Goal: Task Accomplishment & Management: Manage account settings

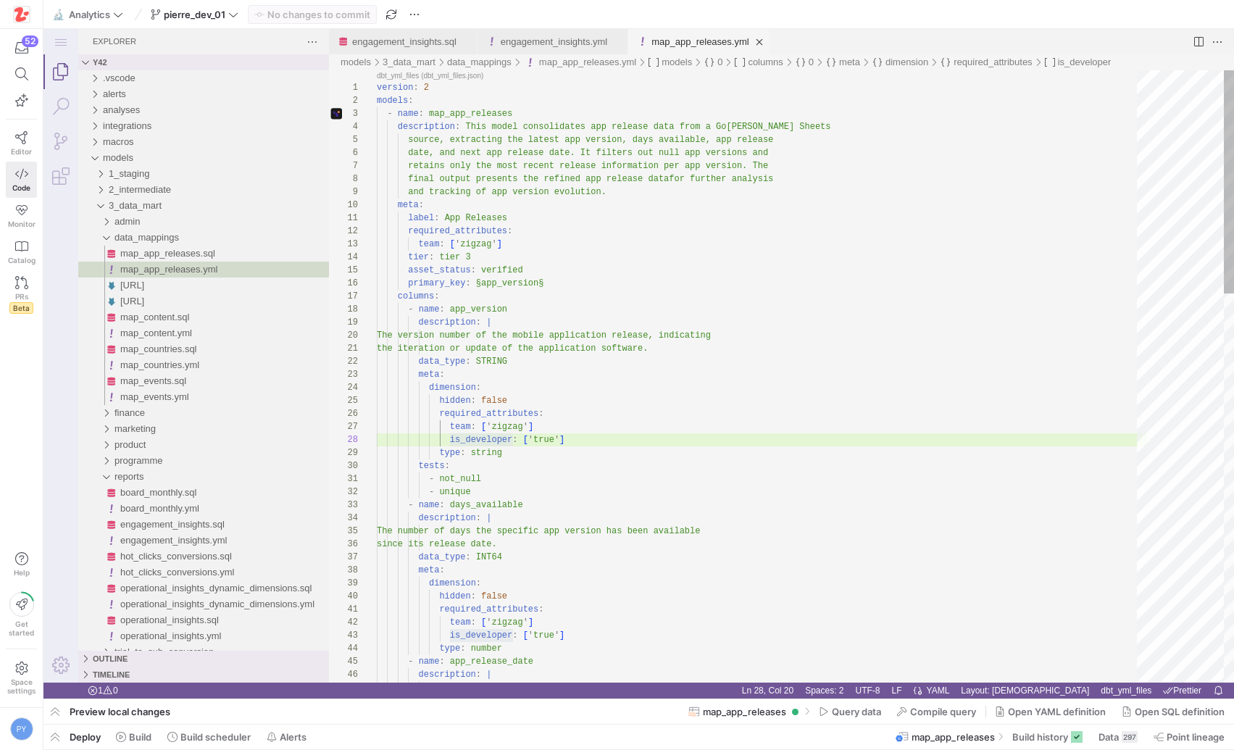
scroll to position [78, 157]
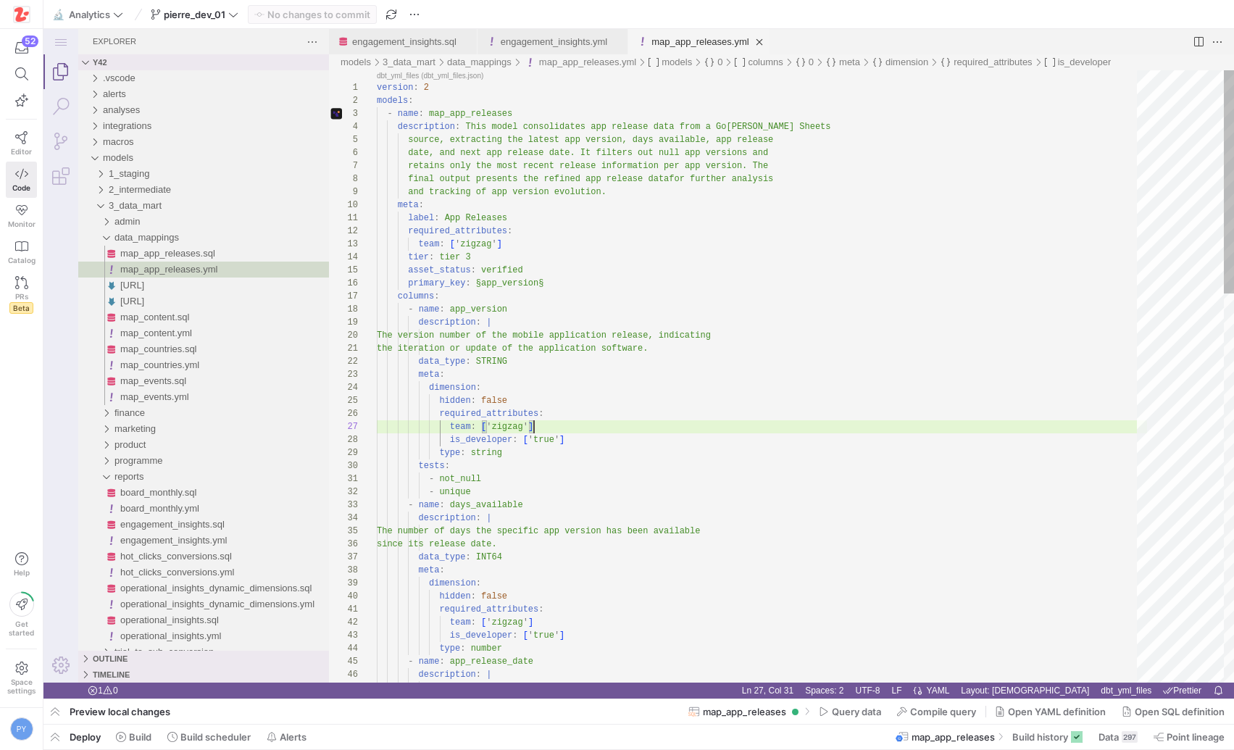
type textarea "version: 2 models: - name: map_app_releases description: This model consolidate…"
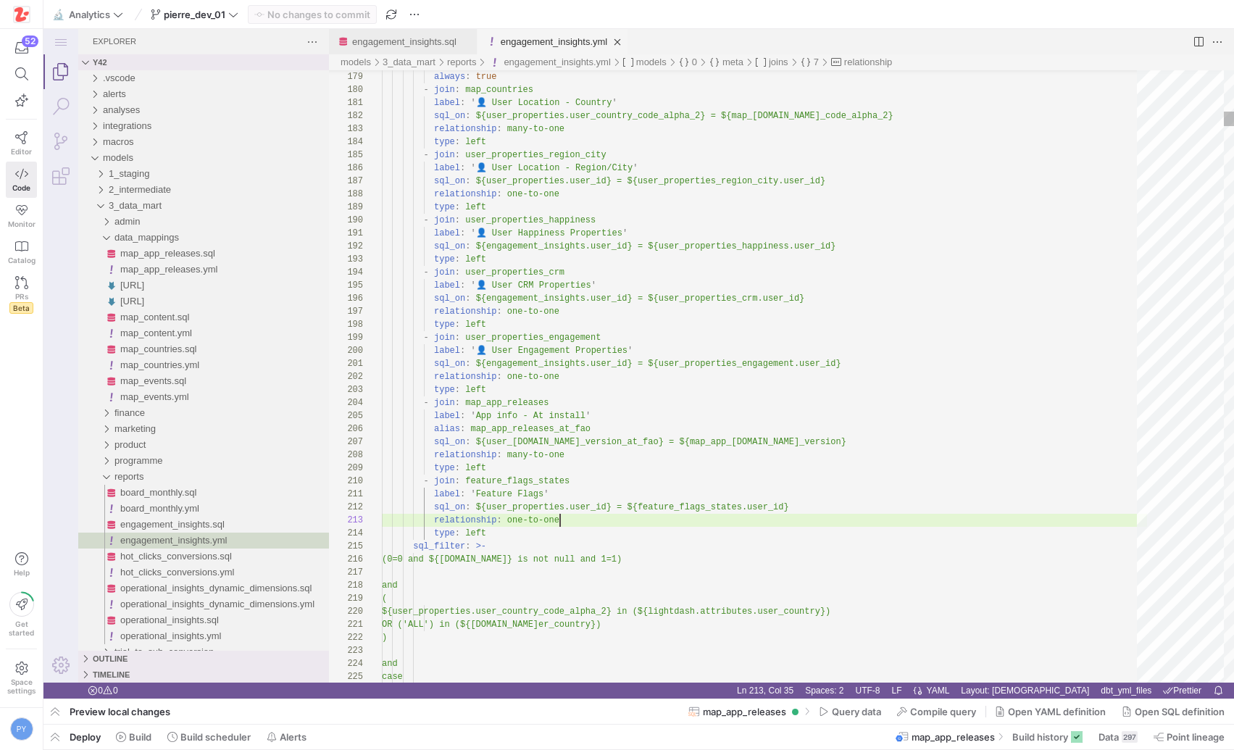
scroll to position [26, 178]
click at [405, 41] on link "engagement_insights.sql" at bounding box center [404, 41] width 104 height 11
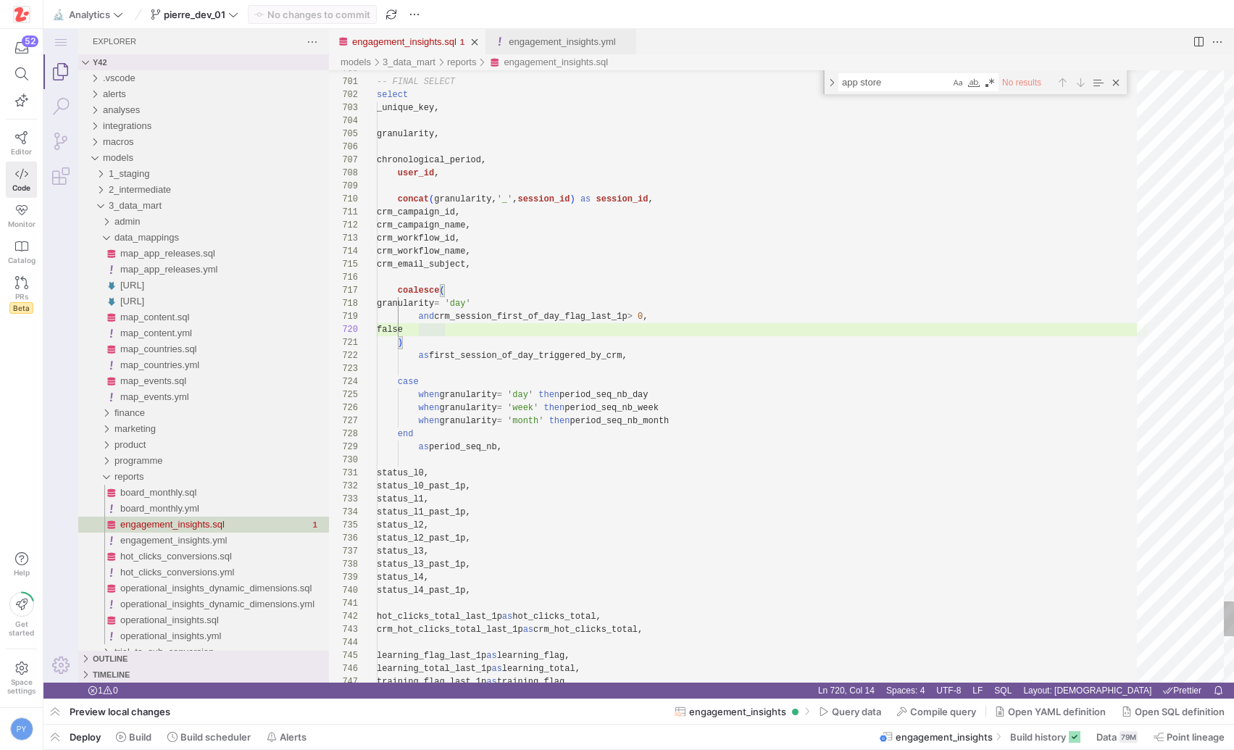
scroll to position [91, 141]
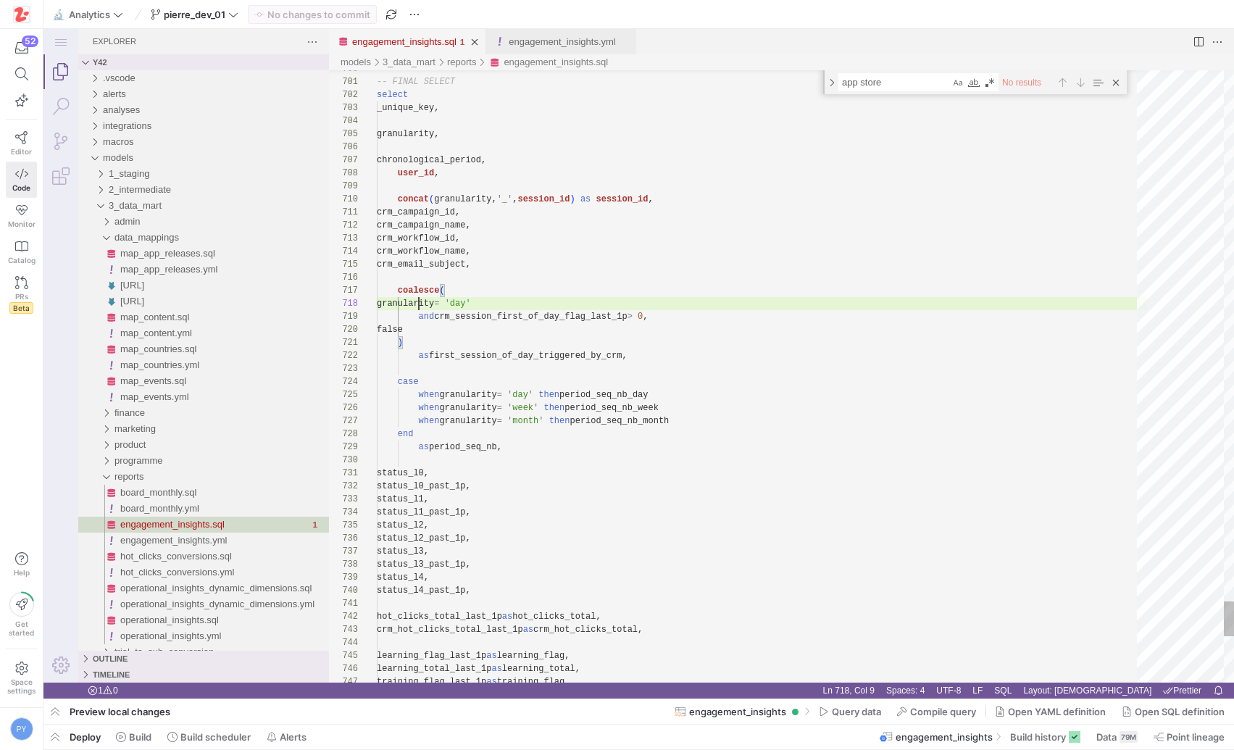
scroll to position [91, 42]
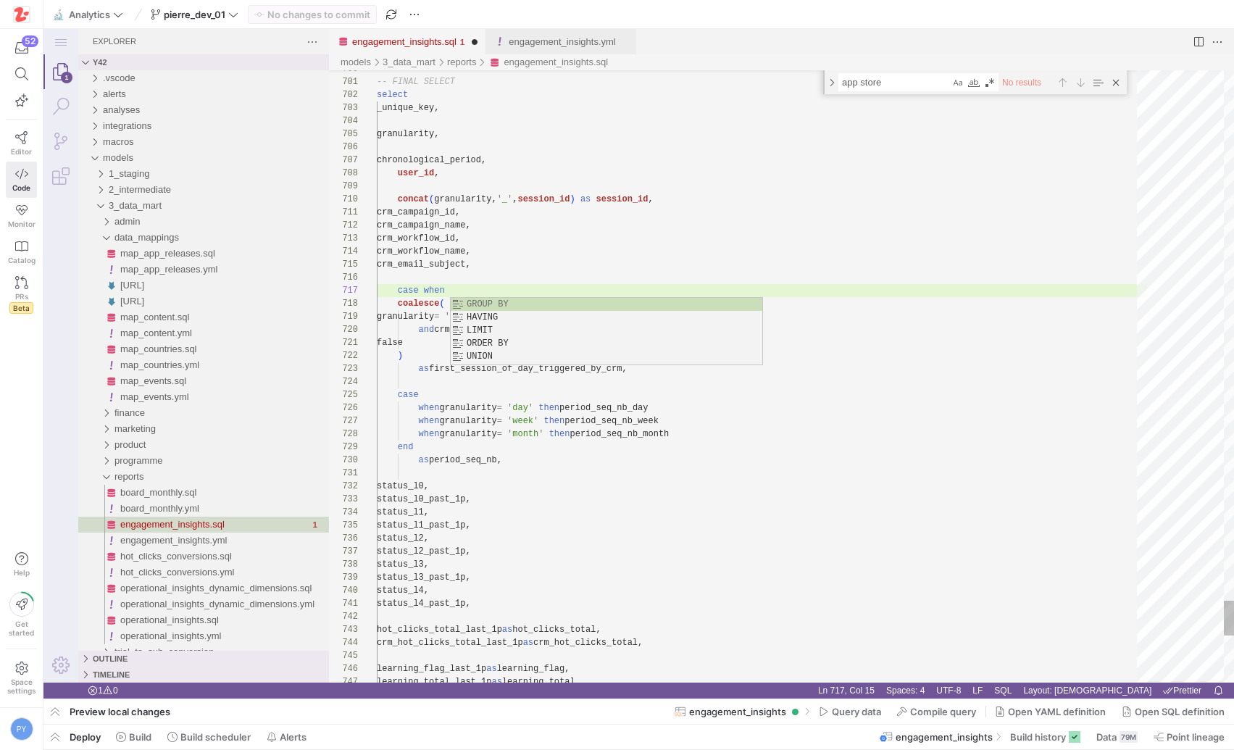
paste textarea "granularity = 'day'"
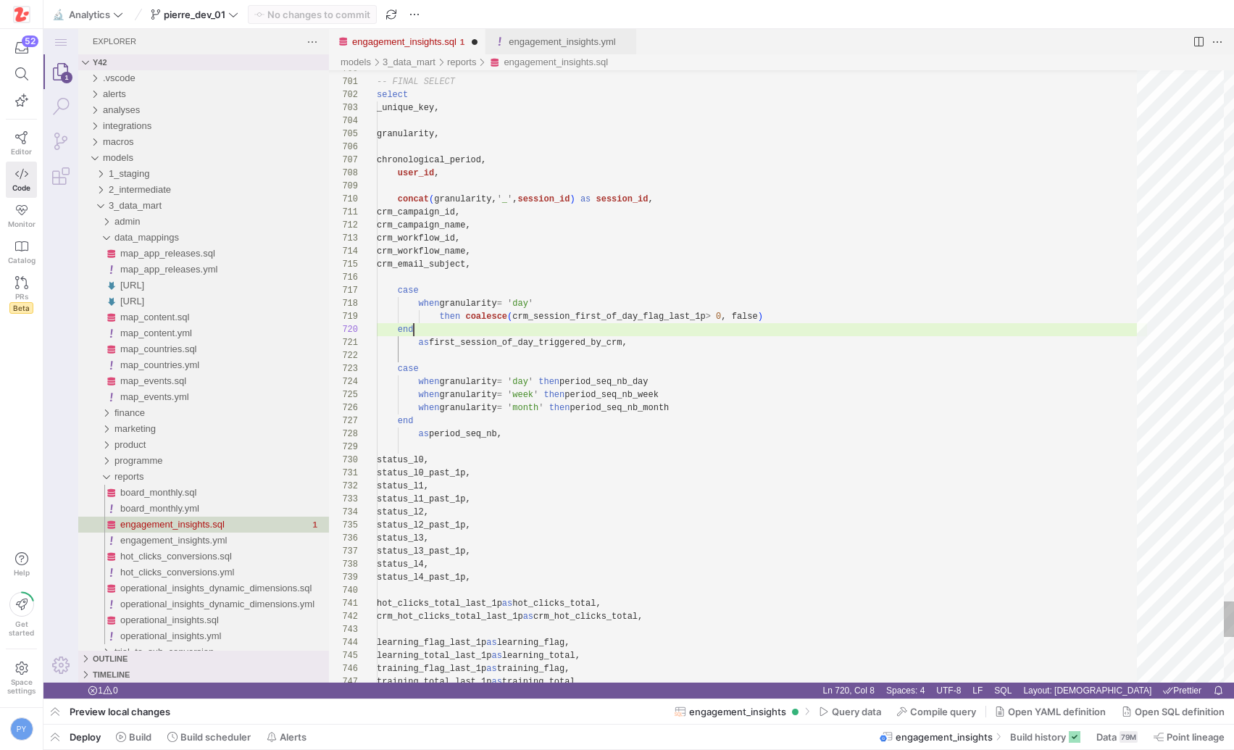
scroll to position [117, 37]
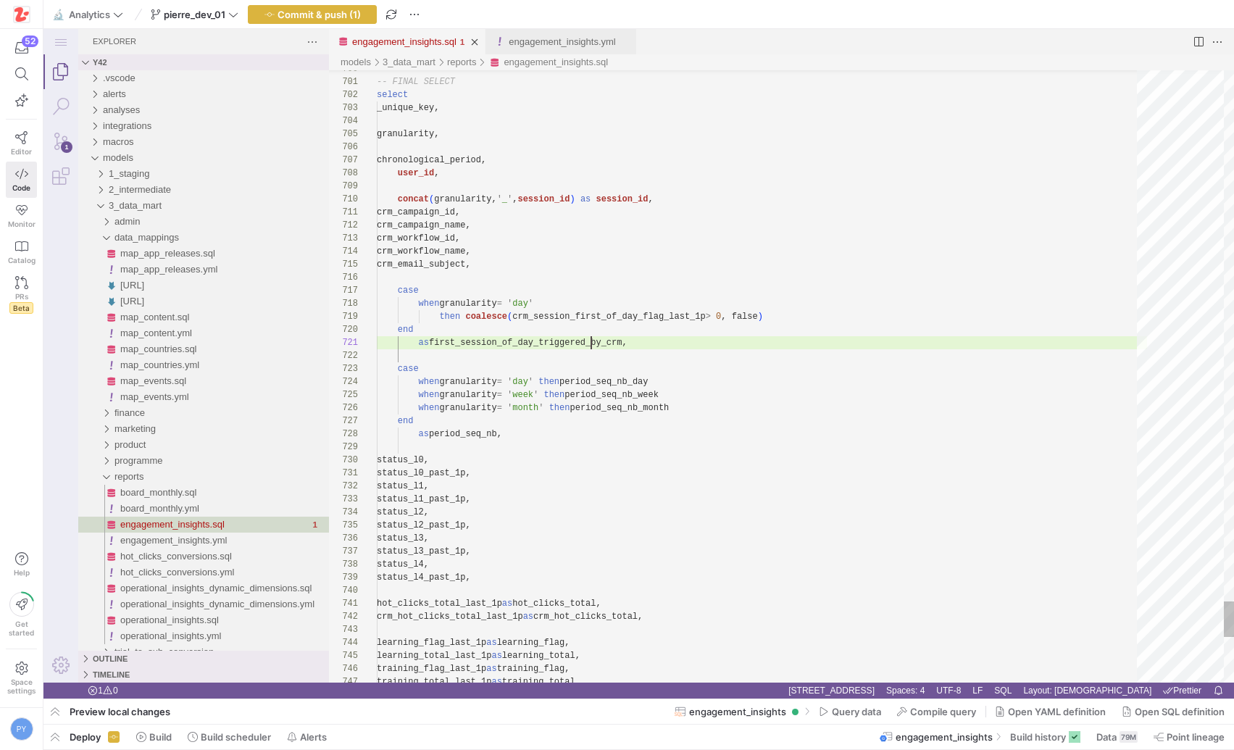
scroll to position [0, 251]
type textarea "as first_session_of_day_triggered_by_crm, case when granularity = 'day' then pe…"
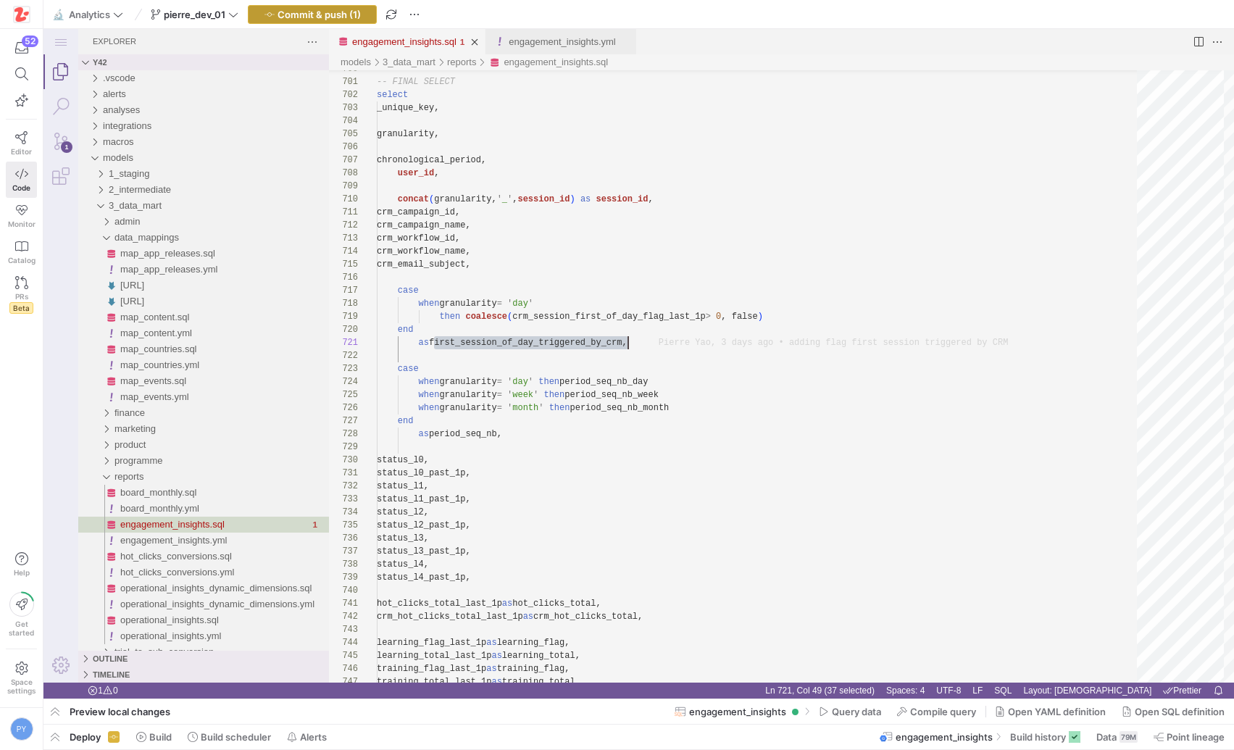
click at [328, 18] on span "Commit & push (1)" at bounding box center [319, 15] width 83 height 12
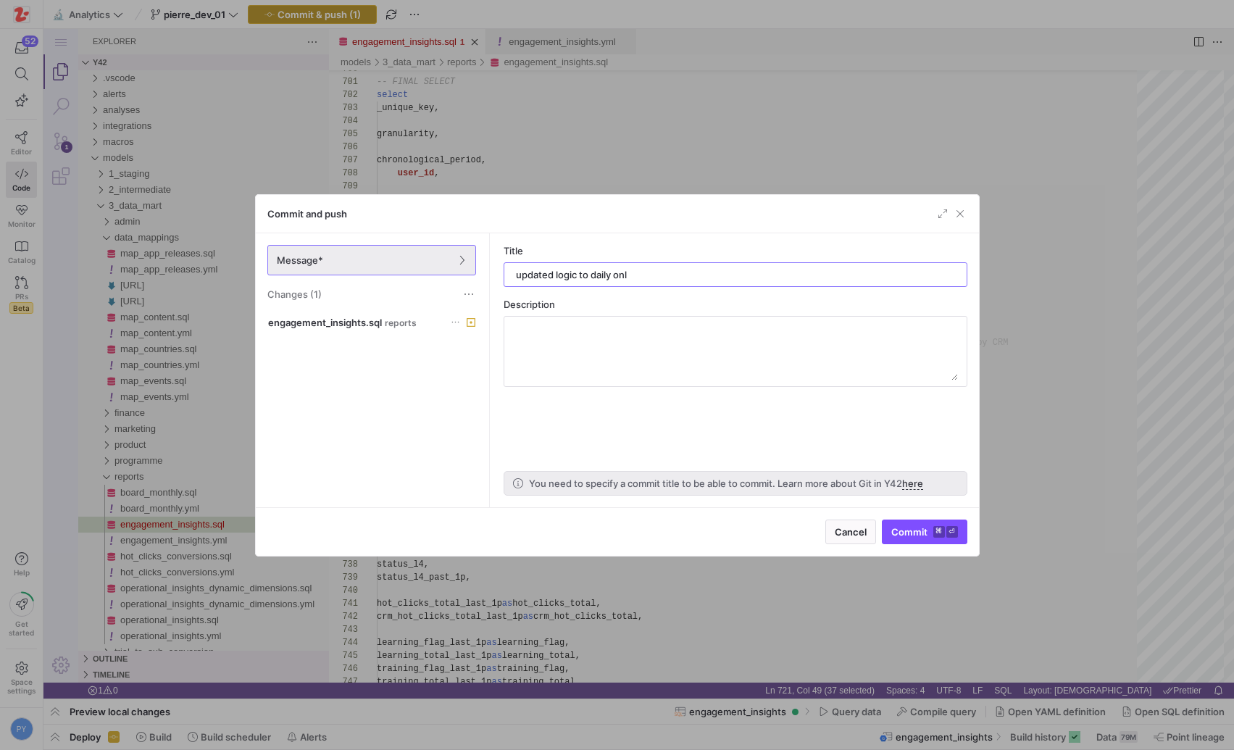
type input "updated logic to daily only"
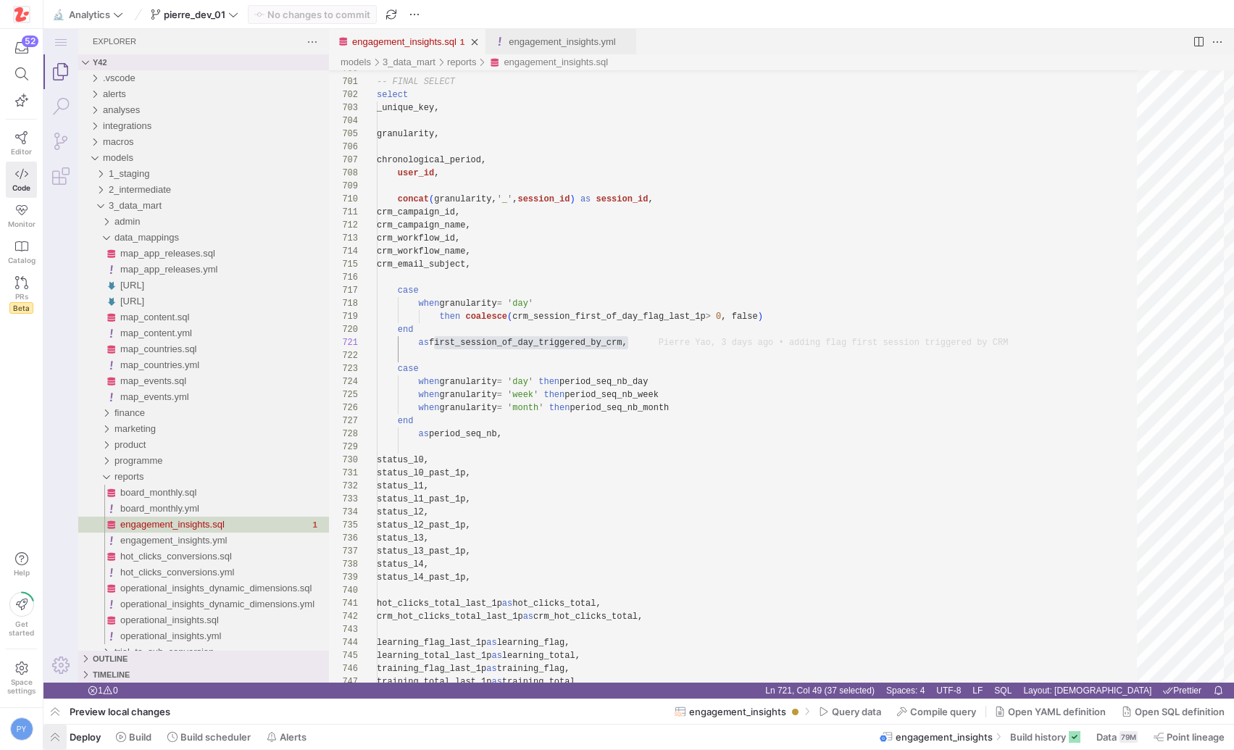
click at [58, 736] on span "button" at bounding box center [54, 737] width 23 height 25
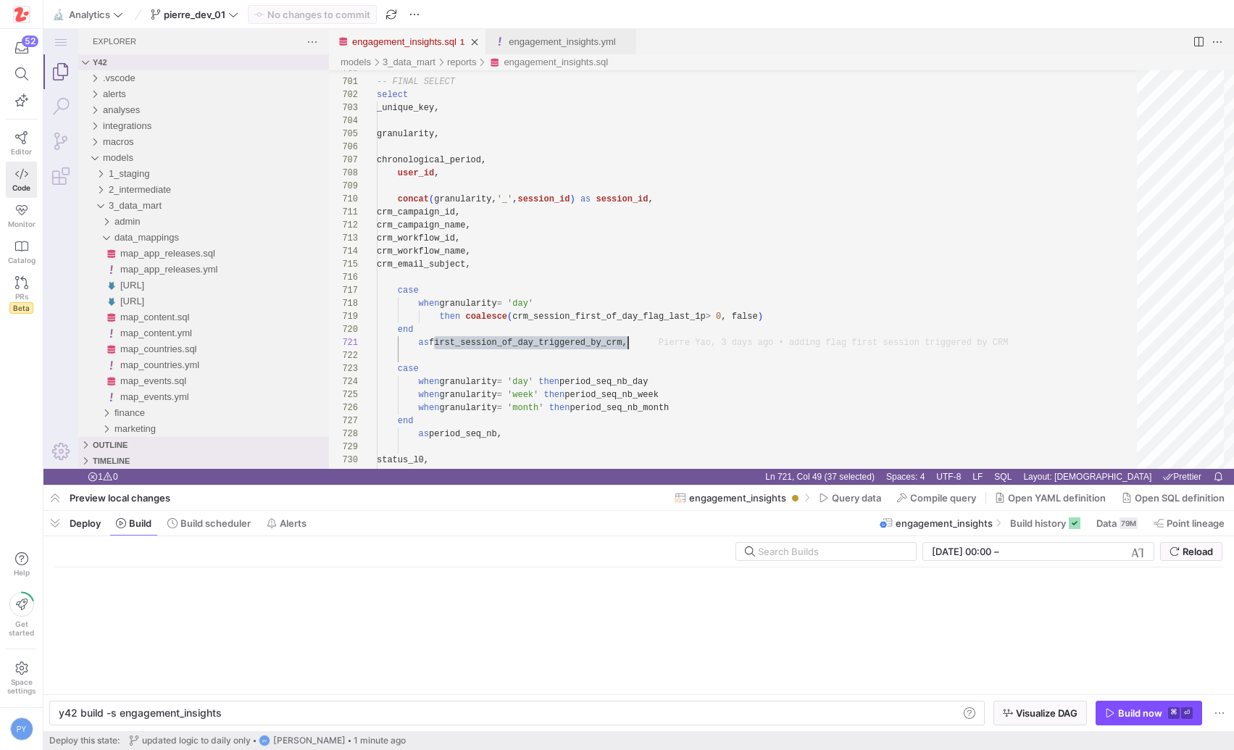
scroll to position [0, 162]
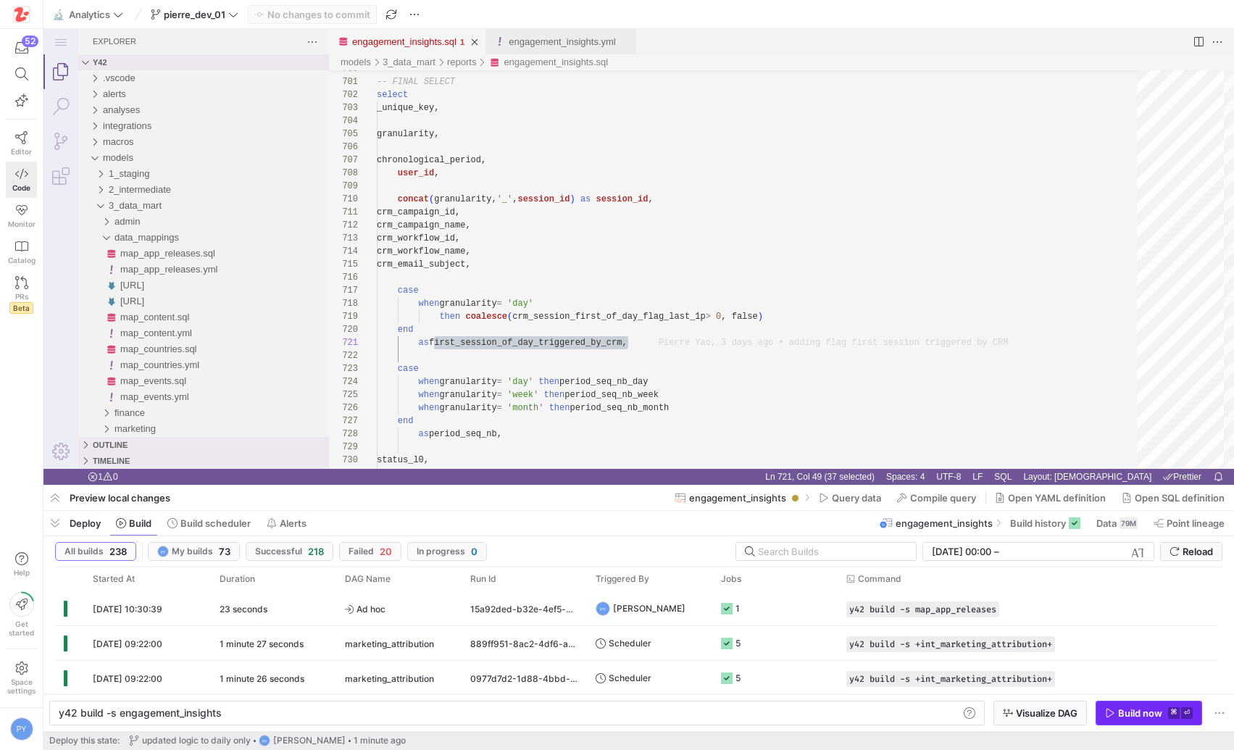
click at [1113, 713] on icon "button" at bounding box center [1110, 713] width 10 height 10
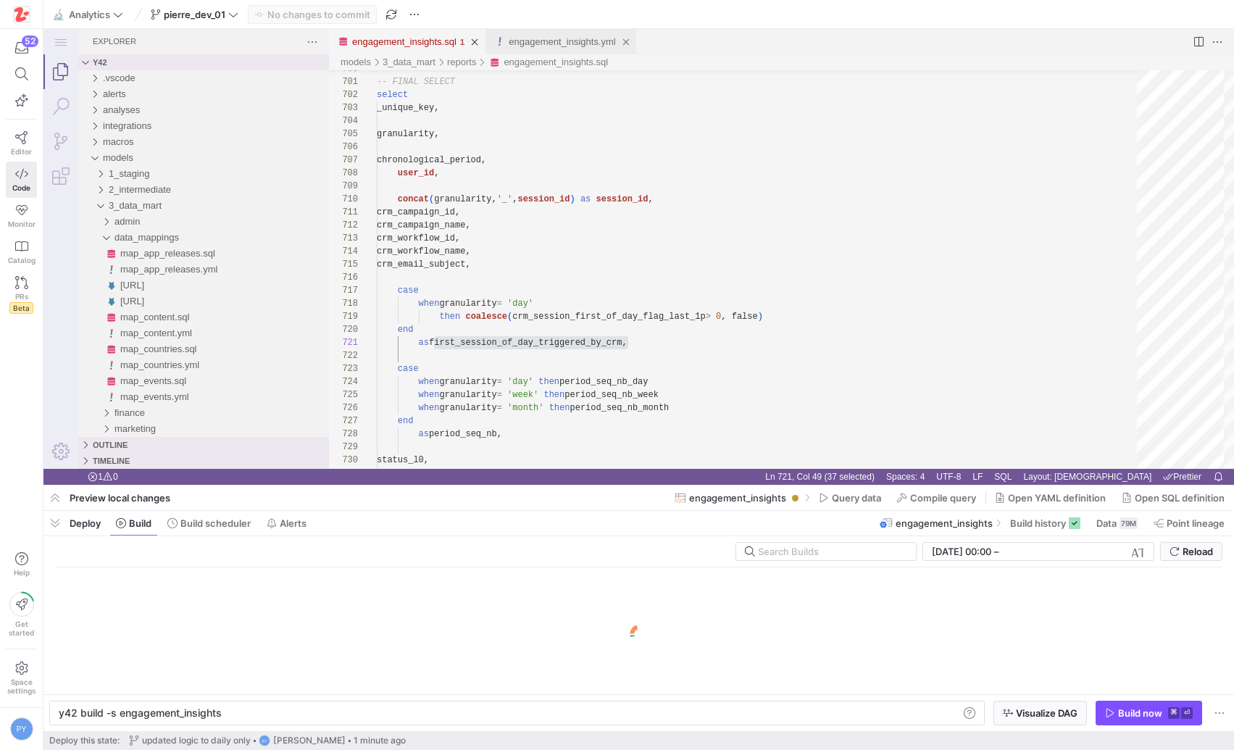
click at [556, 42] on link "engagement_insights.yml" at bounding box center [562, 41] width 107 height 11
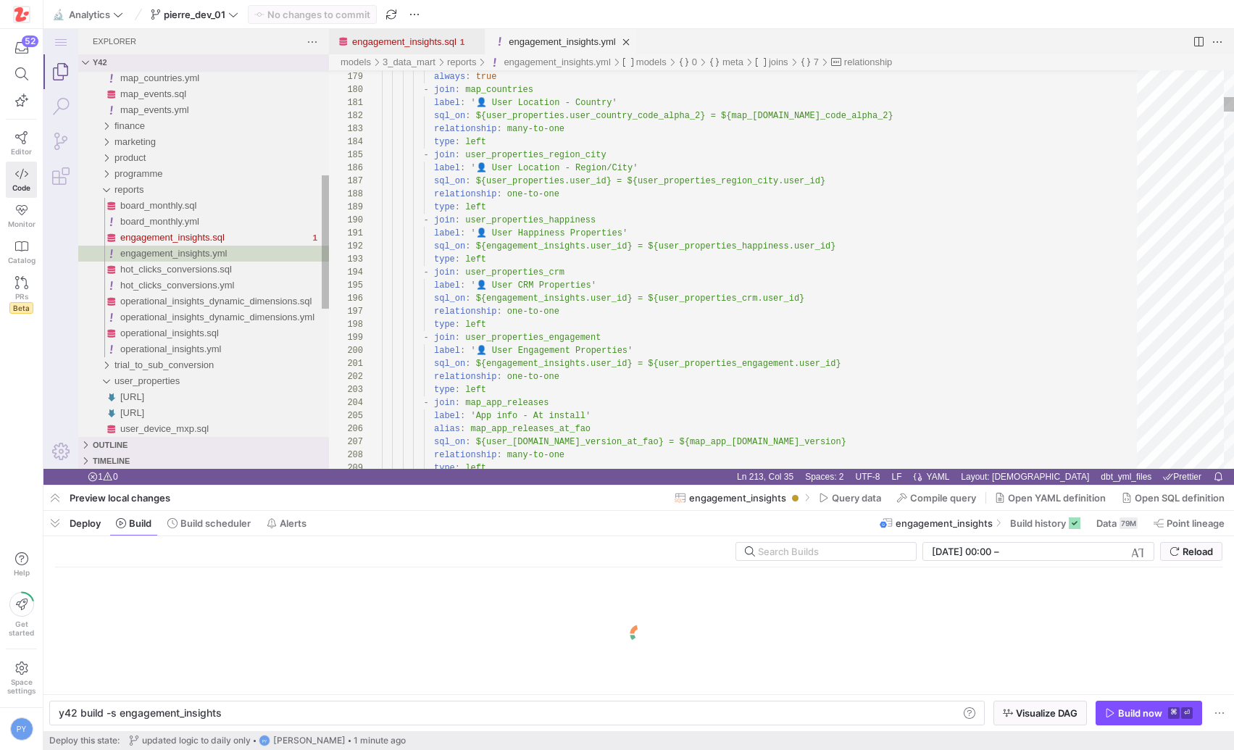
scroll to position [0, 177]
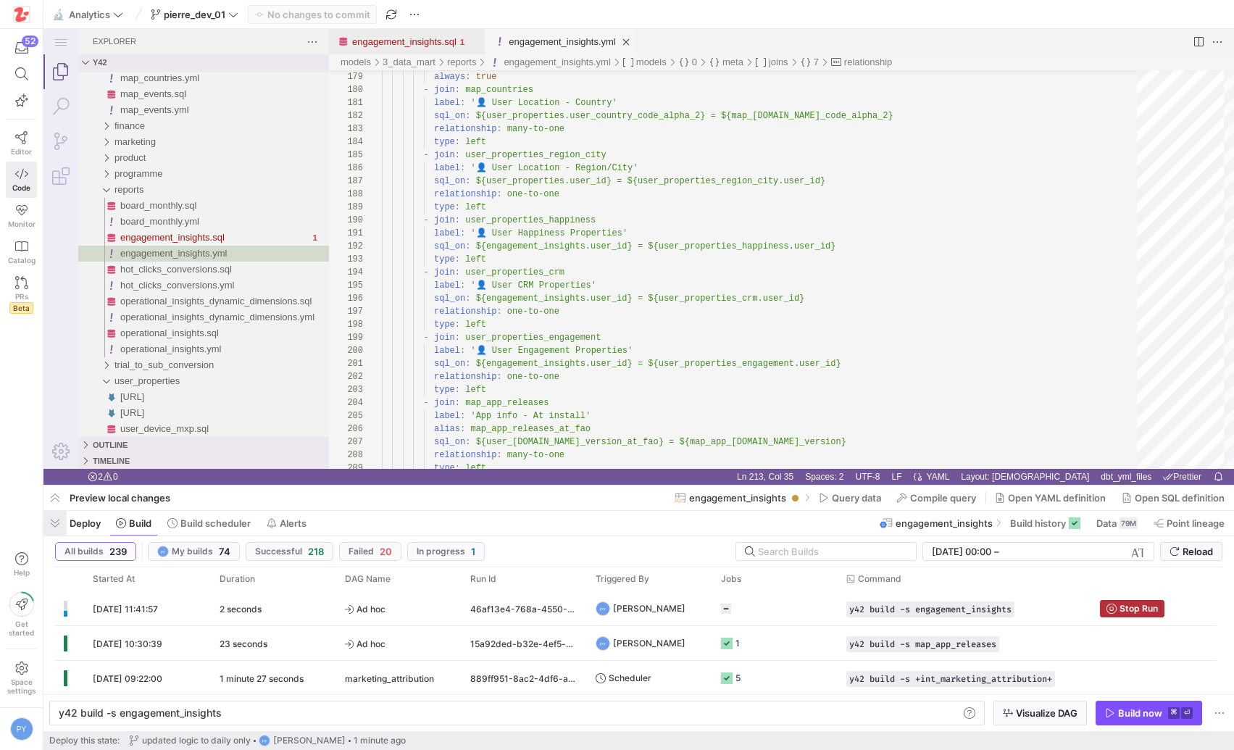
click at [54, 516] on span "button" at bounding box center [54, 523] width 23 height 25
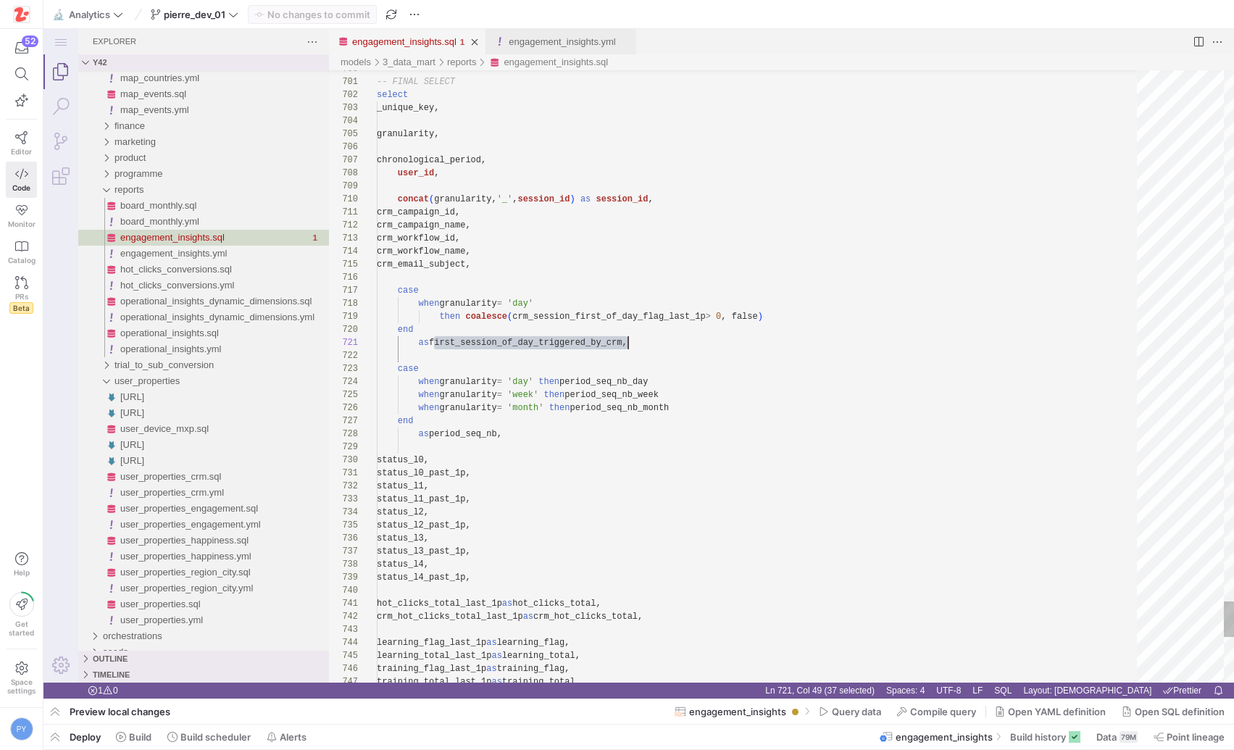
scroll to position [0, 251]
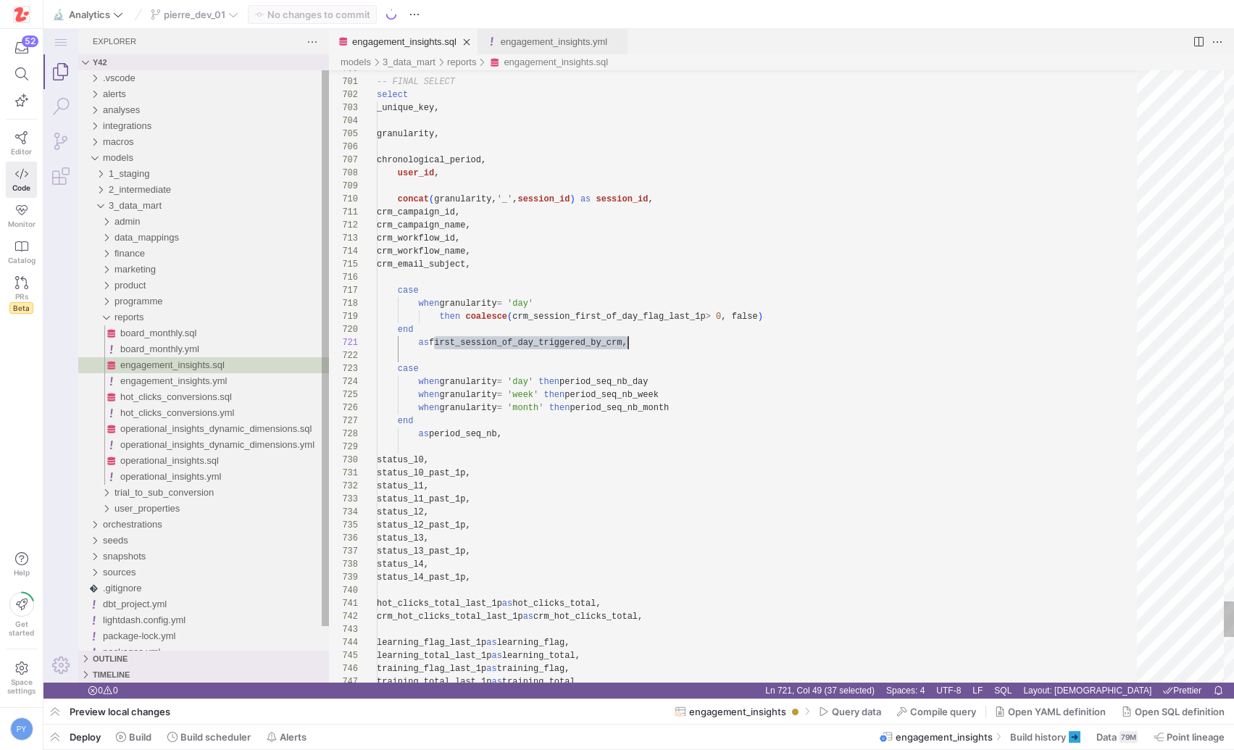
scroll to position [0, 251]
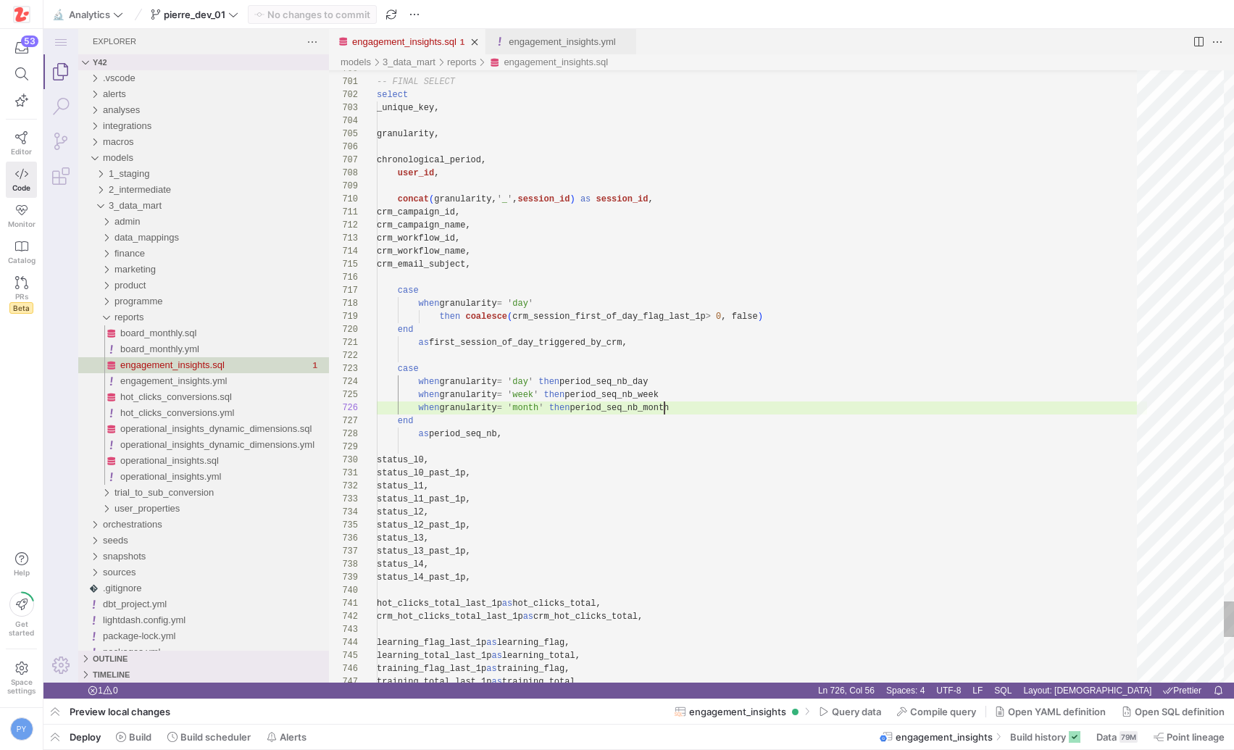
click at [62, 739] on span "button" at bounding box center [54, 737] width 23 height 25
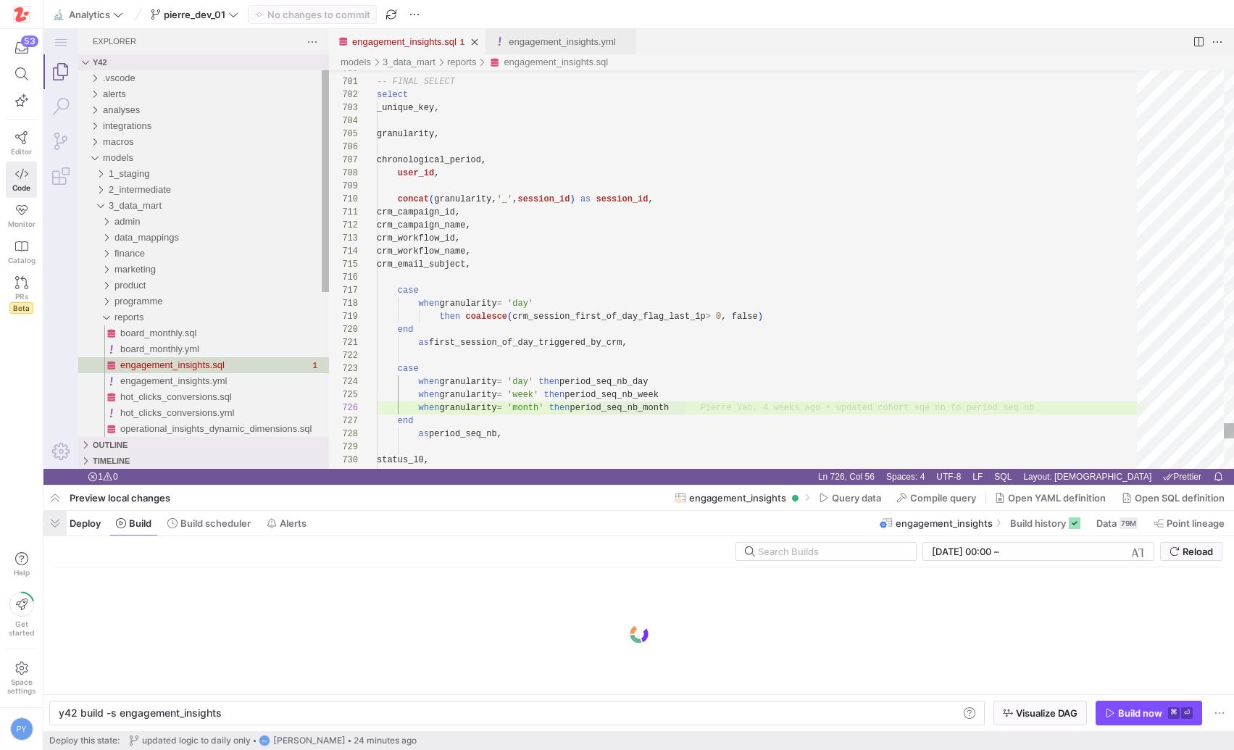
scroll to position [0, 162]
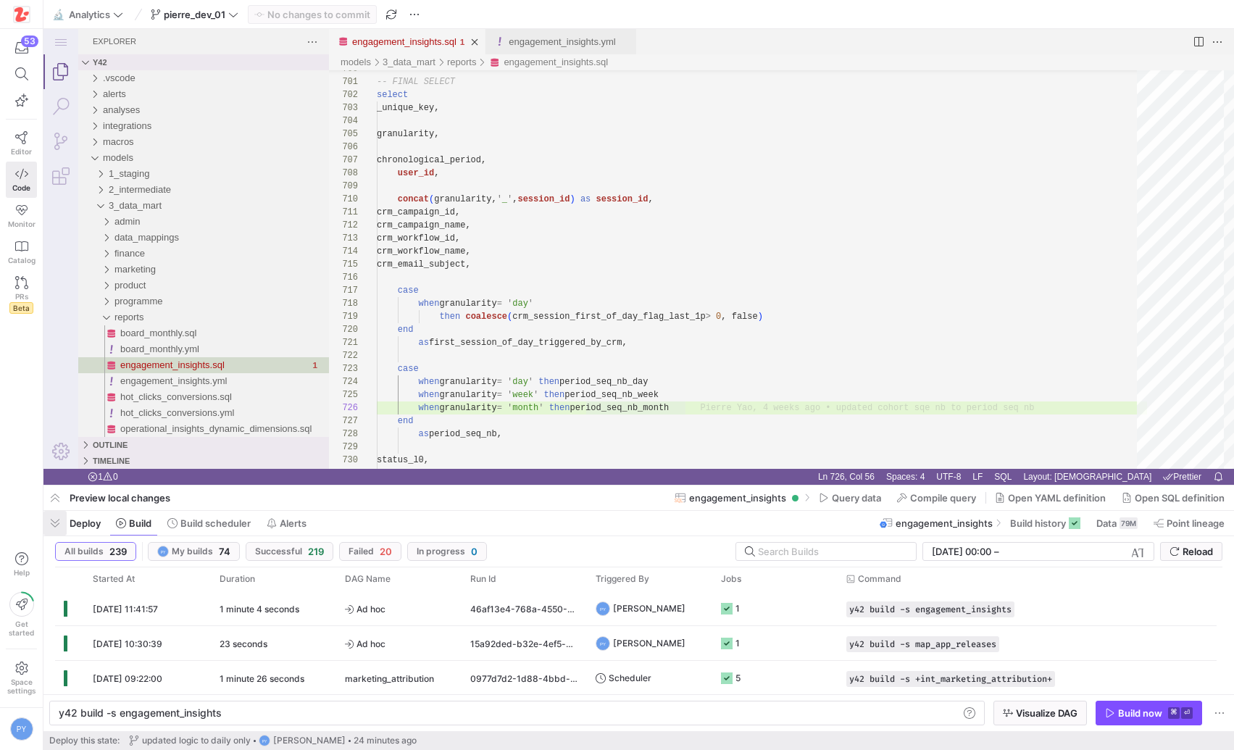
click at [55, 522] on span "button" at bounding box center [54, 523] width 23 height 25
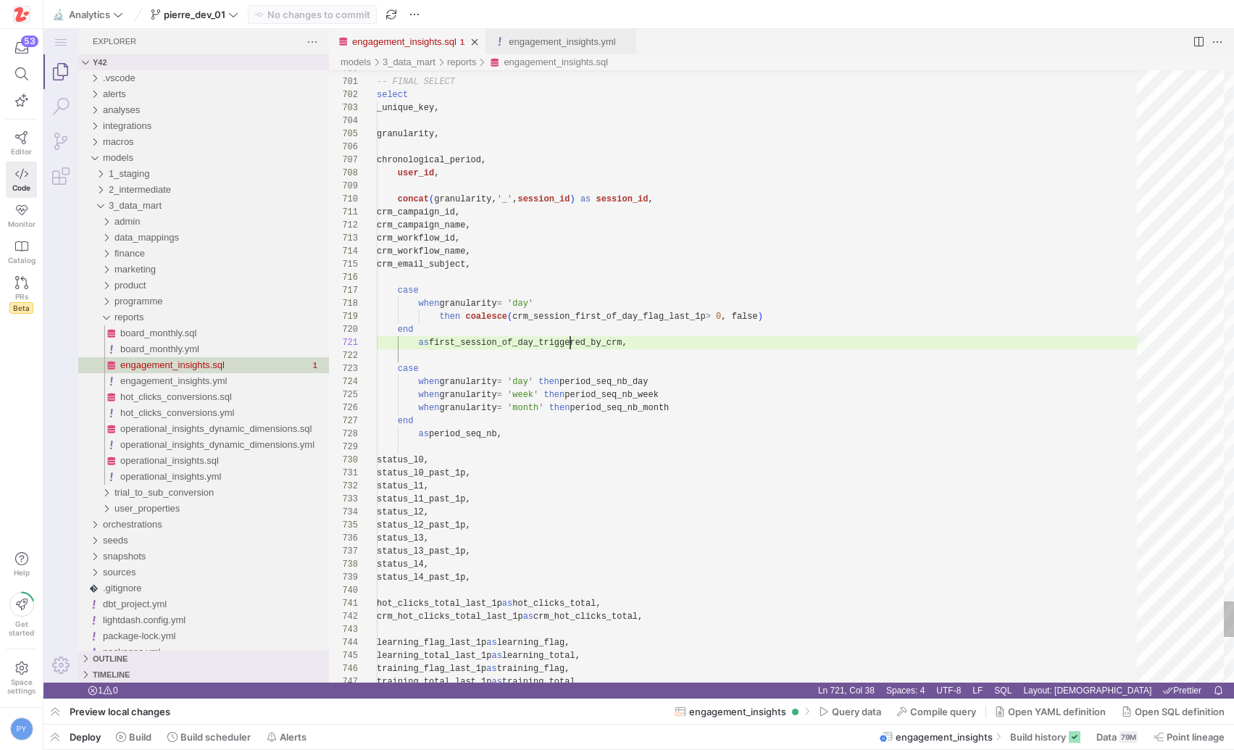
scroll to position [0, 251]
click at [552, 36] on link "engagement_insights.yml" at bounding box center [562, 41] width 107 height 11
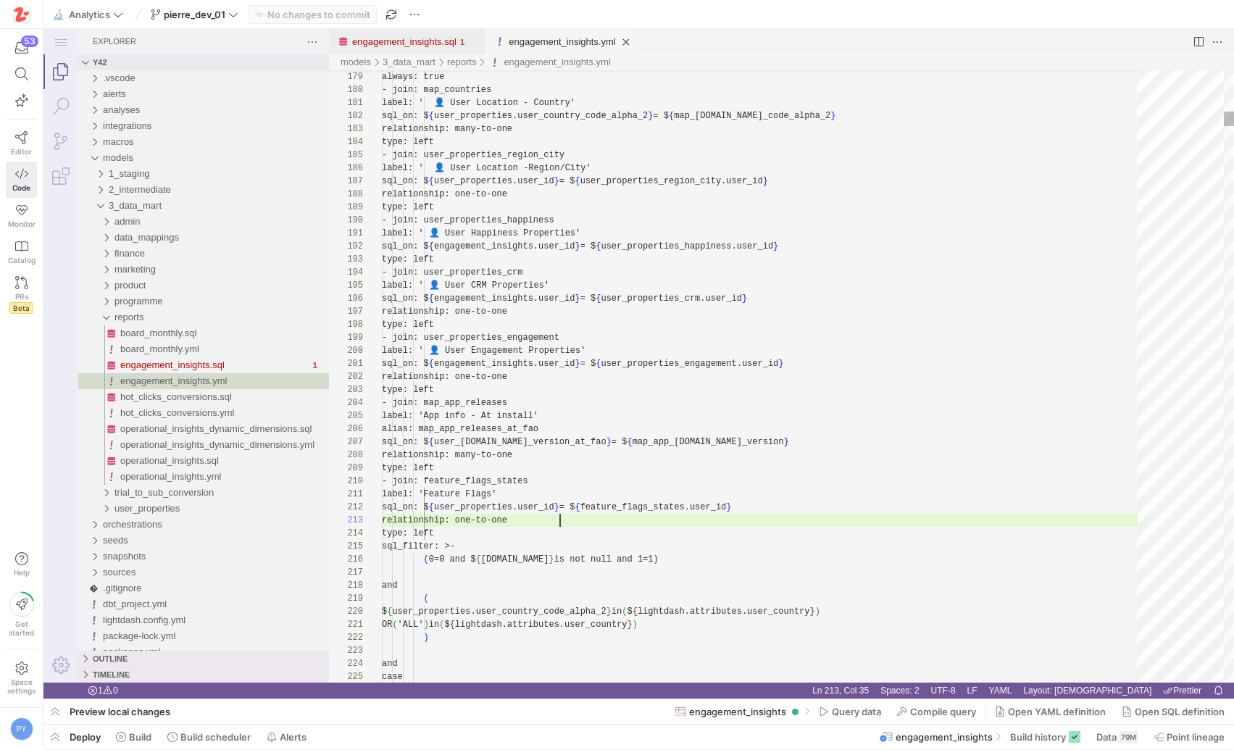
scroll to position [26, 178]
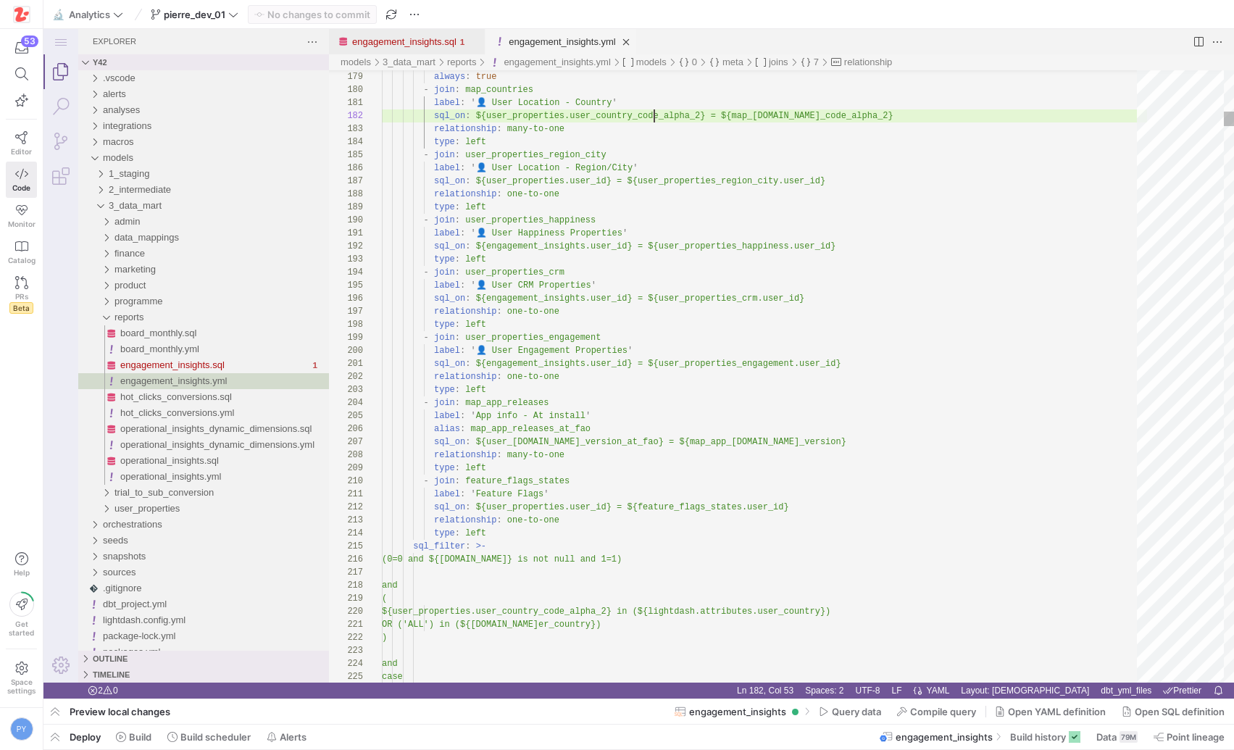
scroll to position [13, 272]
type textarea "- zigzag label: CRM Email Subject groups: ['crm_resurrections'] type: string ta…"
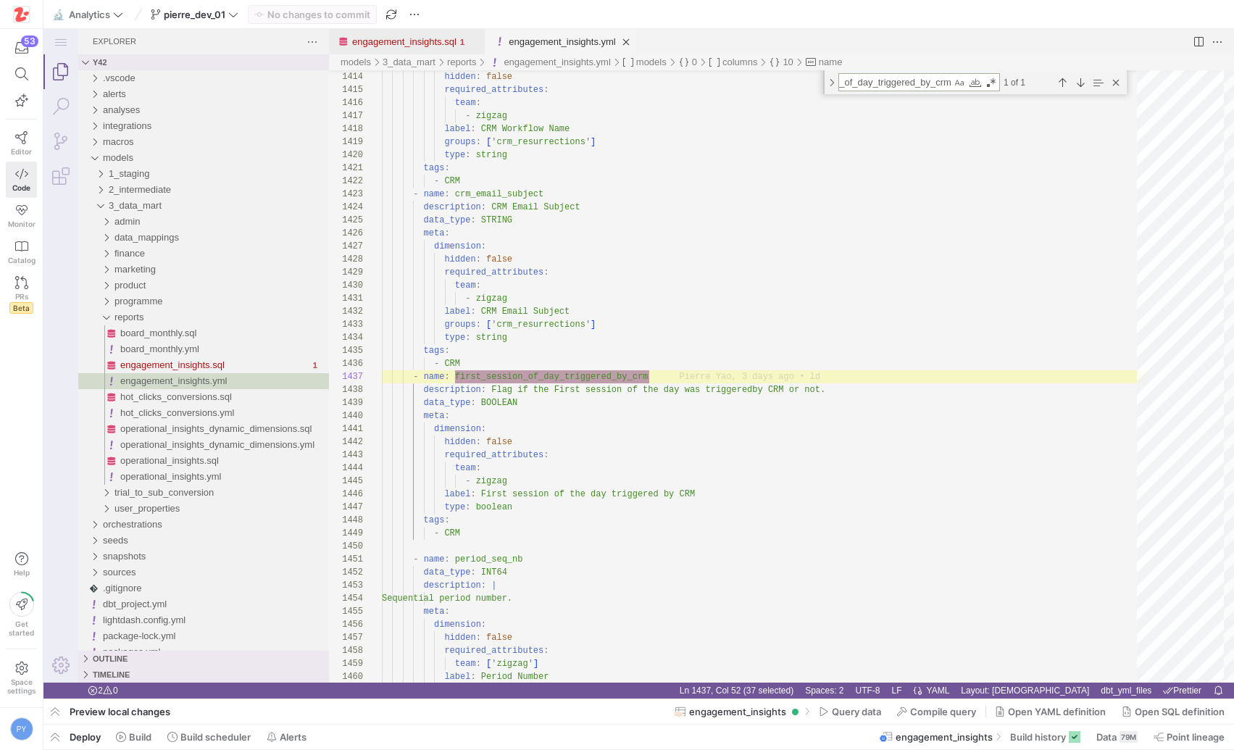
type textarea "first_session_of_day_triggered_by_crm"
click at [418, 42] on link "engagement_insights.sql" at bounding box center [404, 41] width 104 height 11
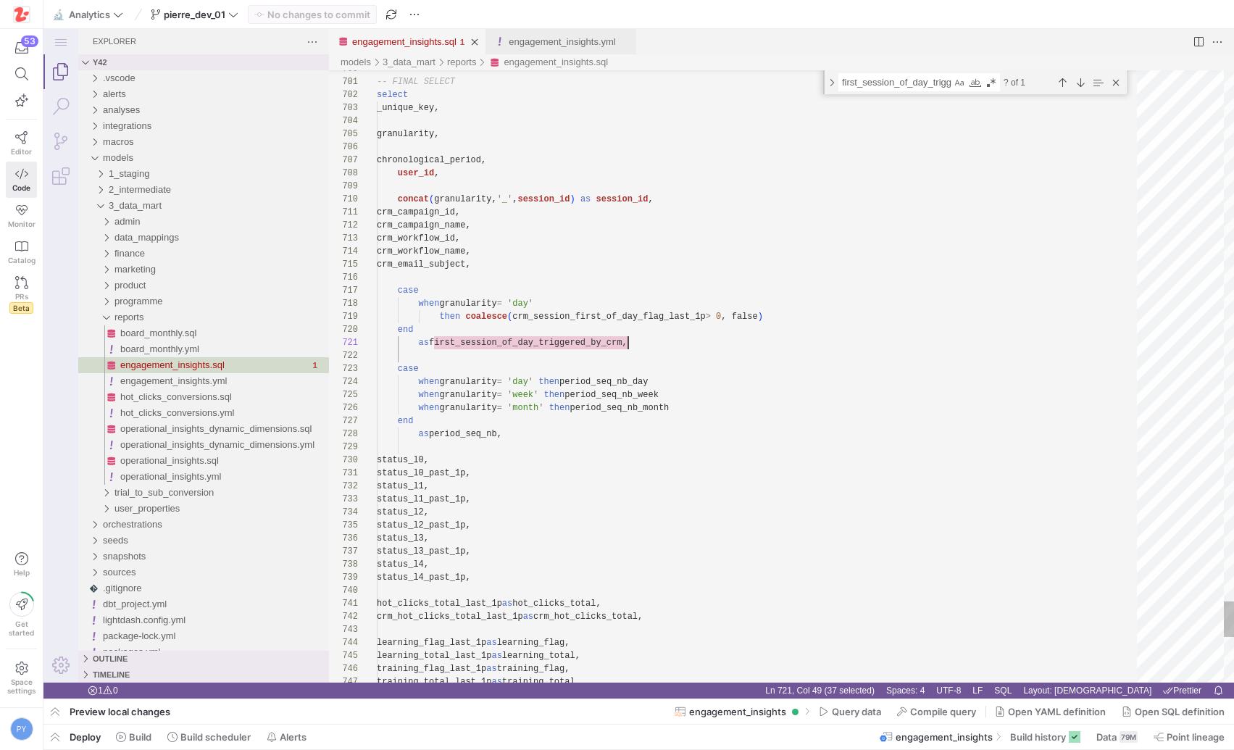
scroll to position [0, 251]
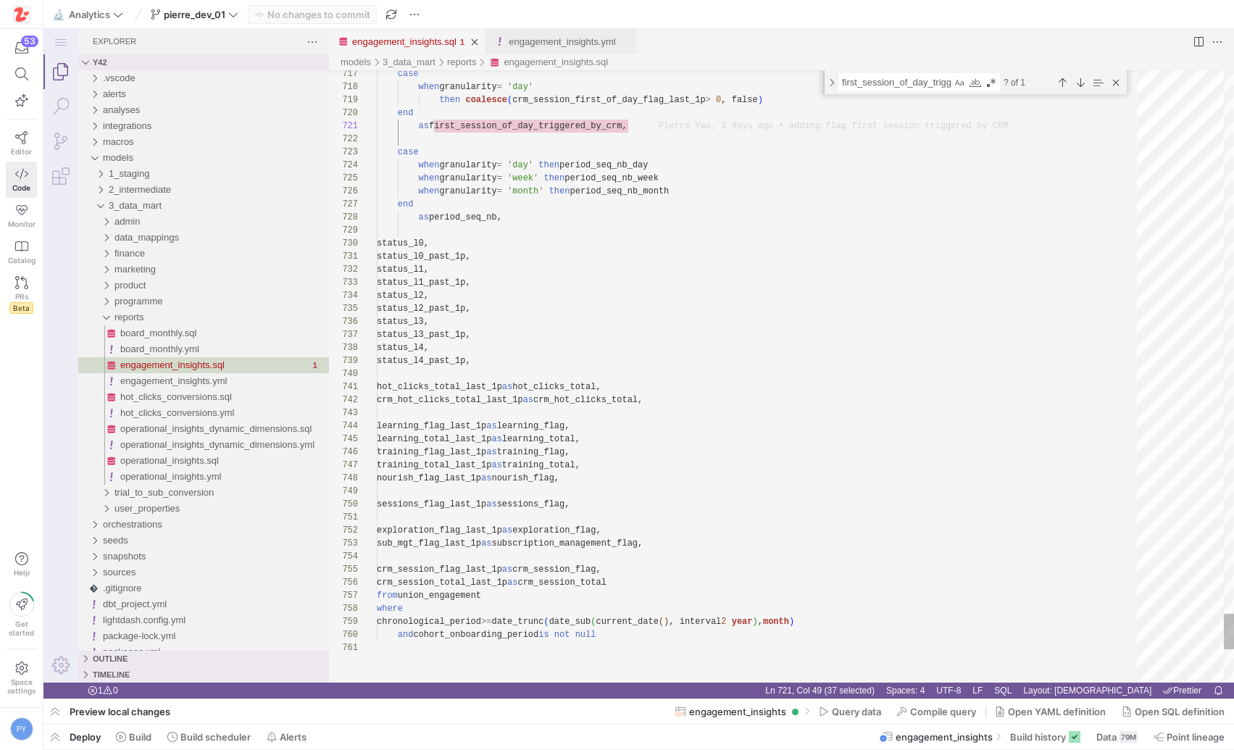
type textarea "hot_clicks_total_last_1p as hot_clicks_total, crm_hot_clicks_total_last_1p as c…"
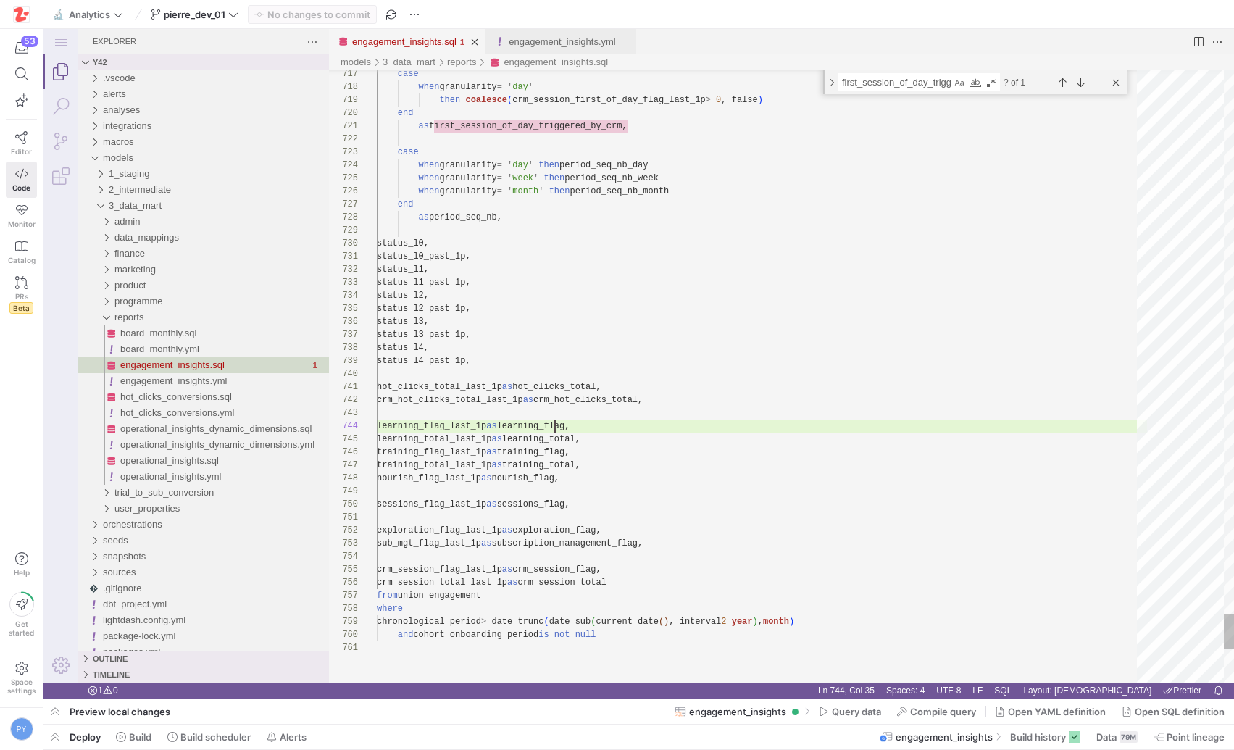
scroll to position [39, 220]
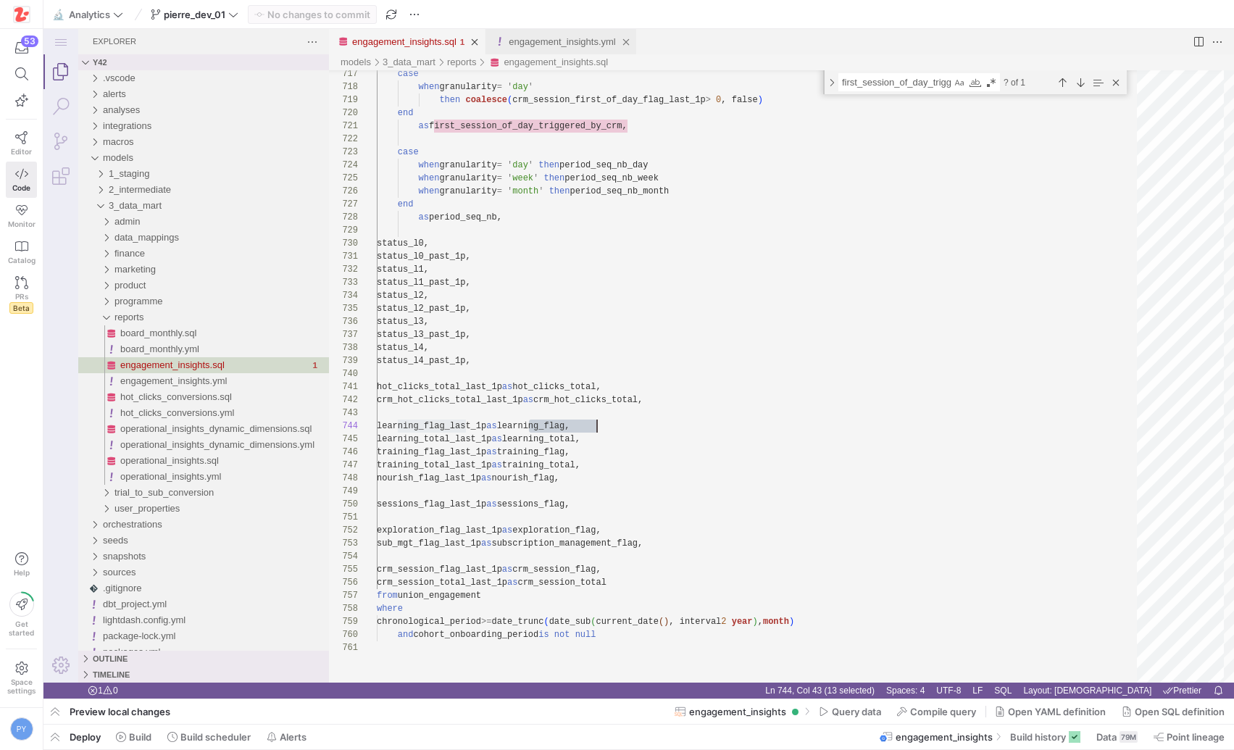
click at [520, 33] on div "engagement_insights.yml" at bounding box center [562, 41] width 107 height 25
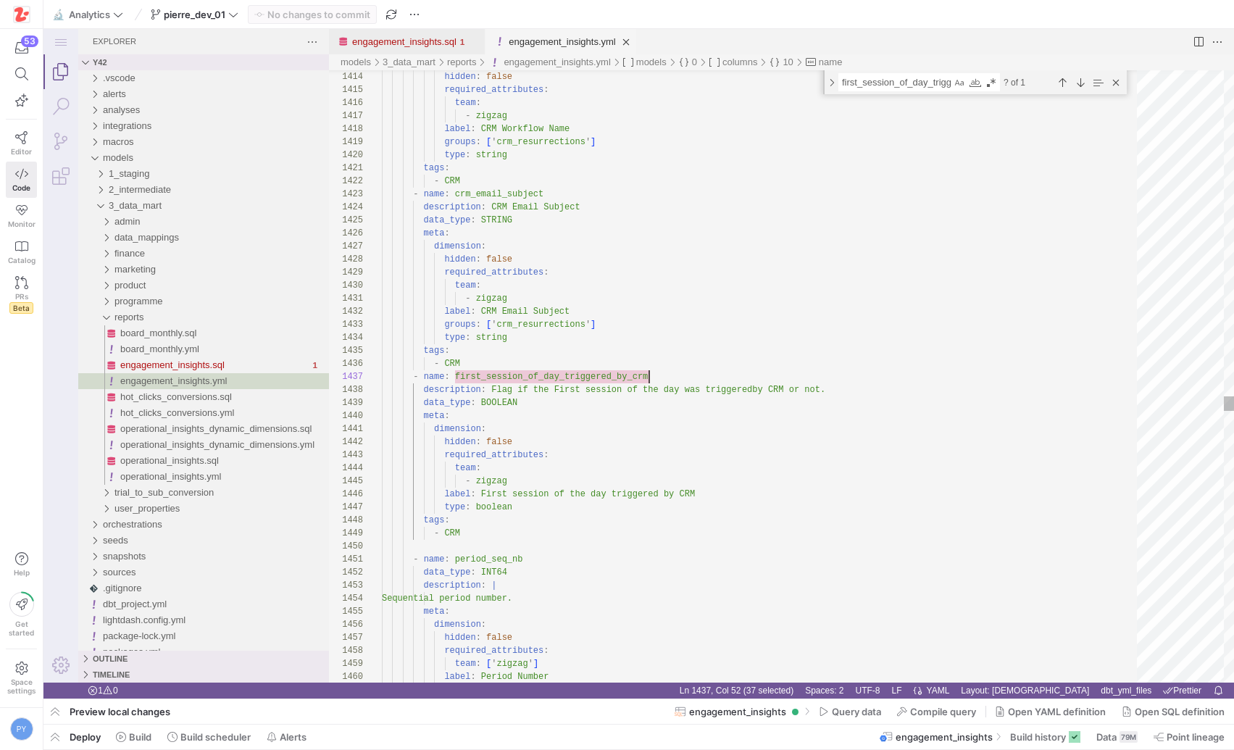
scroll to position [78, 267]
paste textarea "learning_flag"
type textarea "- name: learning_flag data_type: INTEGER description: | Flags if a user had a l…"
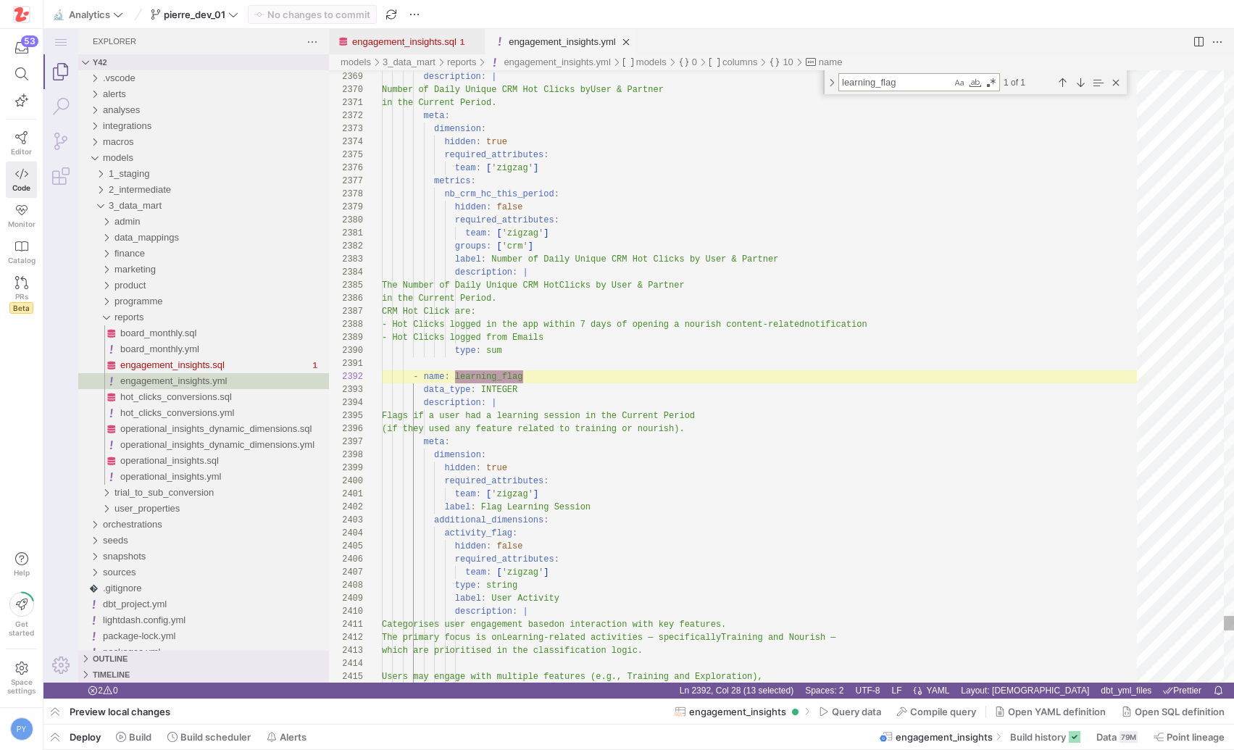
scroll to position [130, 141]
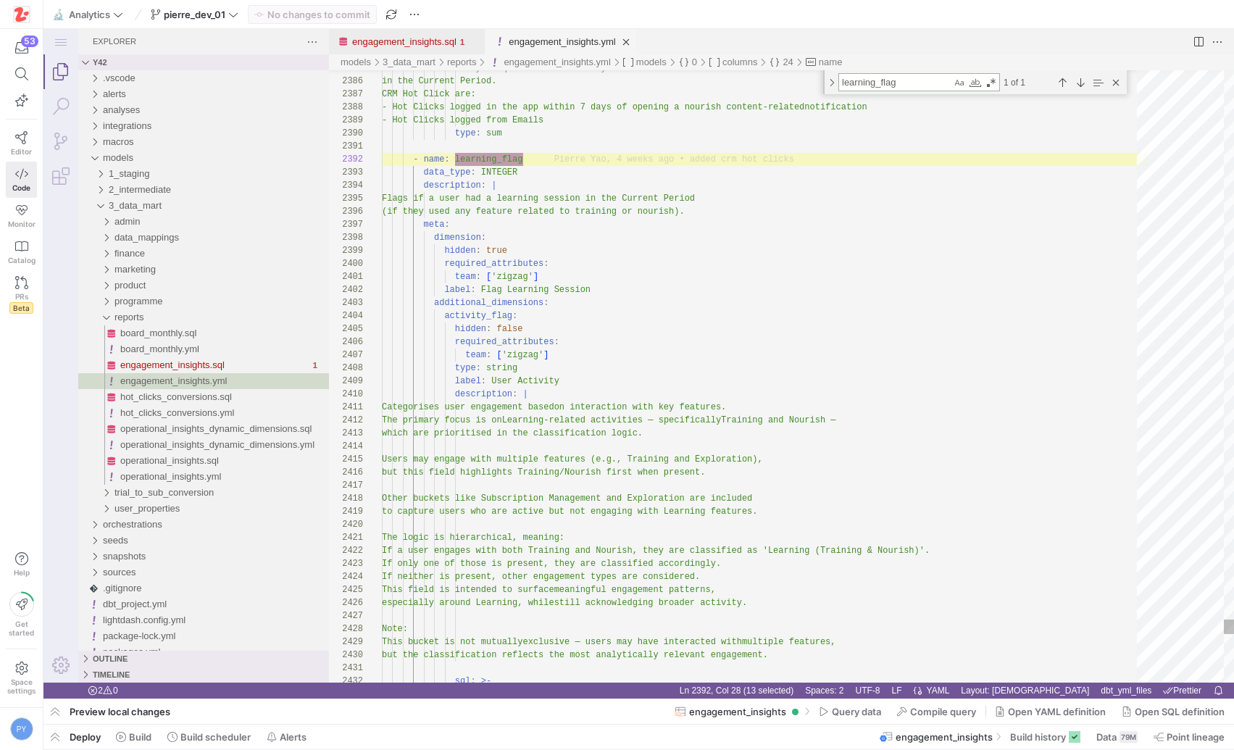
type textarea "learning_flag"
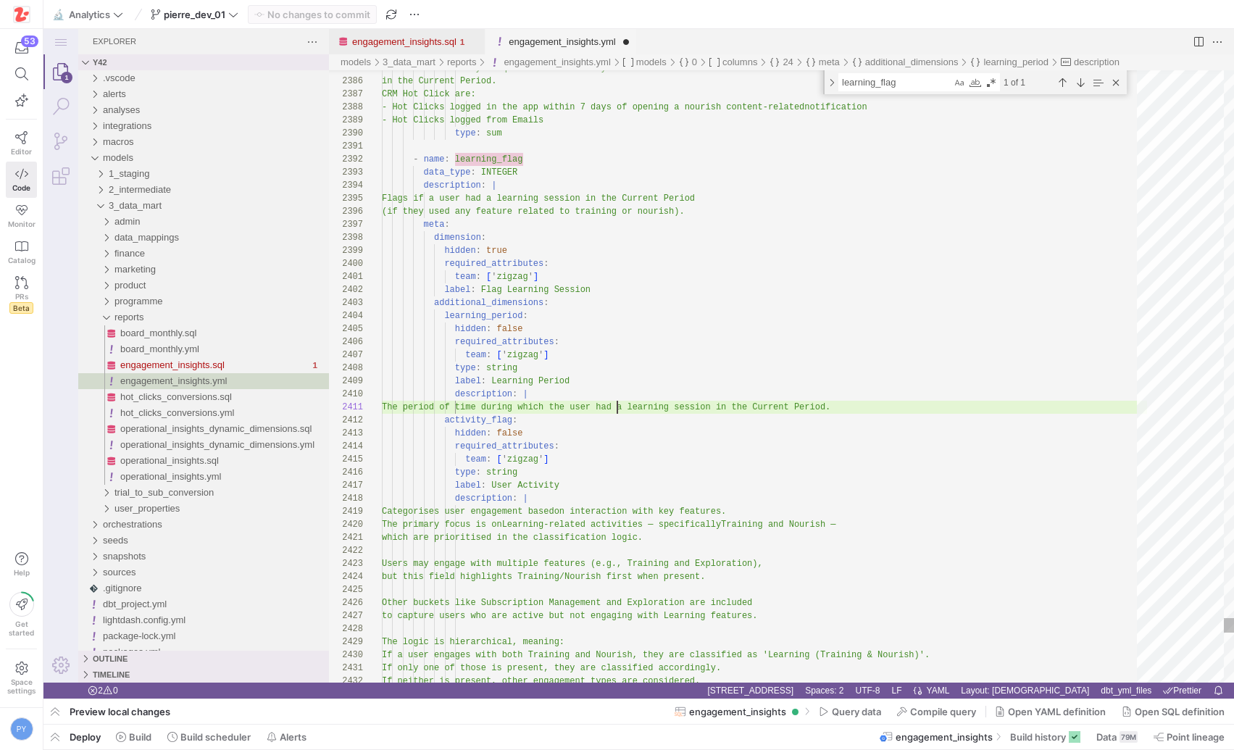
scroll to position [0, 235]
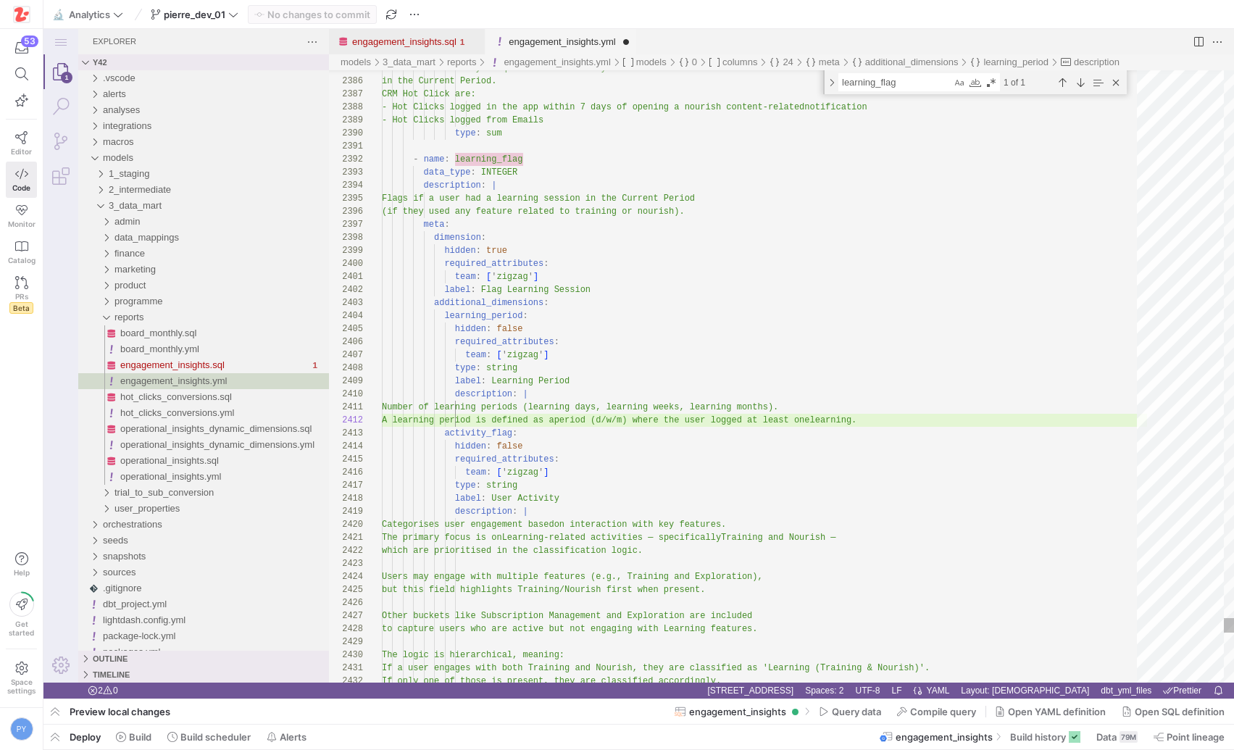
scroll to position [104, 188]
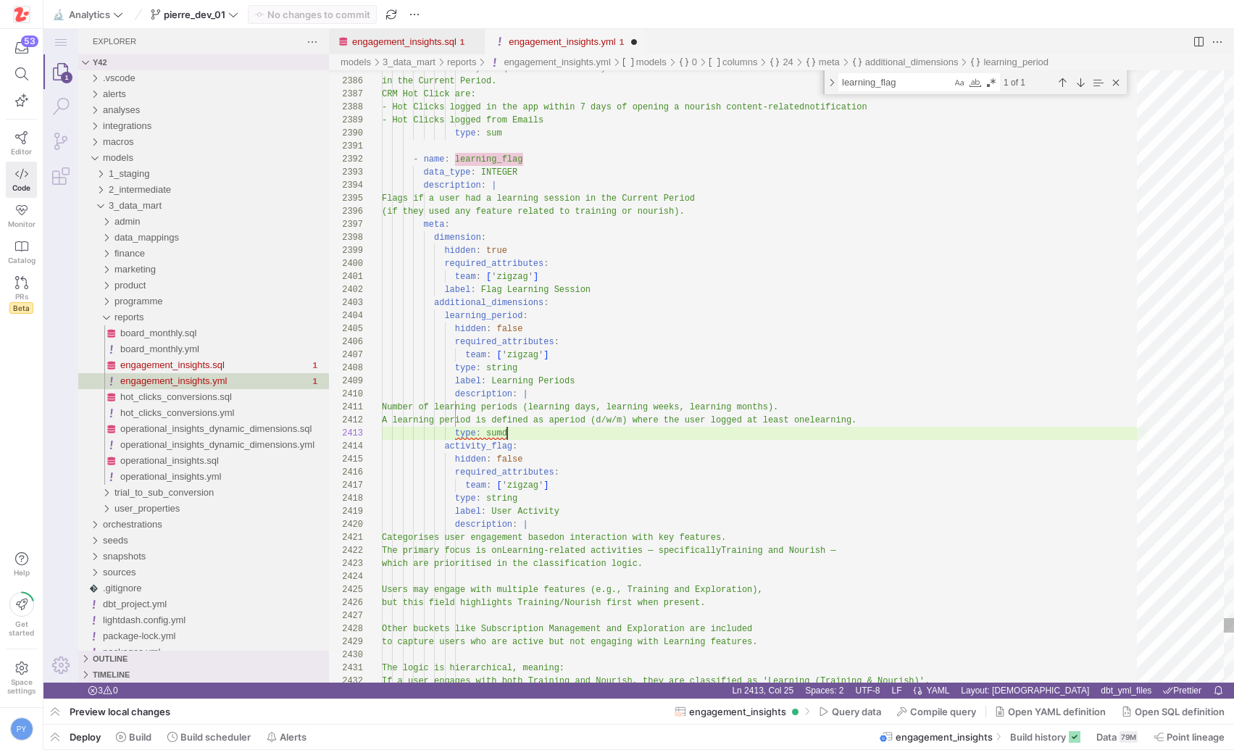
scroll to position [26, 120]
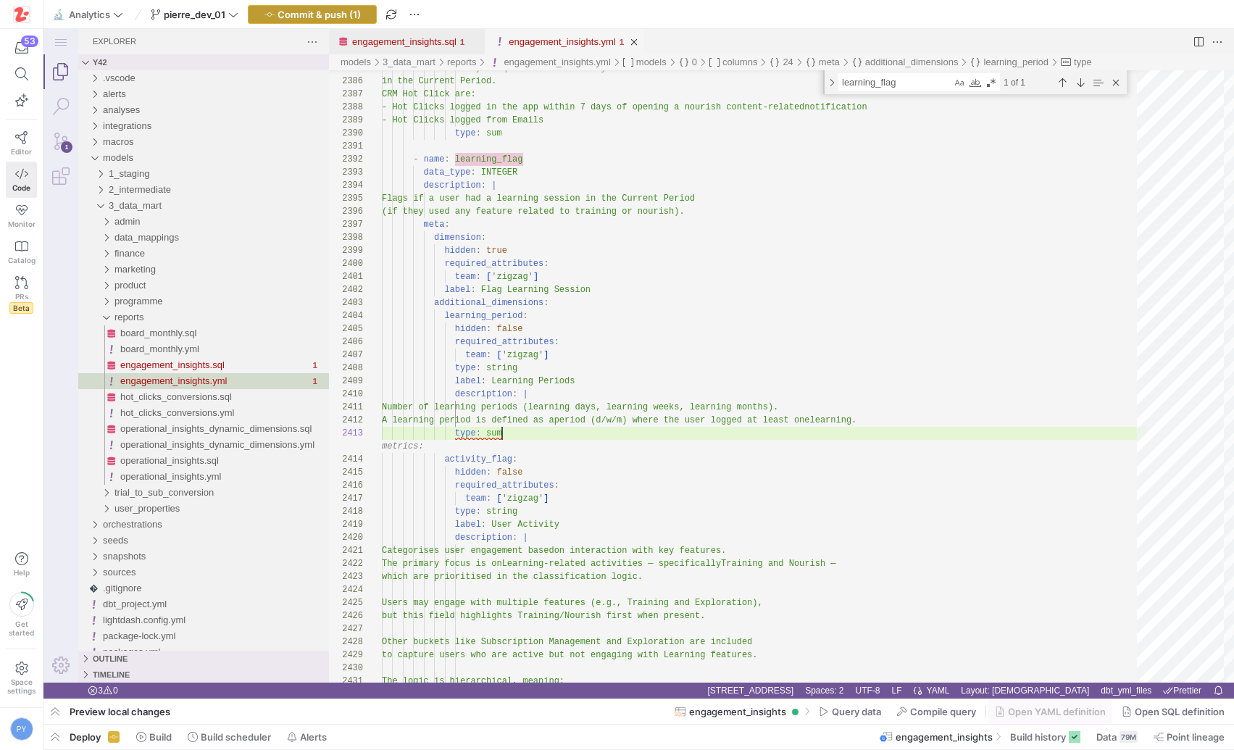
type textarea "Number of learning periods (learning days, learning weeks, learning months). A …"
click at [323, 15] on span "Commit & push (1)" at bounding box center [319, 15] width 83 height 12
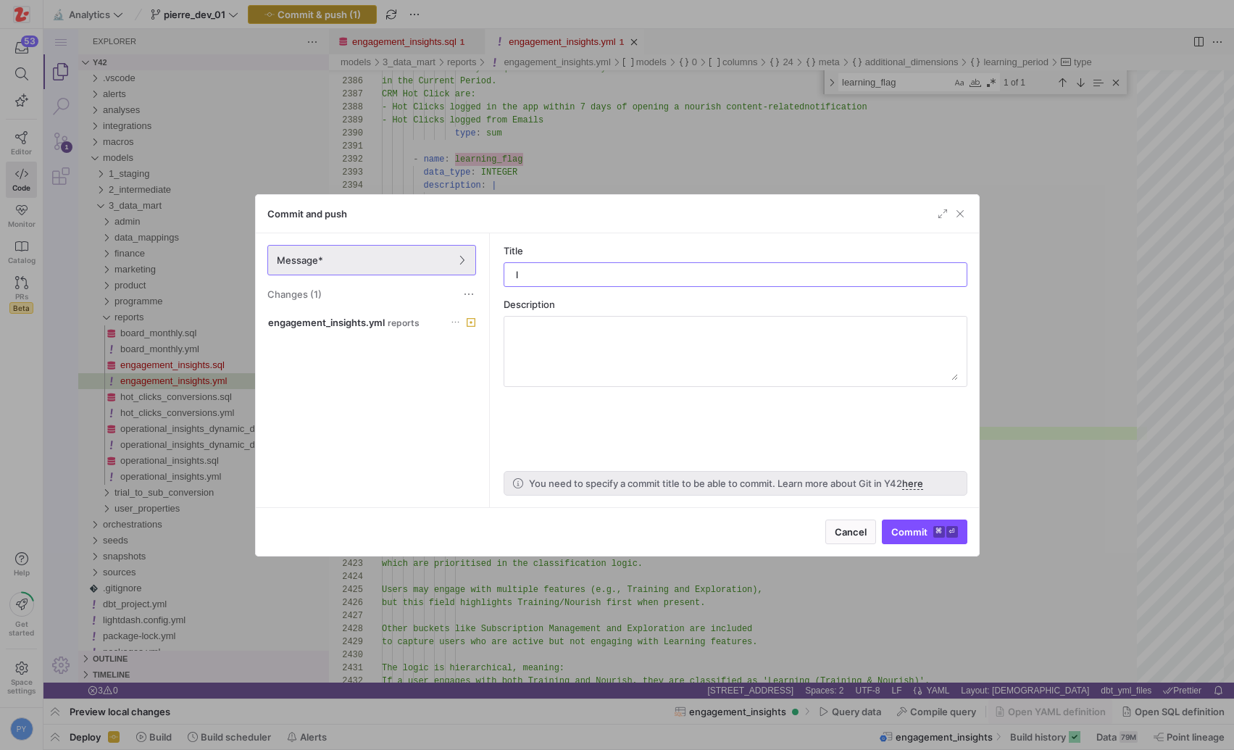
type input "ld"
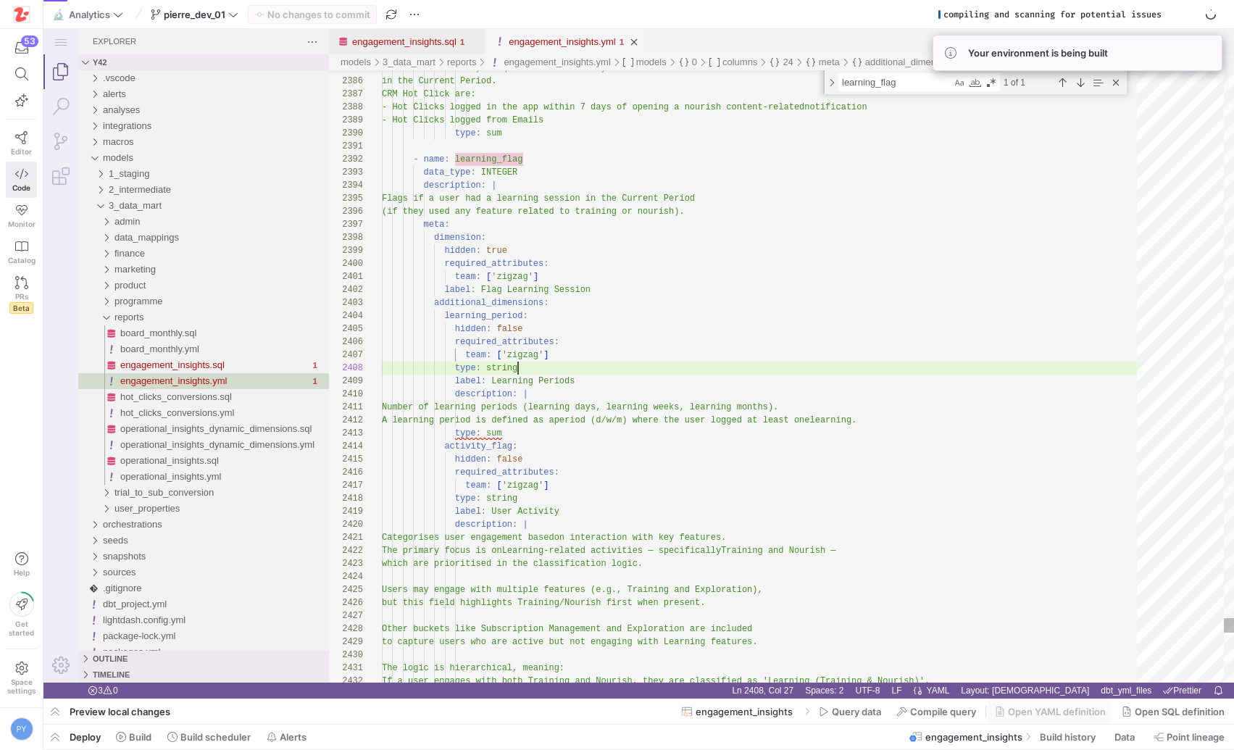
type textarea "team: ['zigzag'] label: Flag Learning Session additional_dimensions: learning_p…"
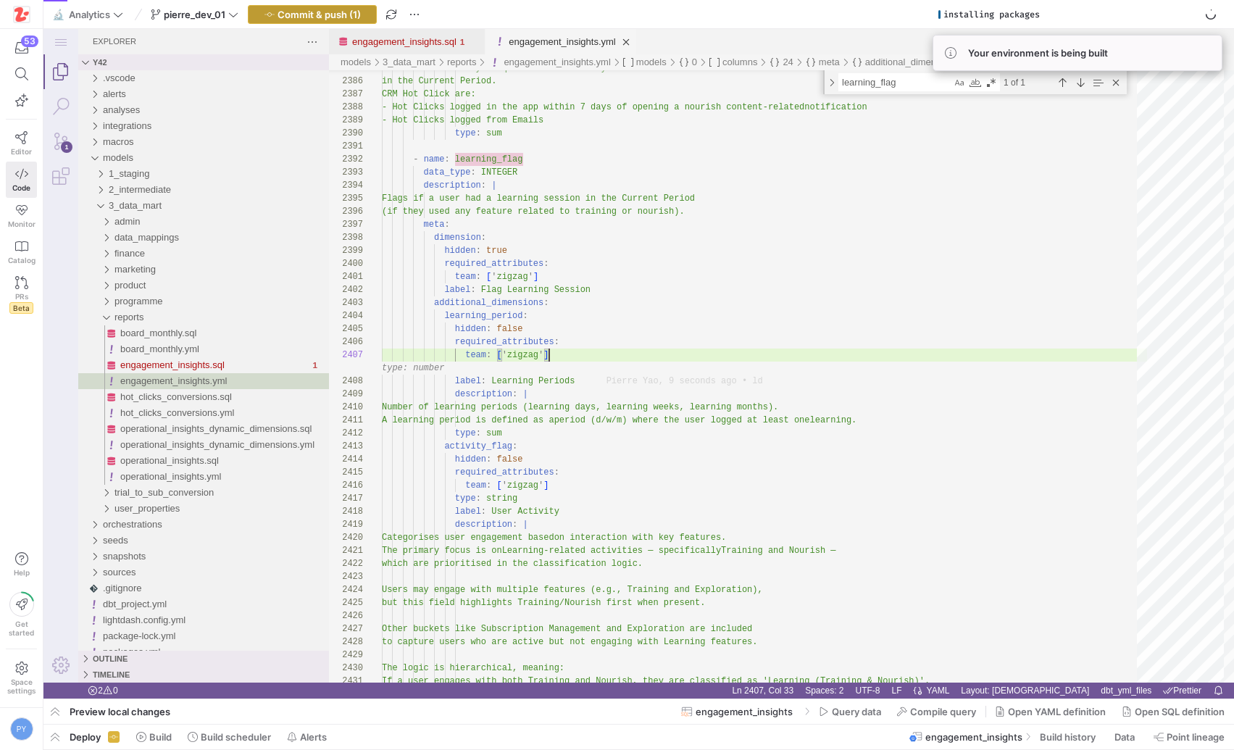
click at [323, 20] on span "button" at bounding box center [313, 14] width 128 height 17
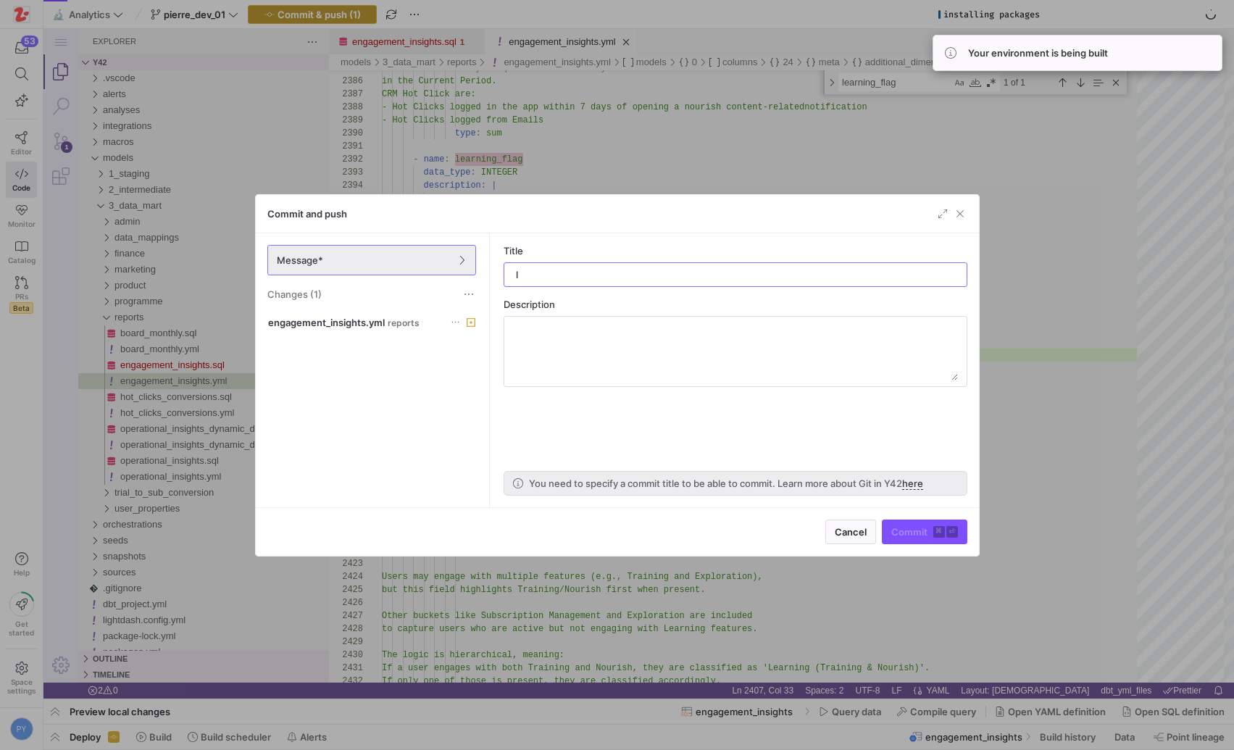
type input "ld"
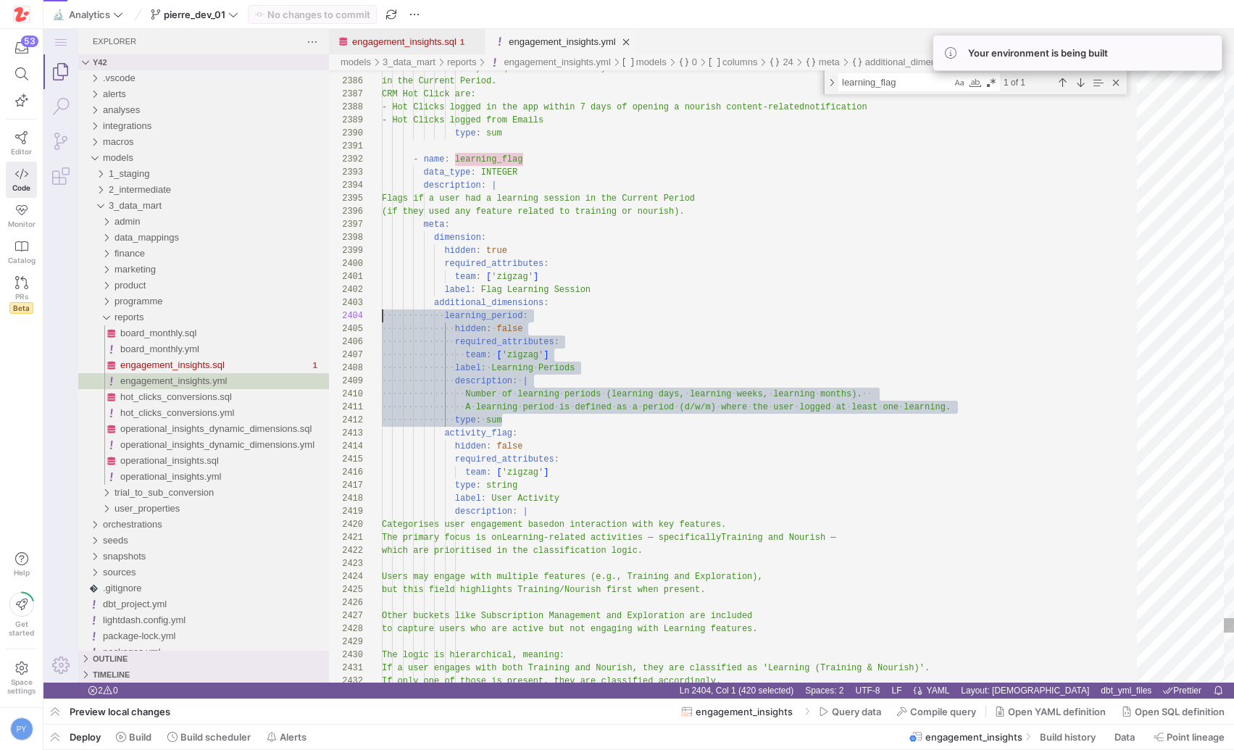
scroll to position [39, 0]
drag, startPoint x: 518, startPoint y: 420, endPoint x: 357, endPoint y: 317, distance: 191.2
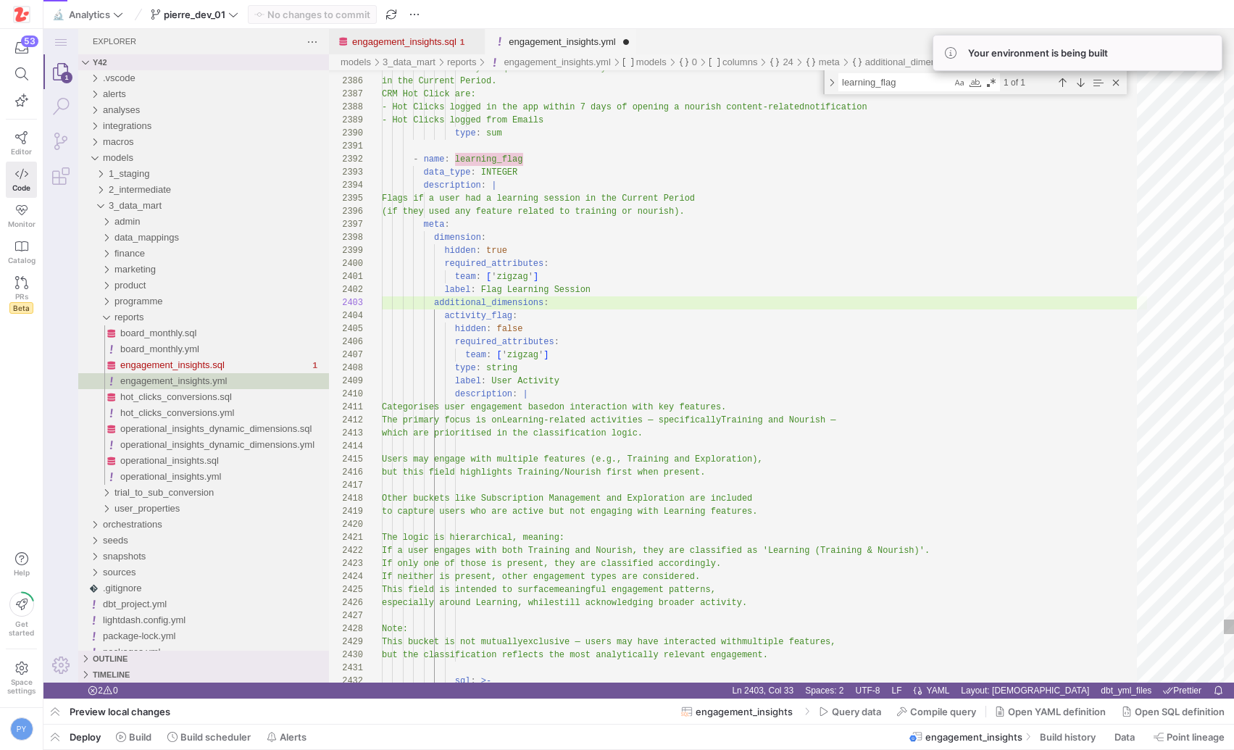
scroll to position [0, 157]
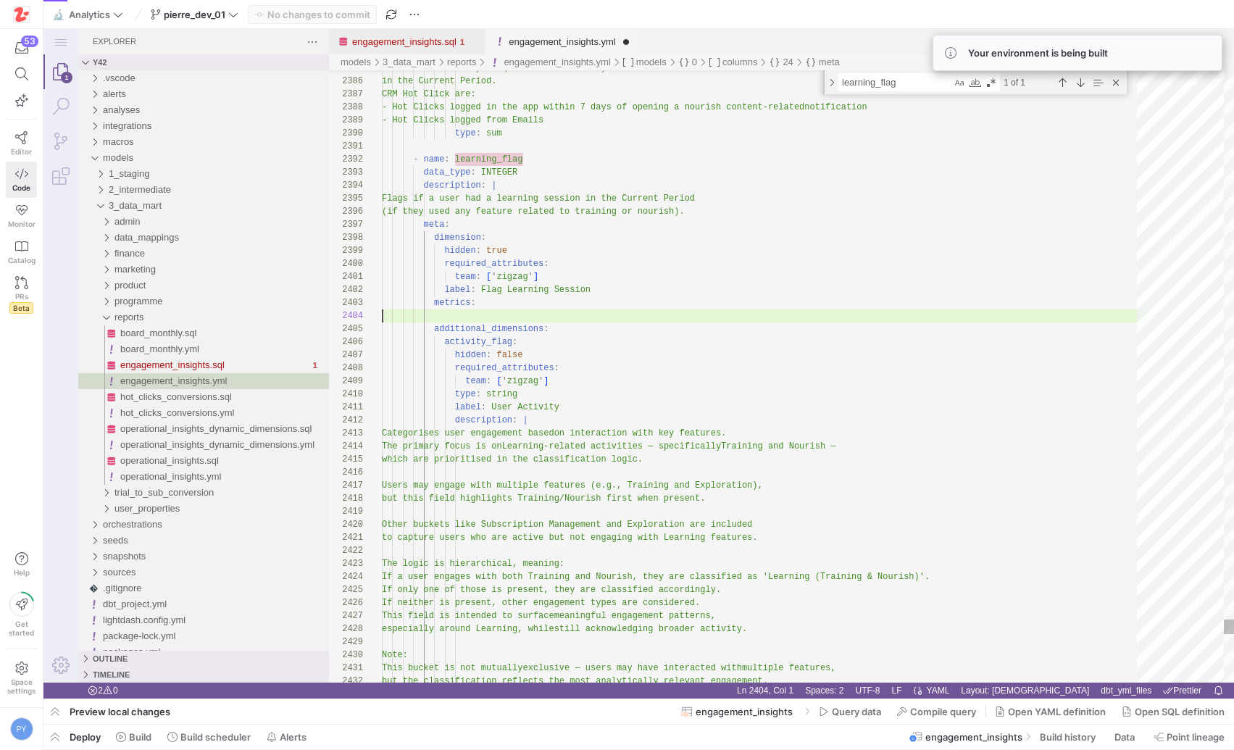
scroll to position [39, 0]
paste textarea "A learning period is defined as a period (d/w/m) where the user logged at least…"
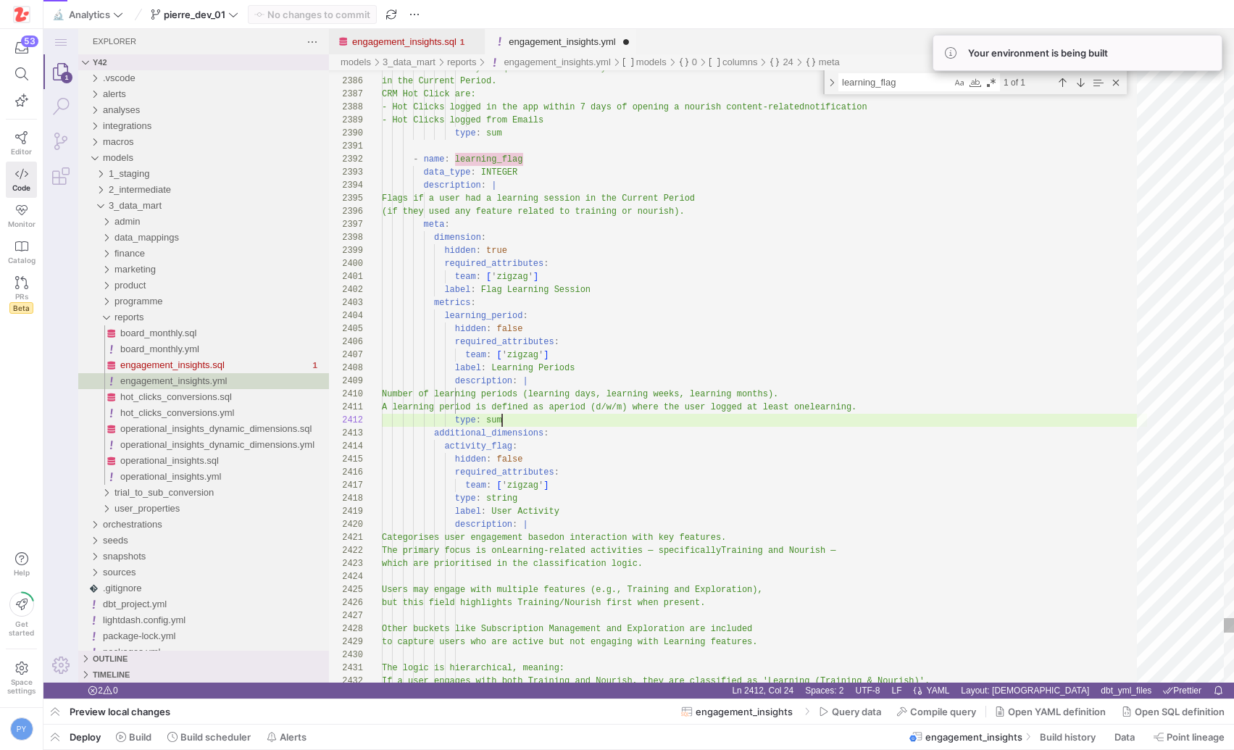
scroll to position [13, 120]
type textarea "A learning period is defined as a period (d/w/m) where the user logged at least…"
click at [343, 14] on span "Commit & push (1)" at bounding box center [319, 15] width 83 height 12
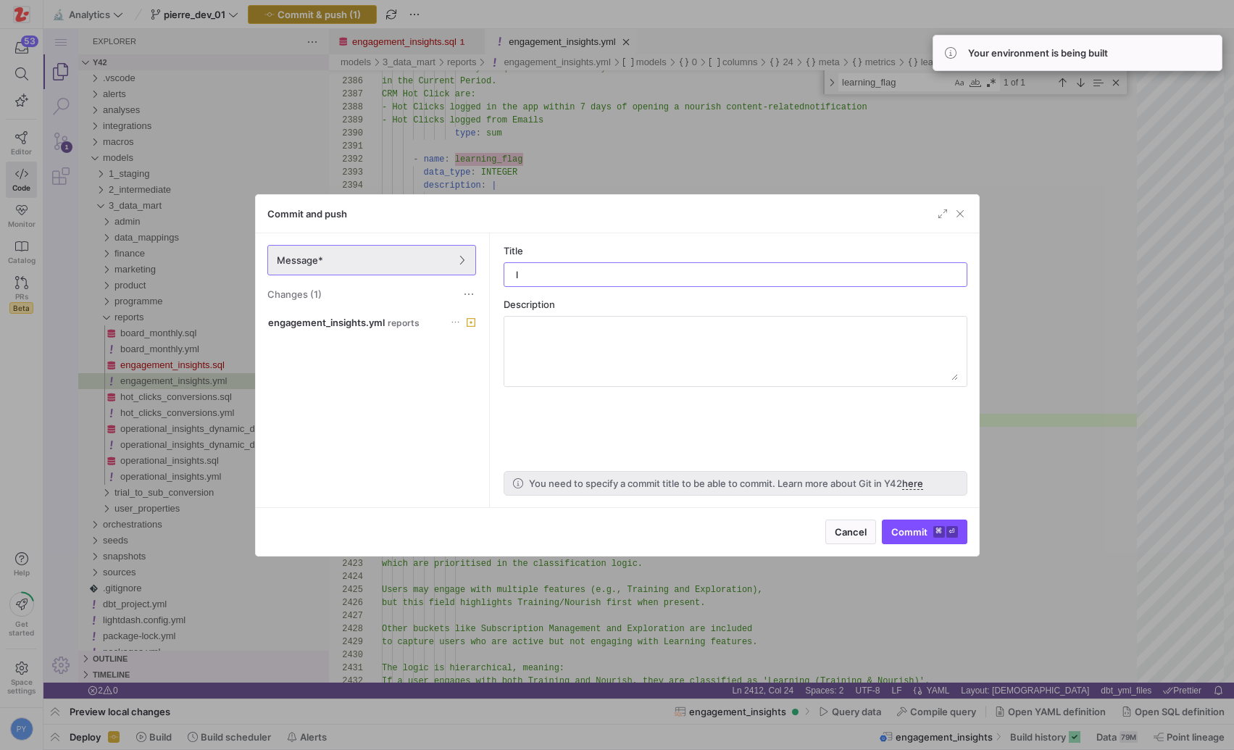
type input "ld"
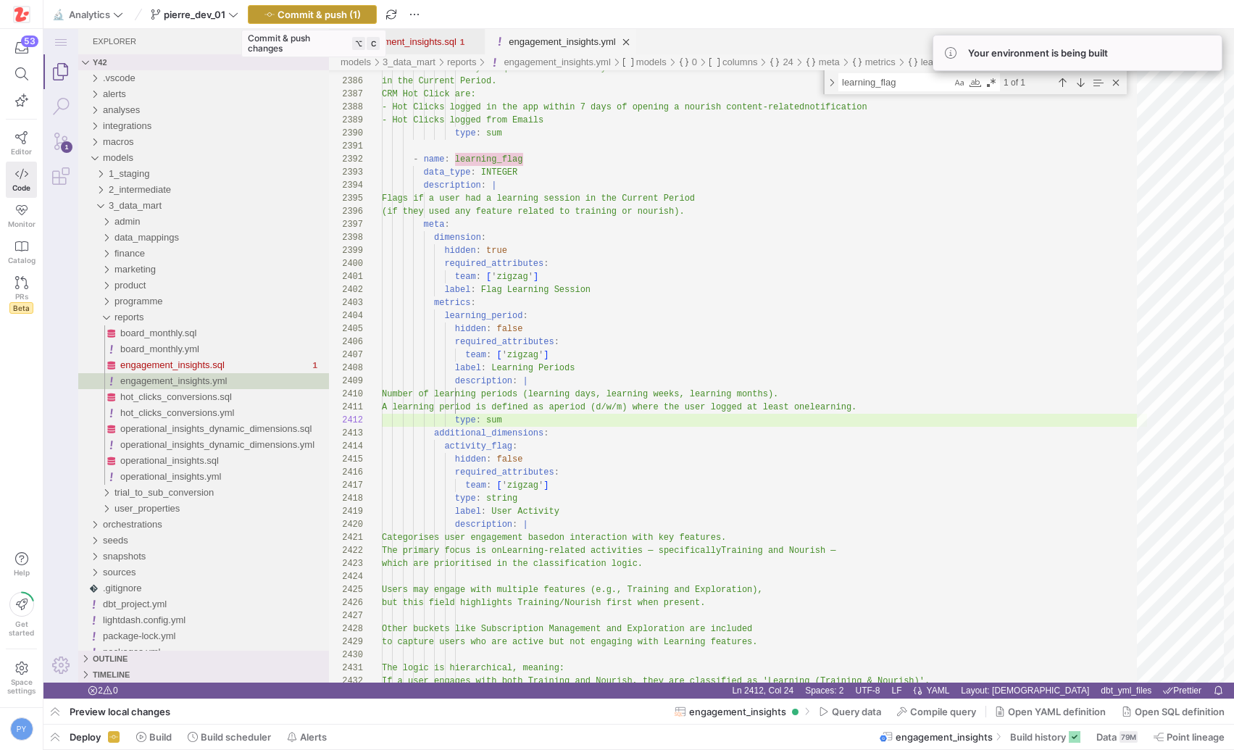
click at [343, 14] on span "Commit & push (1)" at bounding box center [319, 15] width 83 height 12
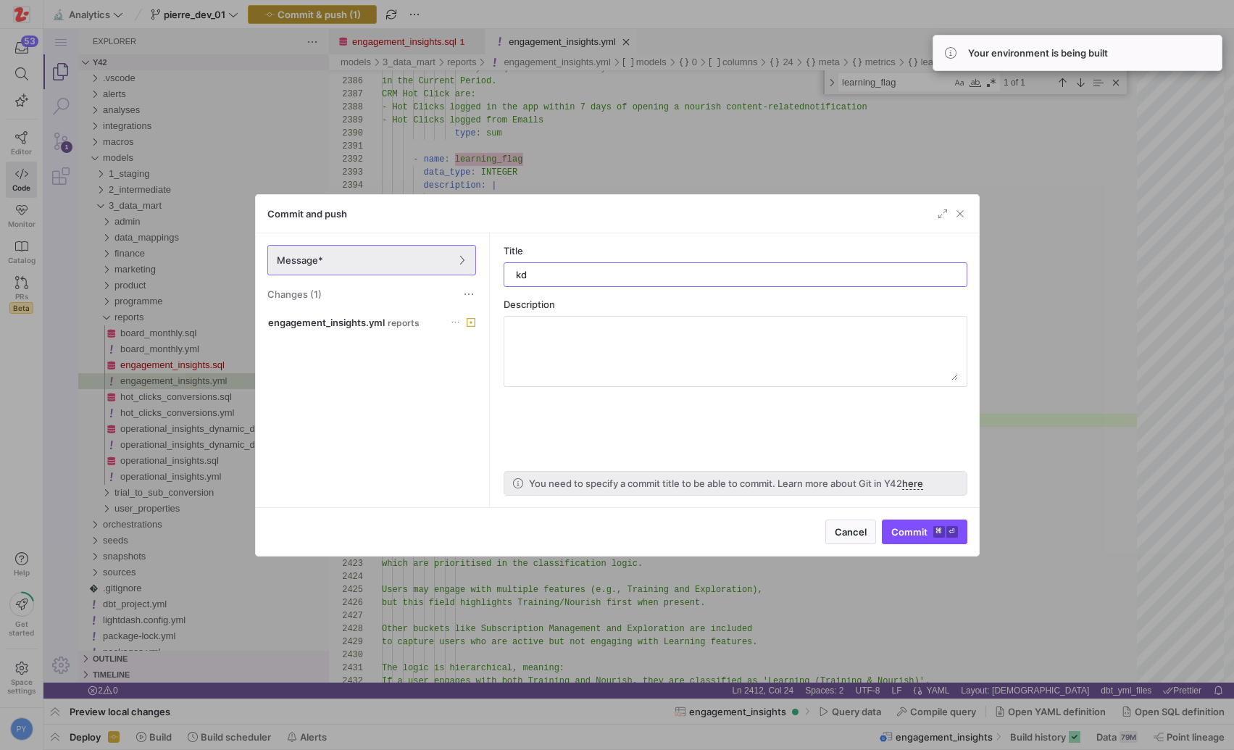
type input "k"
type input "ld"
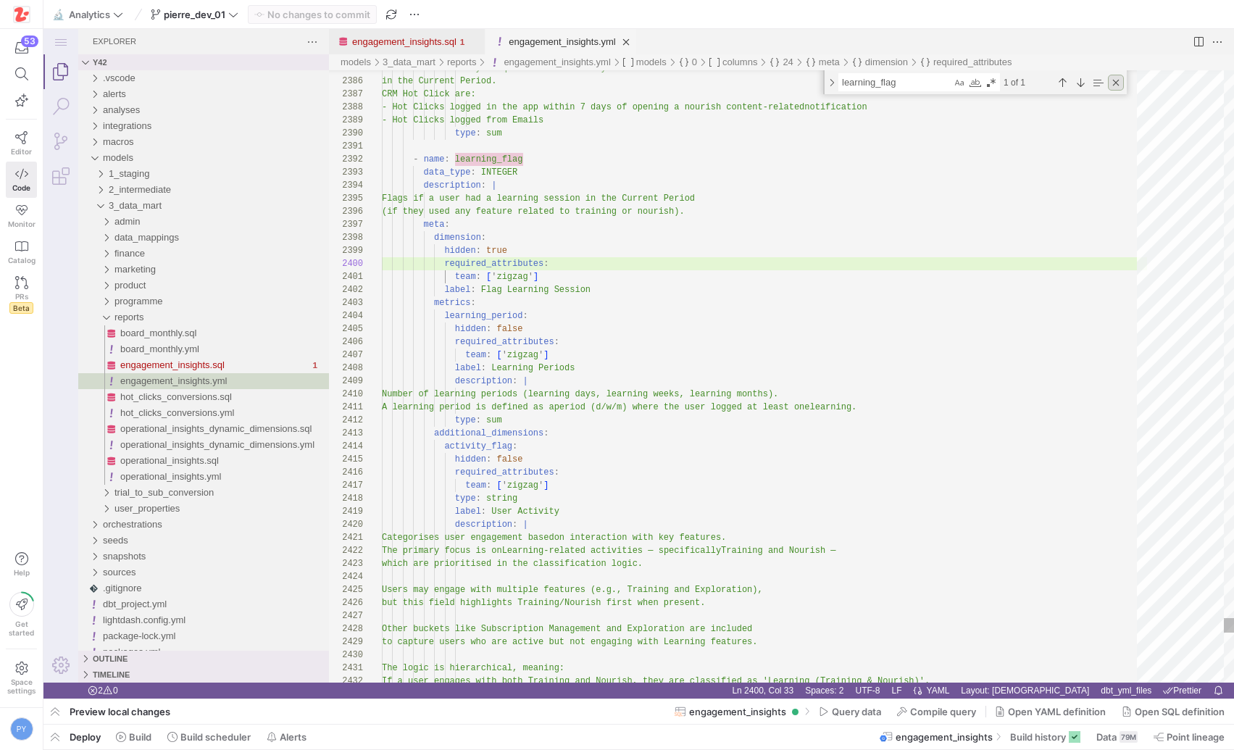
click at [1111, 83] on div "Close (Escape)" at bounding box center [1116, 83] width 16 height 16
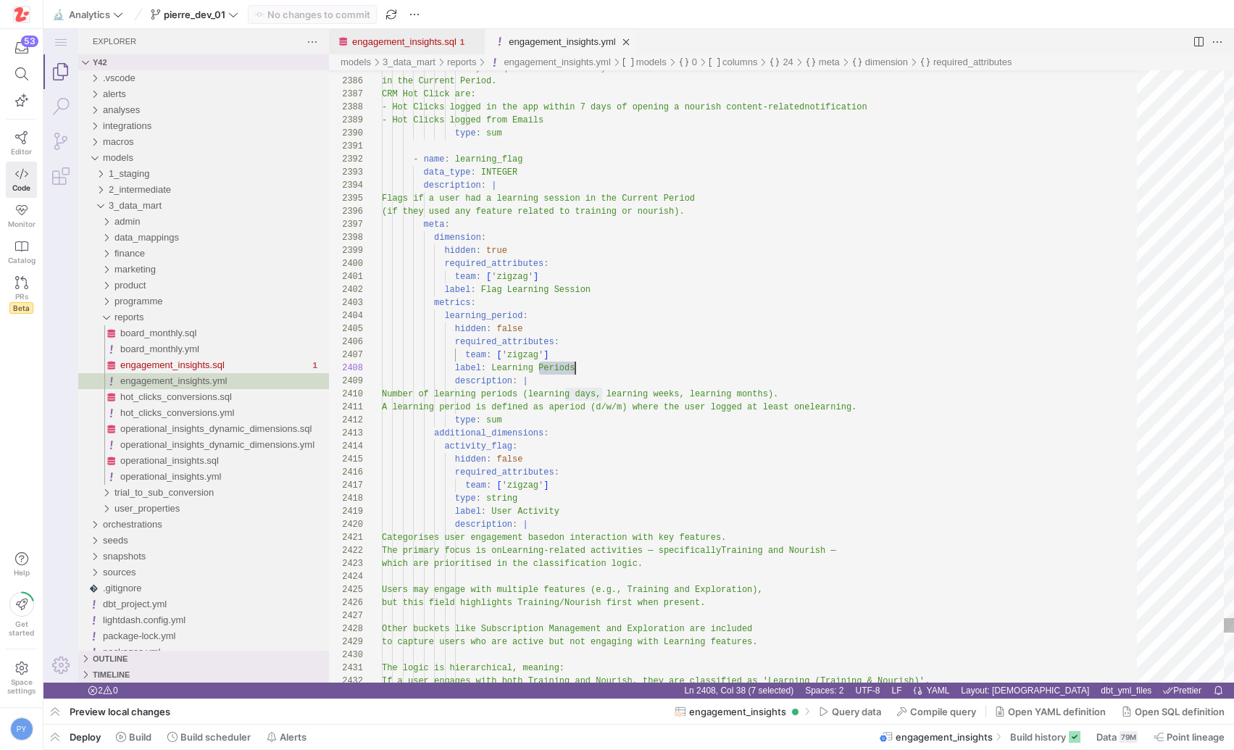
type textarea "A learning period is defined as a period (d/w/m) where the user logged at least…"
click at [402, 37] on link "engagement_insights.sql" at bounding box center [404, 41] width 104 height 11
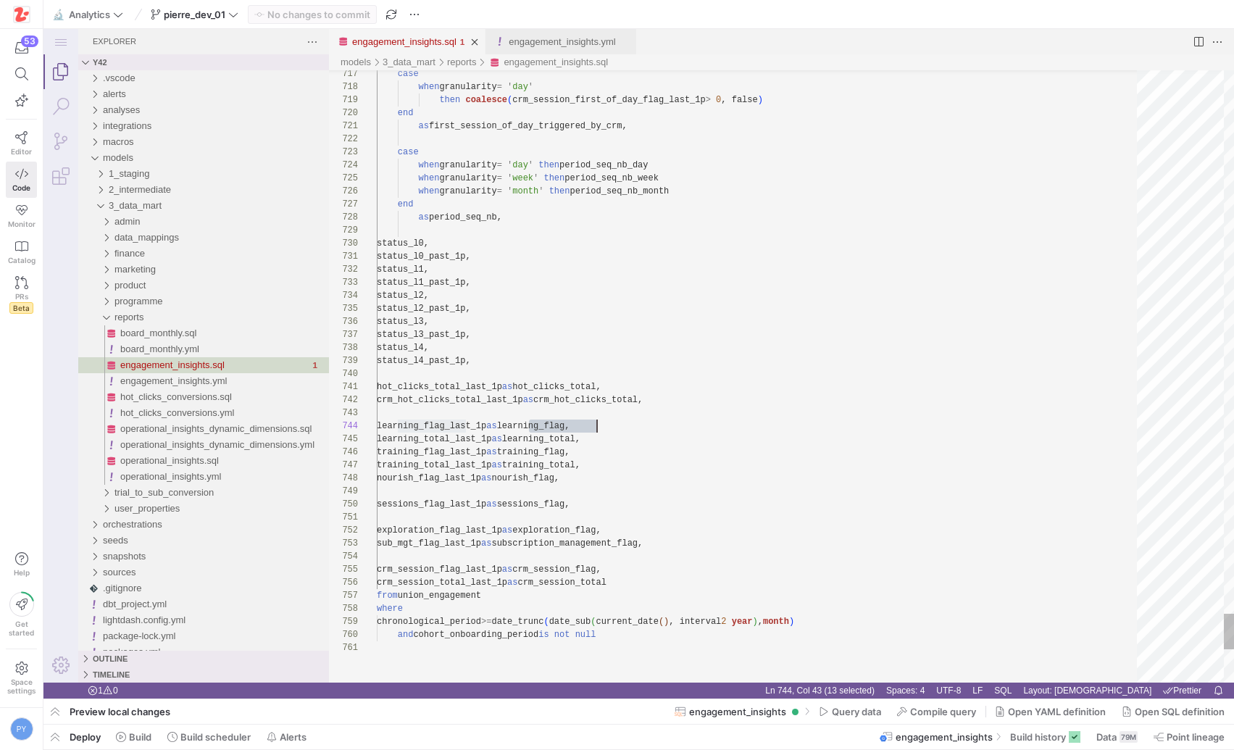
scroll to position [39, 220]
click at [557, 38] on link "engagement_insights.yml" at bounding box center [562, 41] width 107 height 11
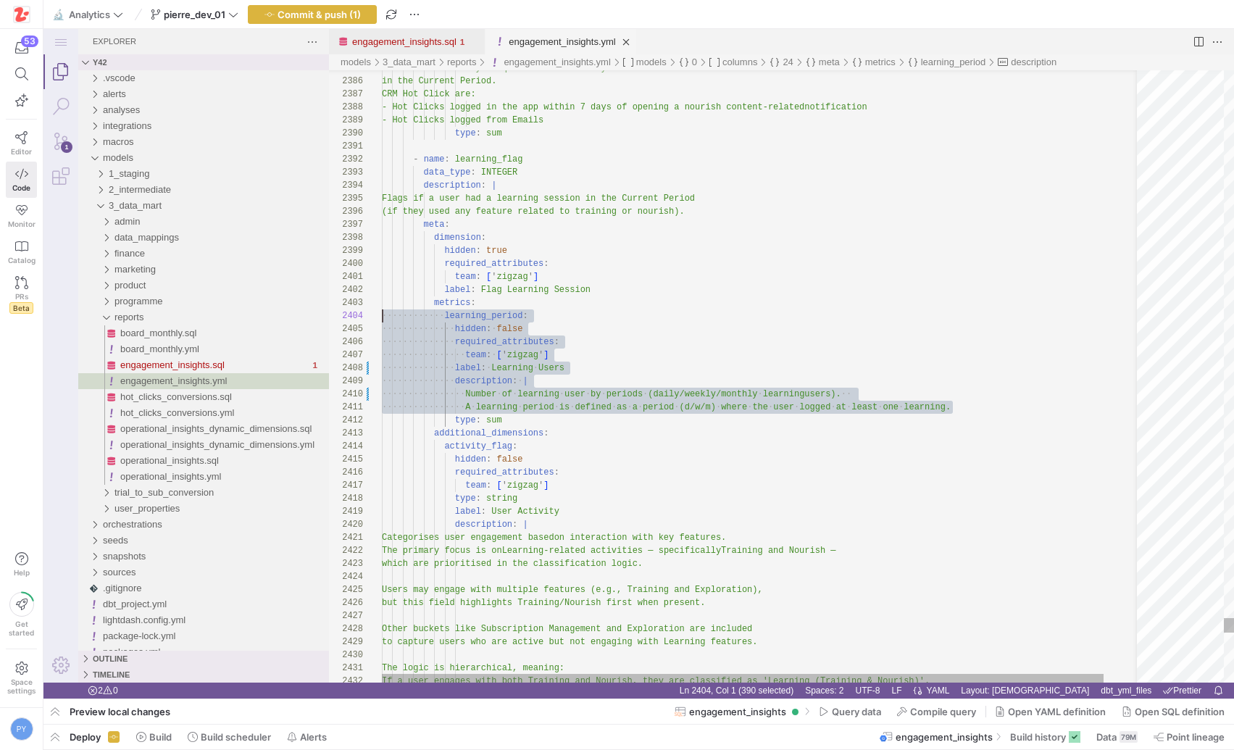
scroll to position [26, 0]
drag, startPoint x: 959, startPoint y: 406, endPoint x: 340, endPoint y: 309, distance: 627.0
drag, startPoint x: 520, startPoint y: 420, endPoint x: 293, endPoint y: 303, distance: 255.4
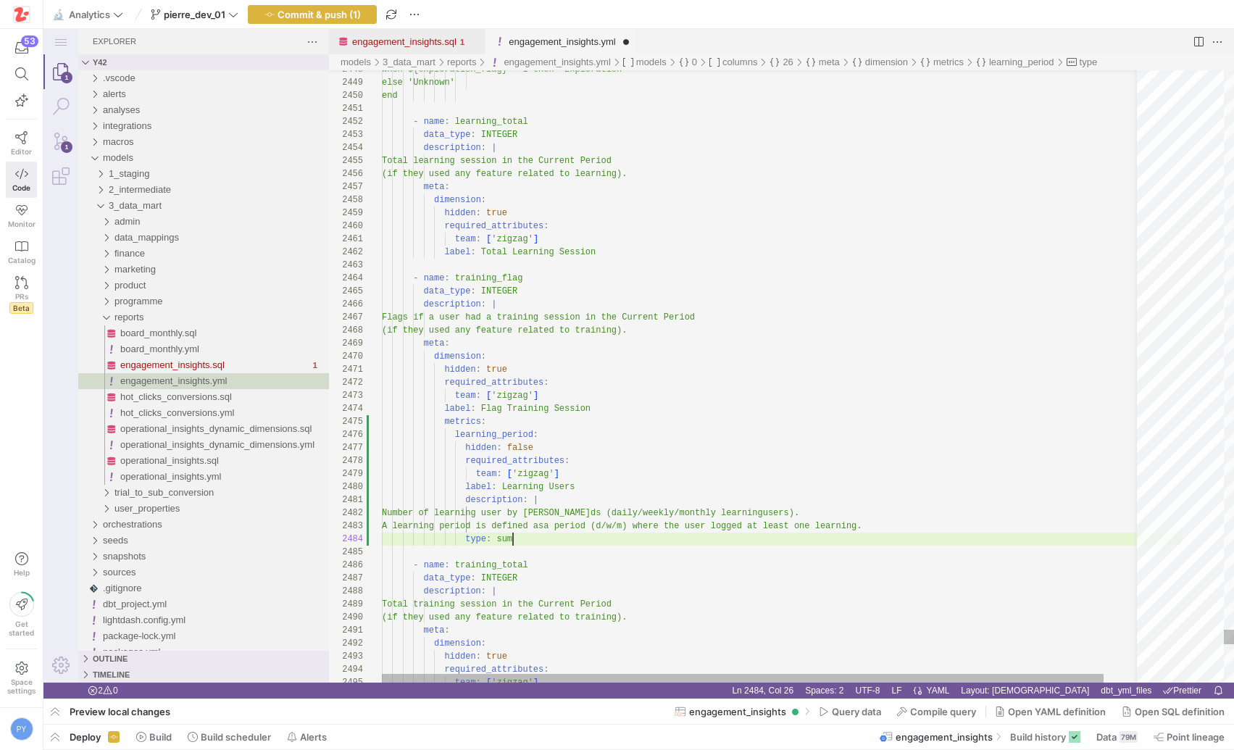
scroll to position [39, 120]
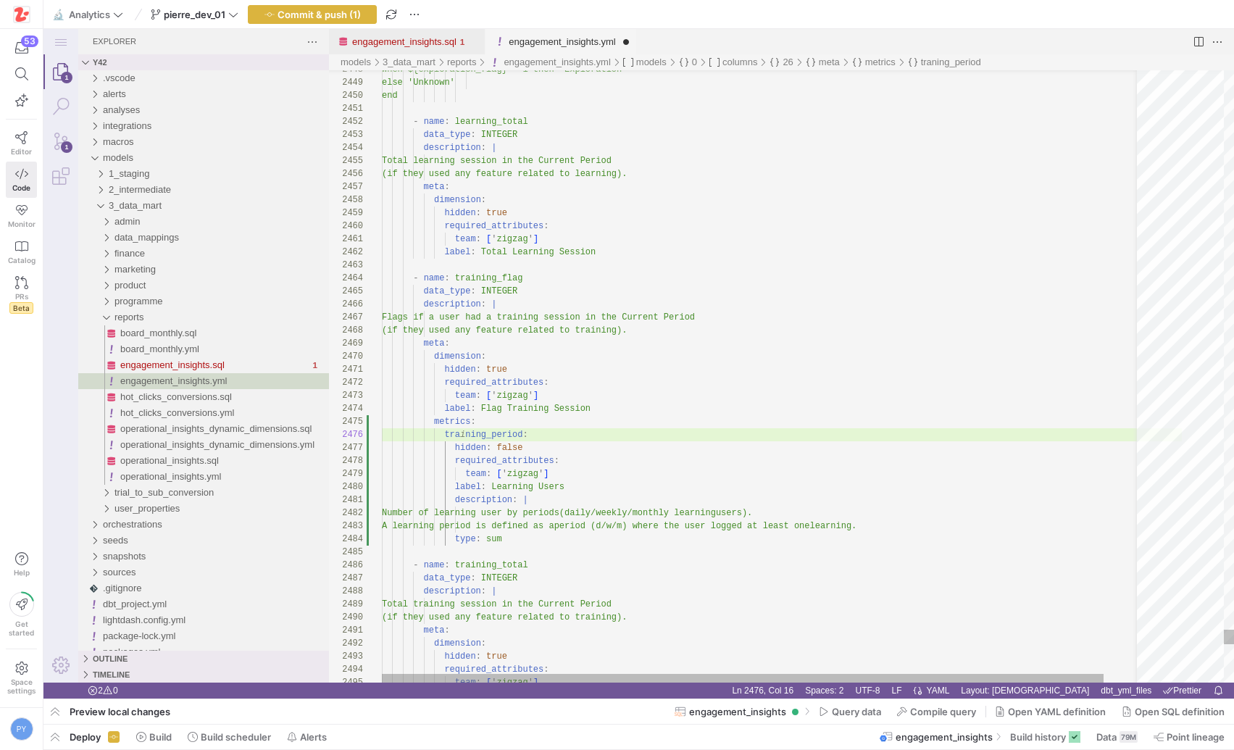
scroll to position [65, 84]
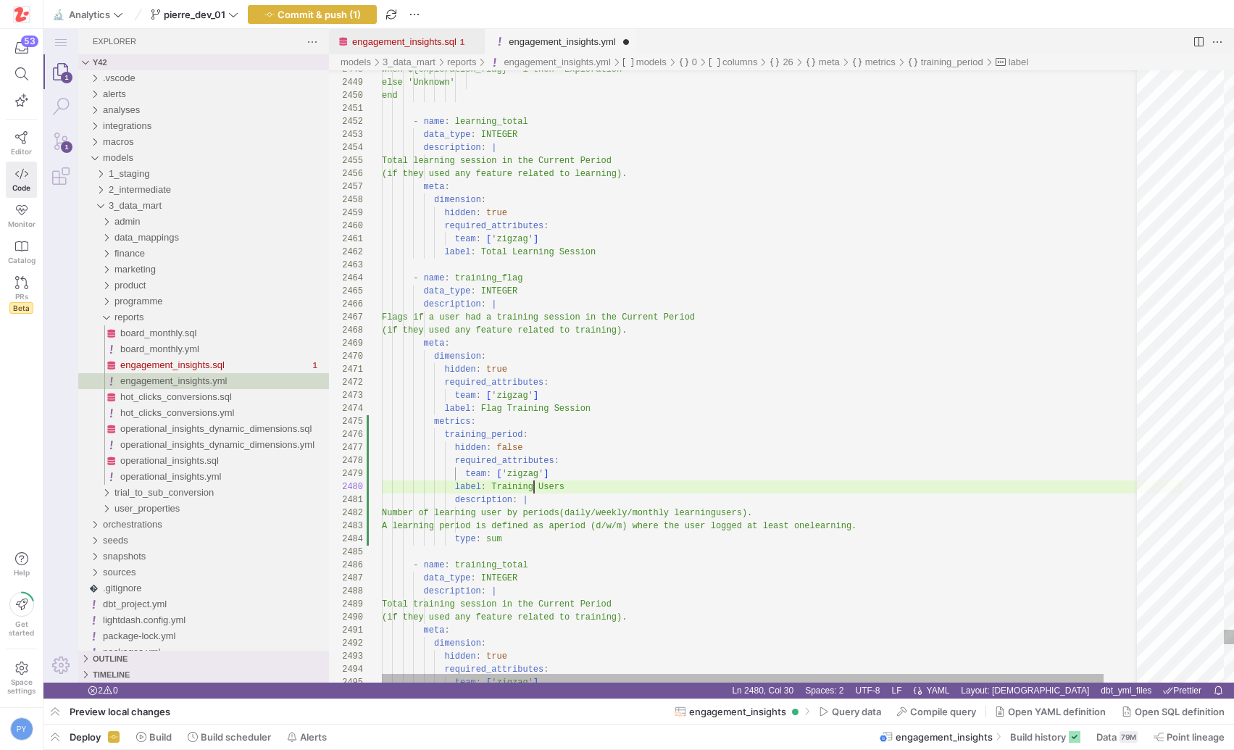
scroll to position [117, 152]
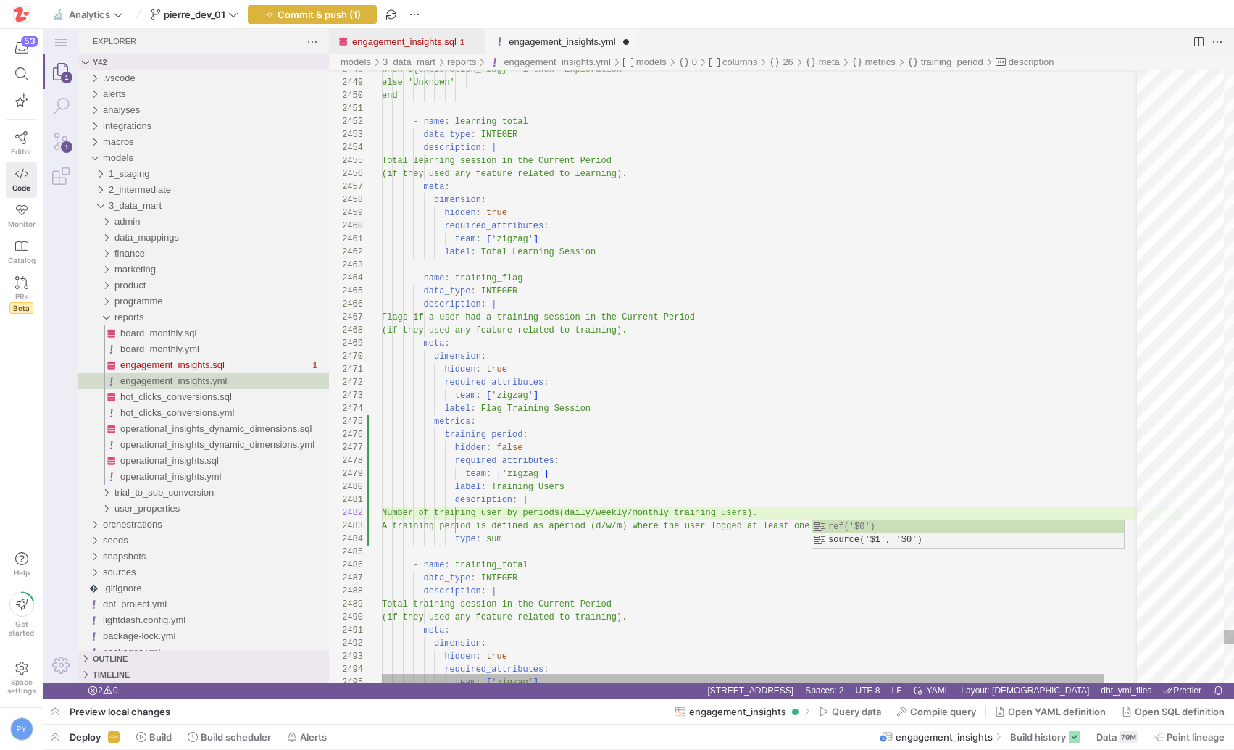
type textarea "description: | Number of training user by periods (daily/weekly/monthly trainin…"
type textarea "g"
type textarea "team: ['zigzag'] label: Flag Learning Session metrics: learning_period: hidden:…"
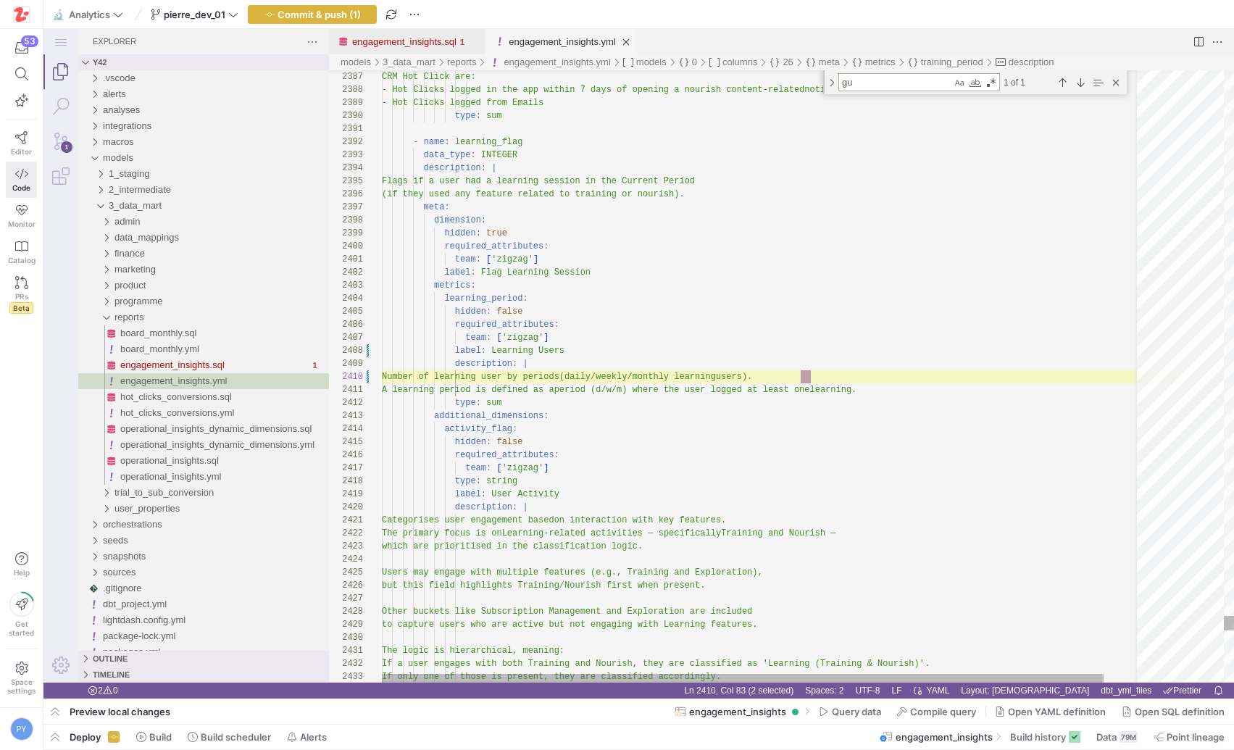
scroll to position [130, 430]
type textarea "gu"
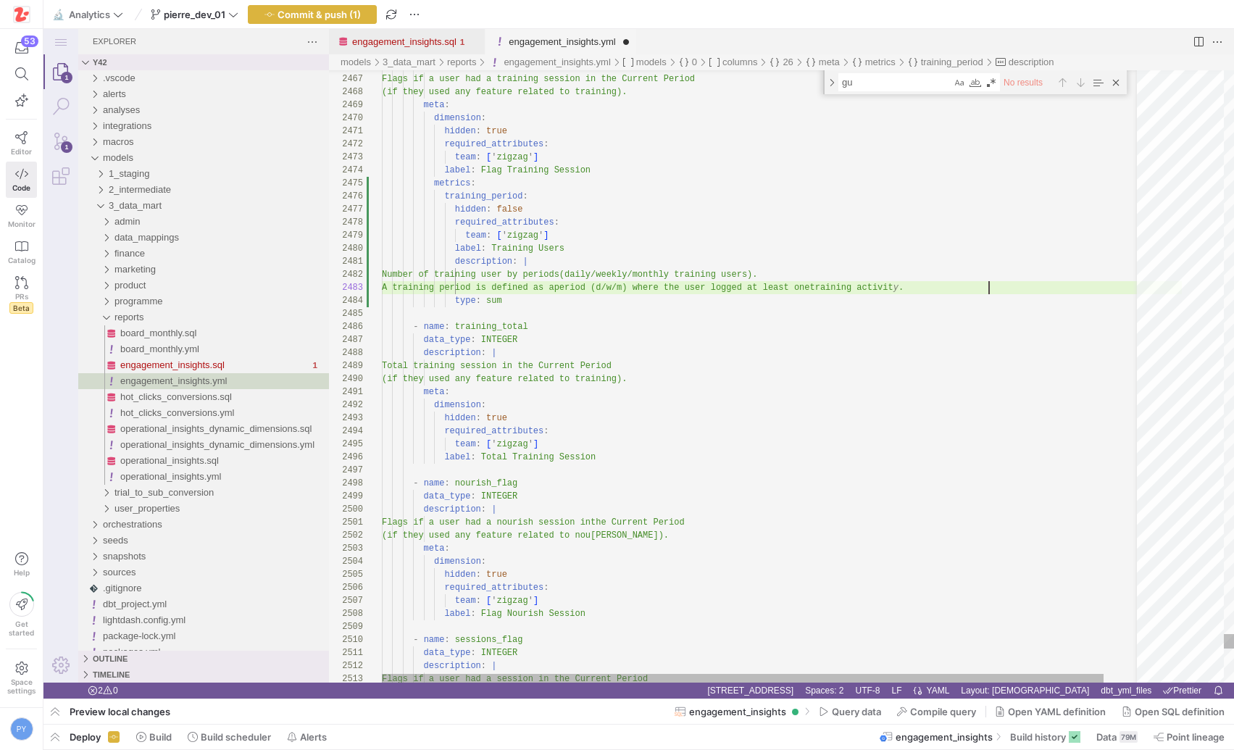
scroll to position [26, 613]
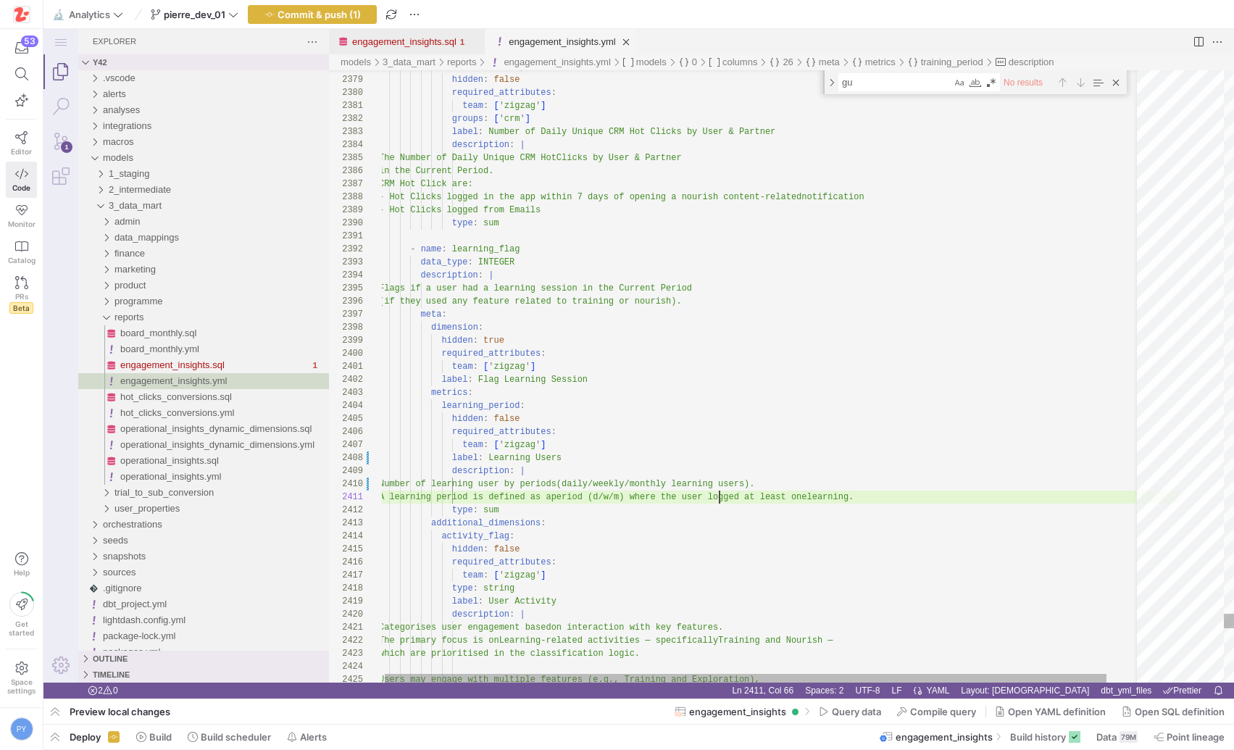
scroll to position [0, 341]
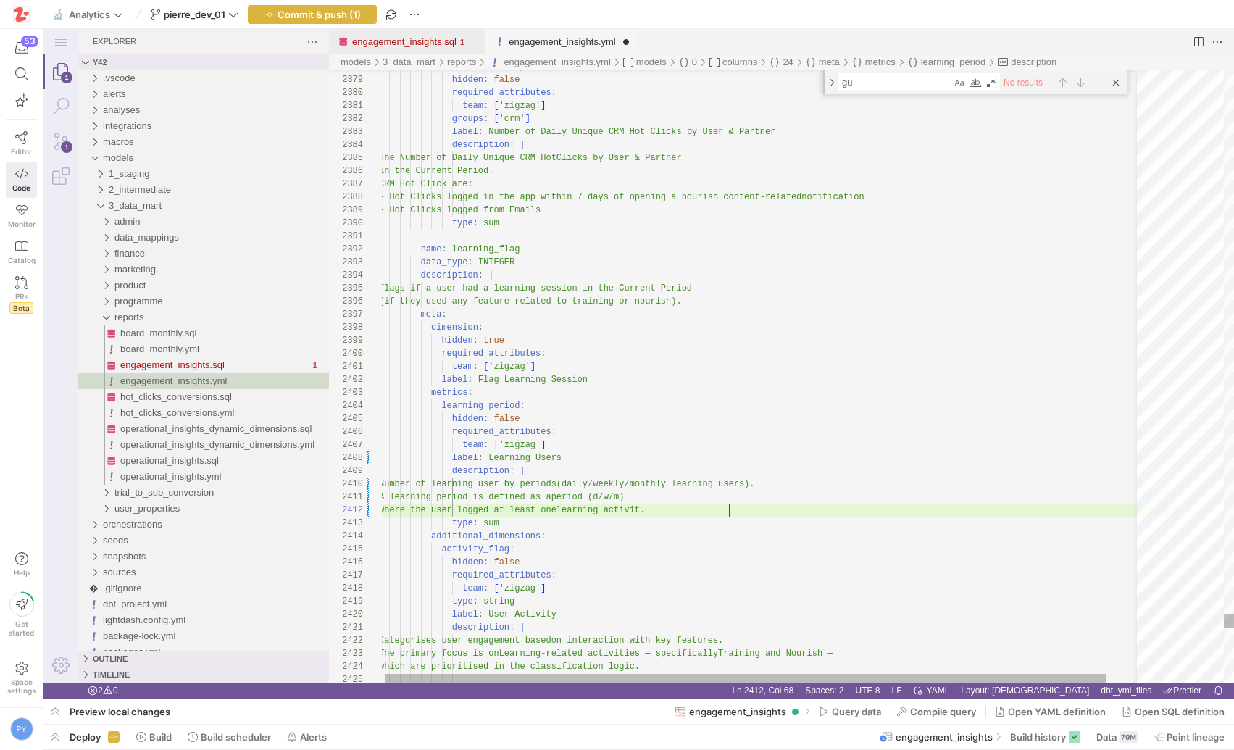
scroll to position [13, 356]
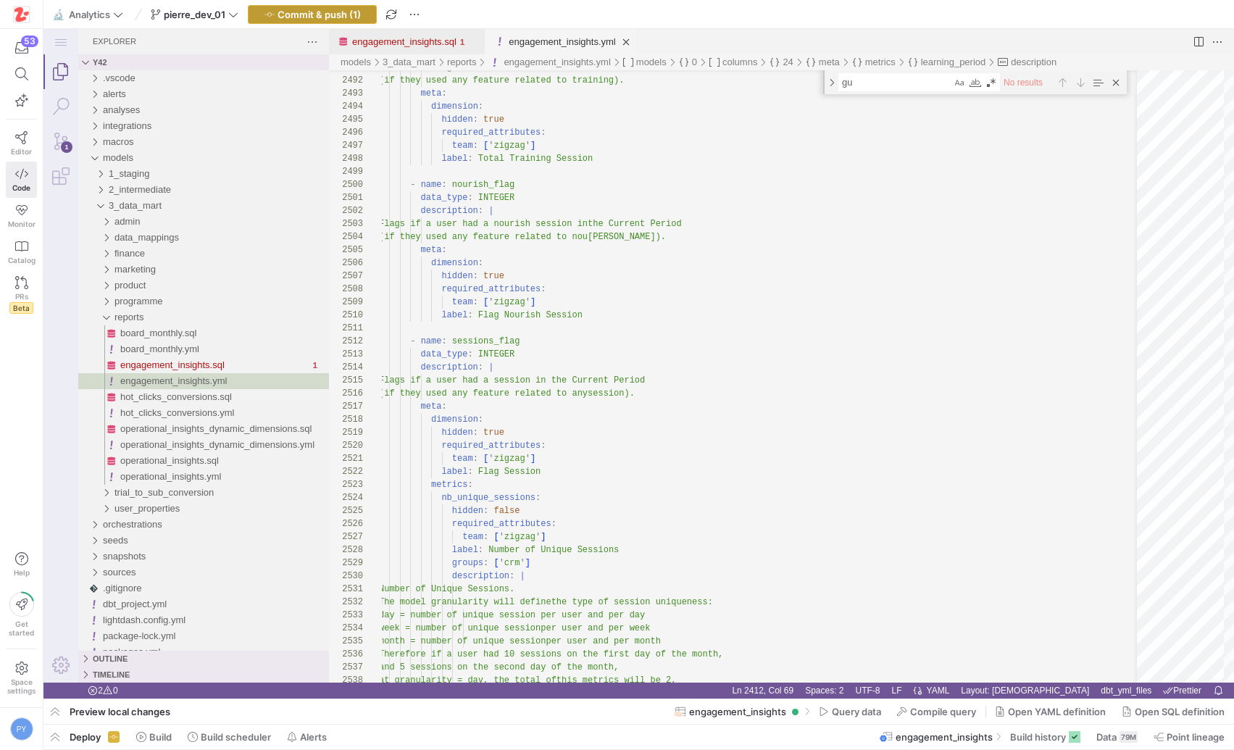
type textarea "A learning period is defined as a period (d/w/m) where the user logged at least…"
click at [354, 14] on span "Commit & push (1)" at bounding box center [319, 15] width 83 height 12
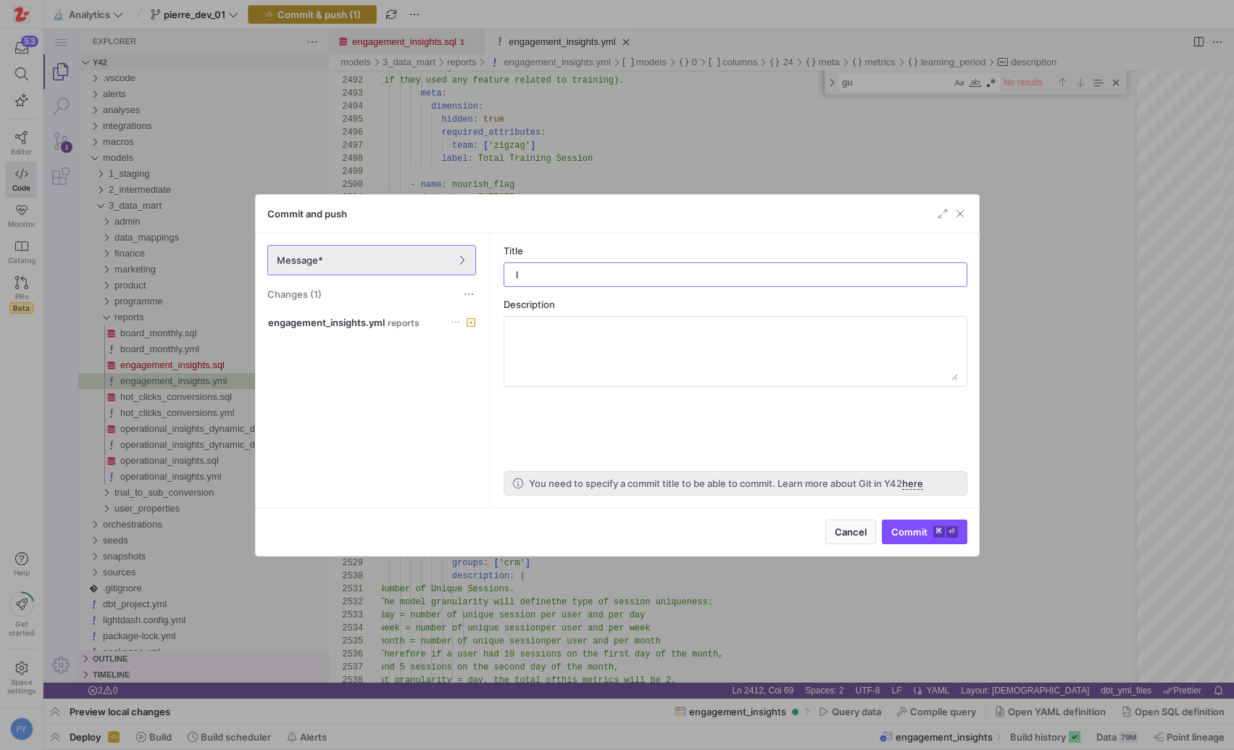
type input "ld"
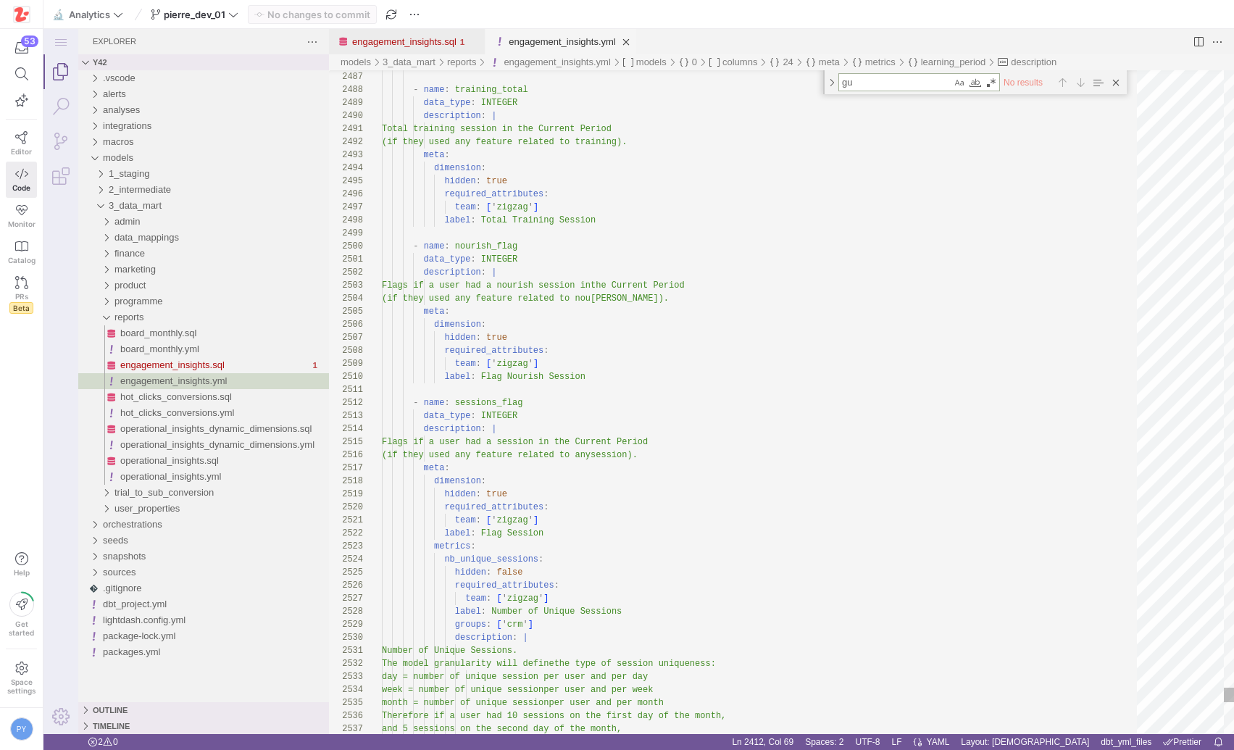
click at [853, 82] on textarea "gu" at bounding box center [895, 82] width 112 height 17
type textarea "l"
type textarea "description: | Categorises user engagement based on interaction with key featur…"
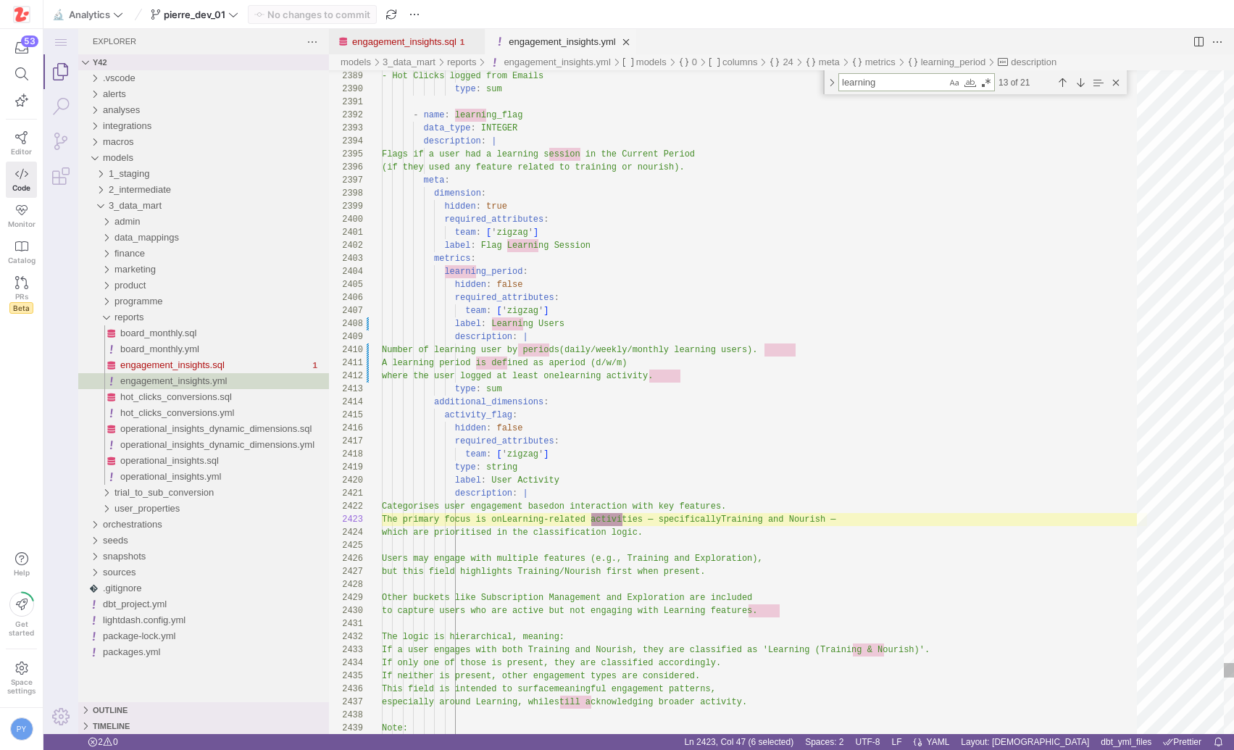
type textarea "learning"
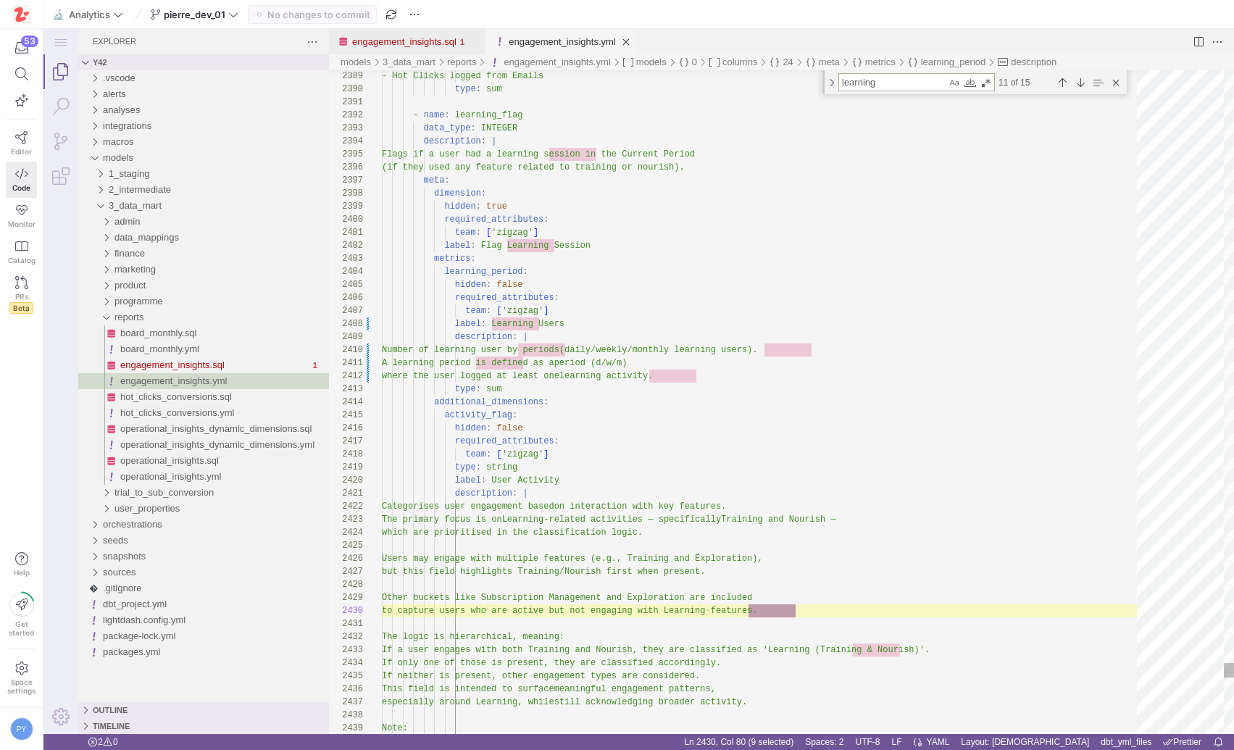
type textarea "team: ['zigzag'] label: Flag Learning Session metrics: learning_period: hidden:…"
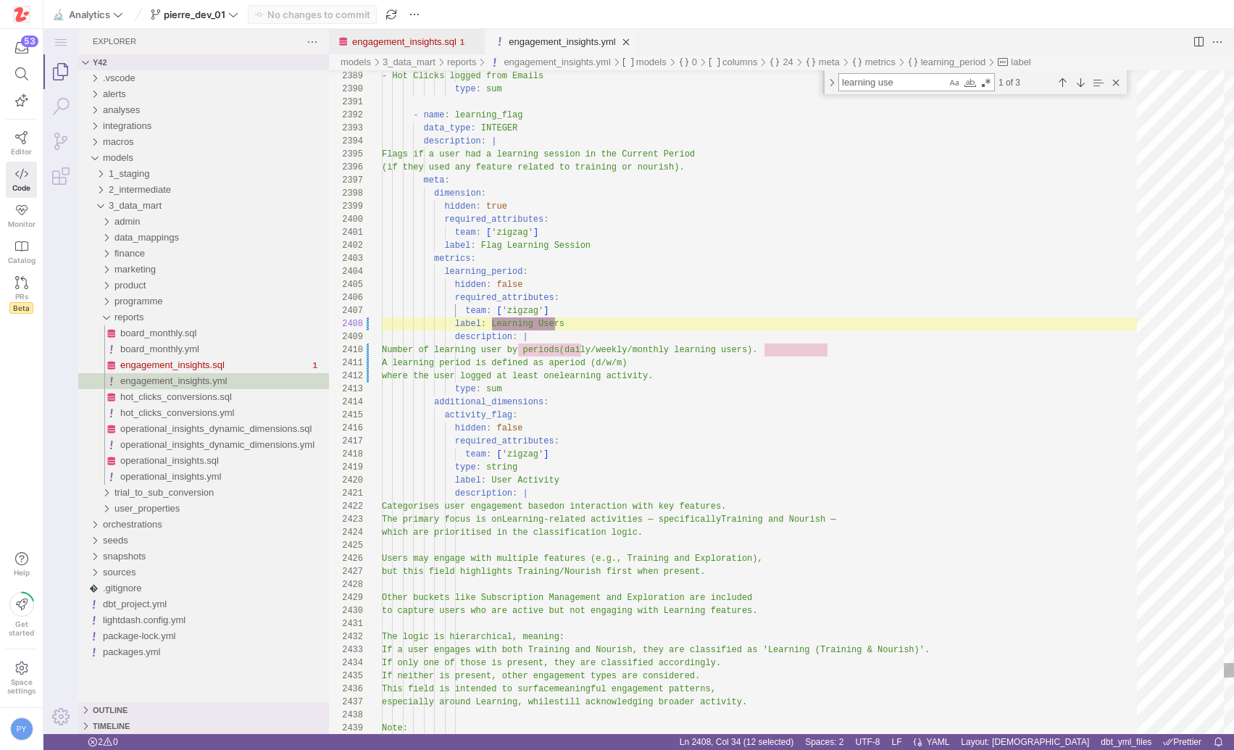
scroll to position [130, 178]
type textarea "learning user"
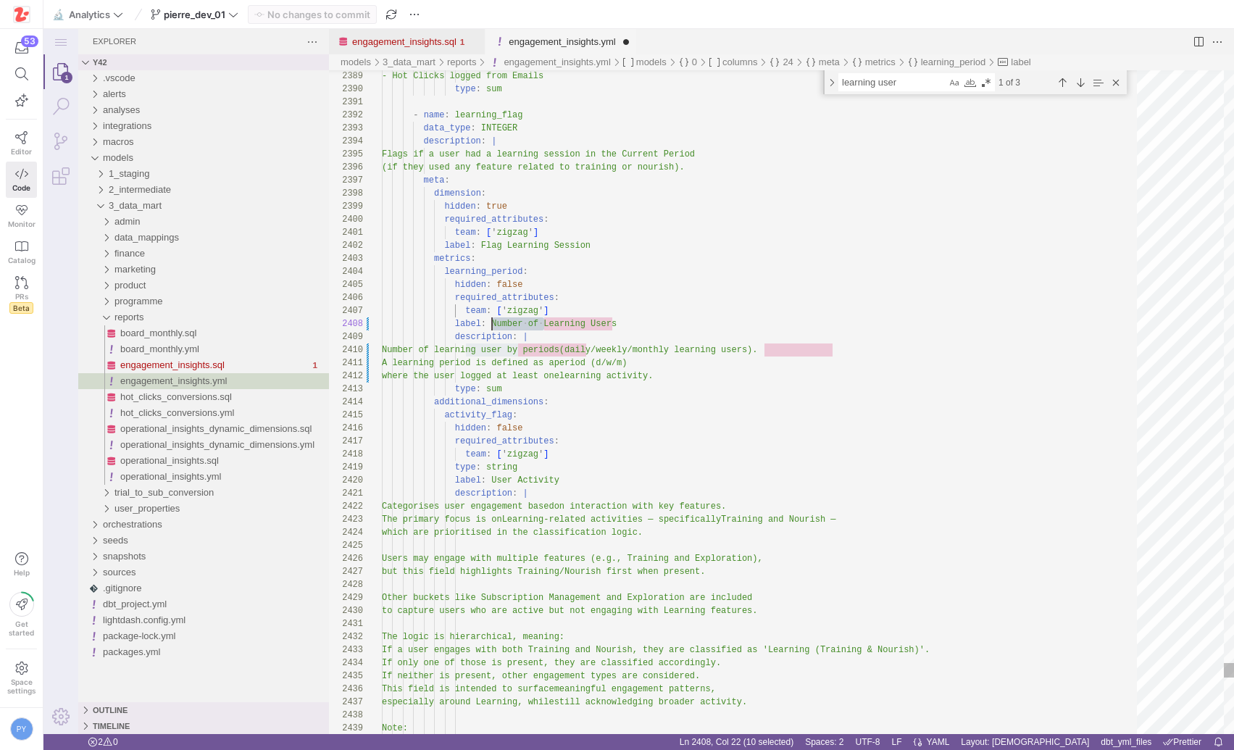
scroll to position [91, 110]
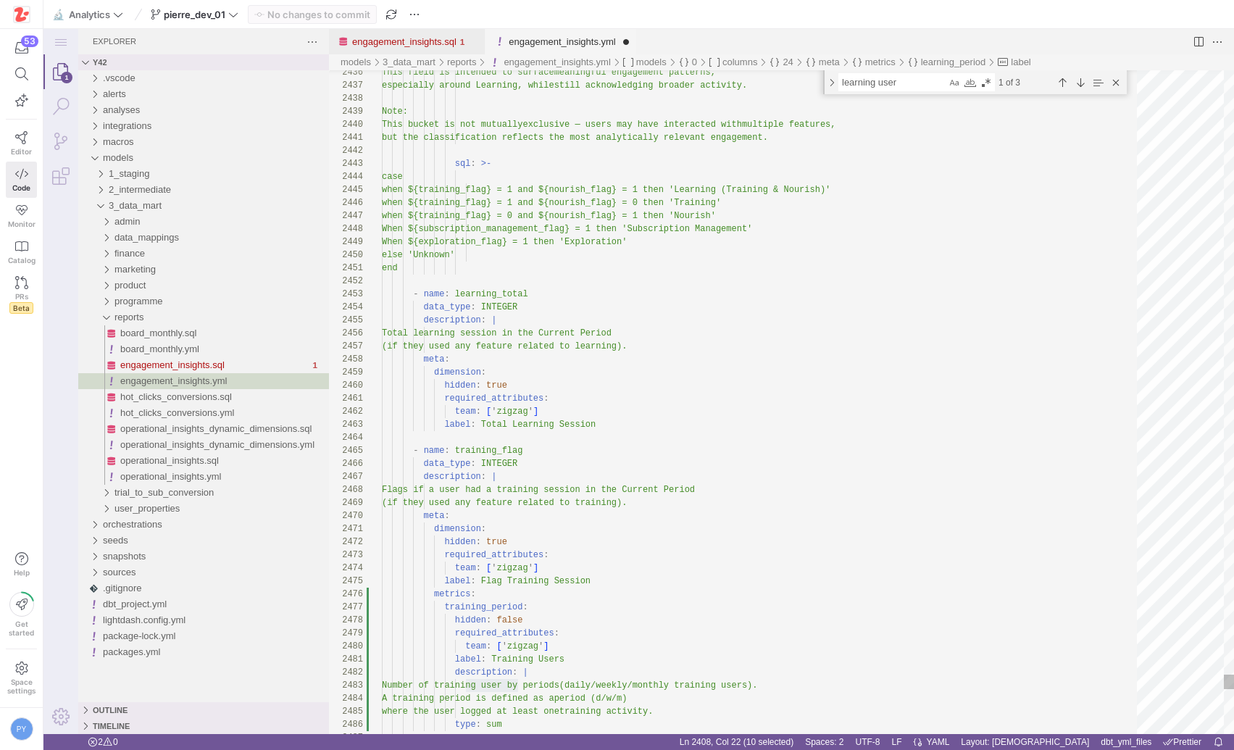
paste textarea "Number of"
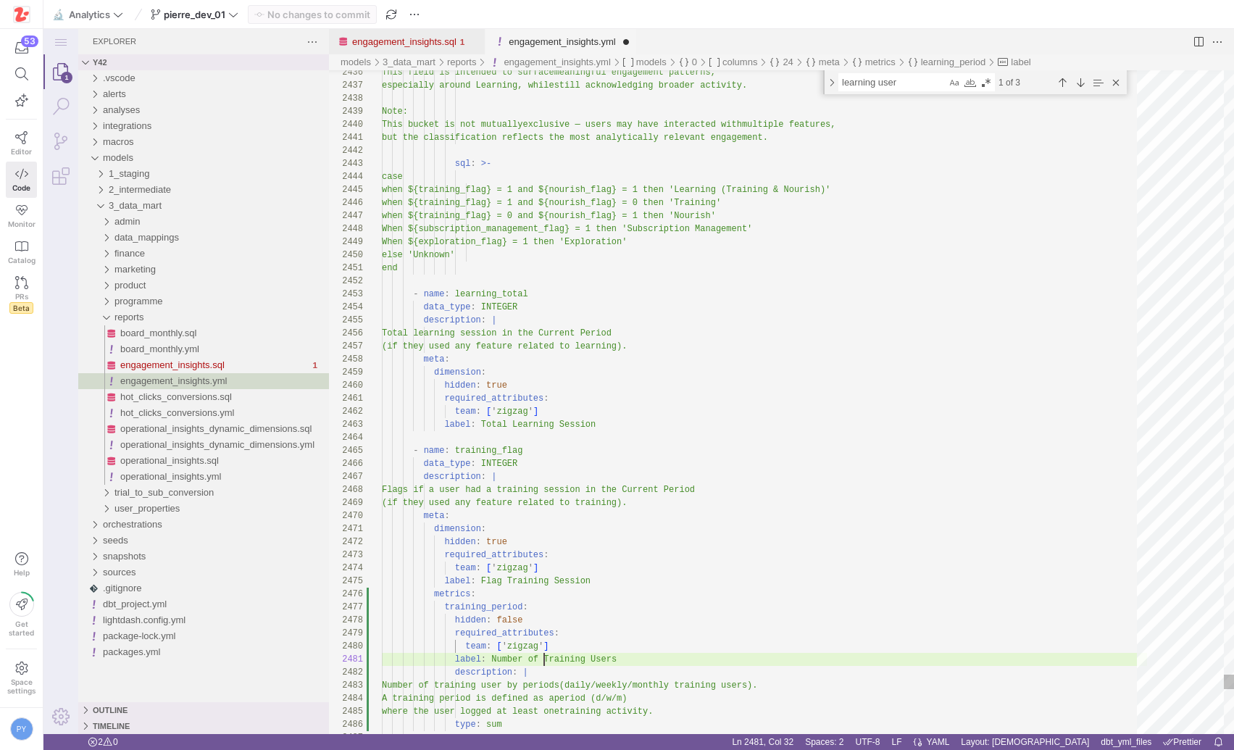
scroll to position [0, 162]
type textarea "label: Number of Training Users description: | Number of training user by perio…"
click at [338, 2] on y42-top-nav "🔬 Analytics pierre_dev_01 Commit & push (1)" at bounding box center [638, 14] width 1191 height 29
click at [333, 9] on span "Commit & push (1)" at bounding box center [319, 15] width 83 height 12
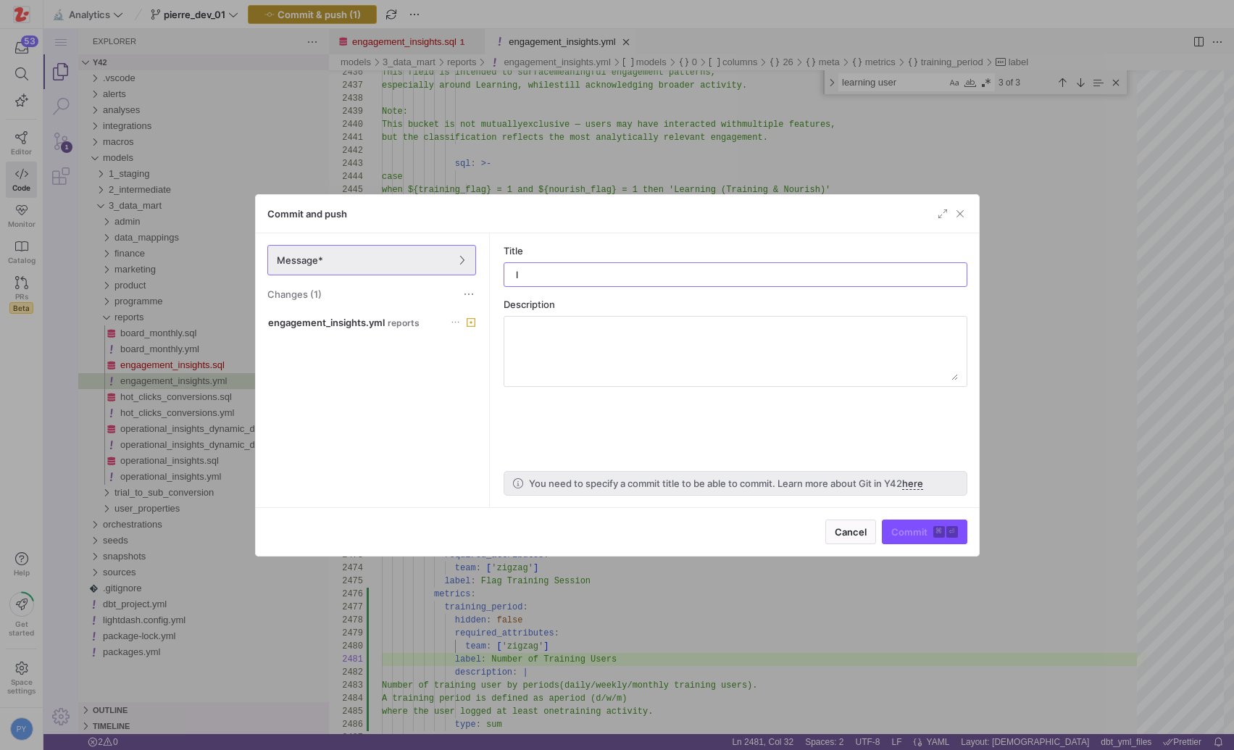
type input "ld"
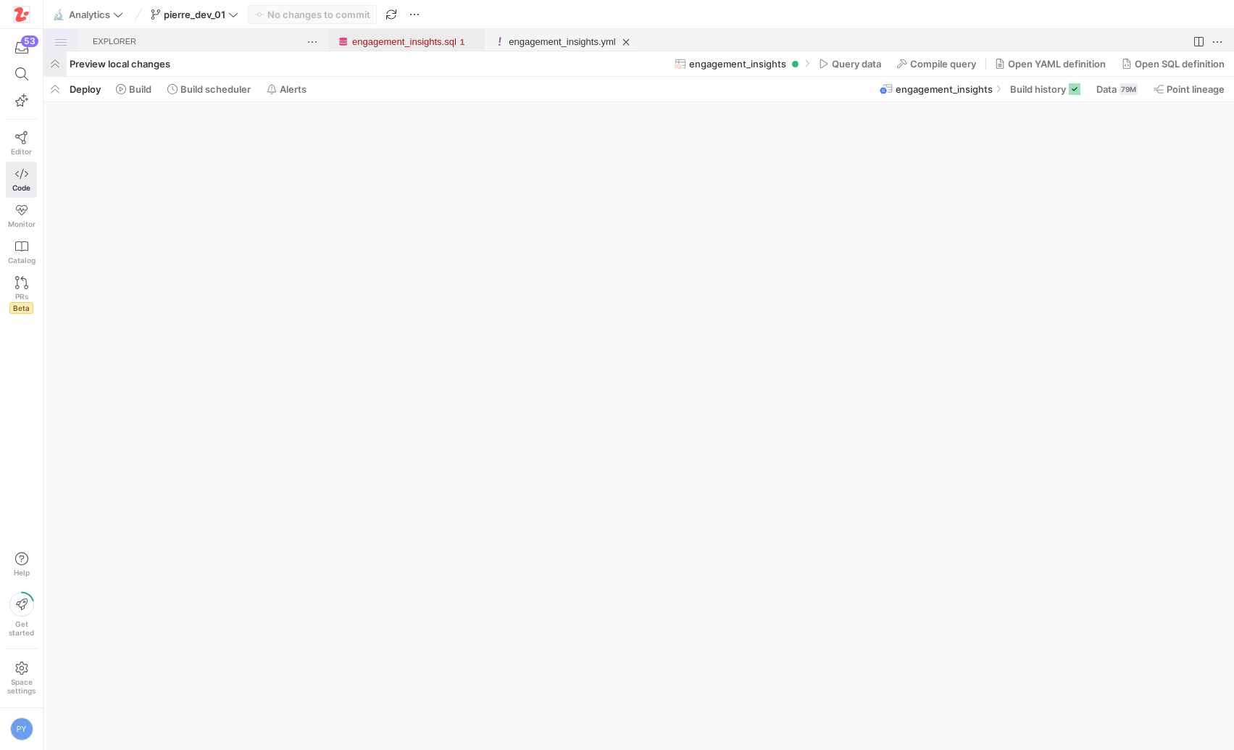
click at [55, 66] on span "button" at bounding box center [54, 63] width 23 height 25
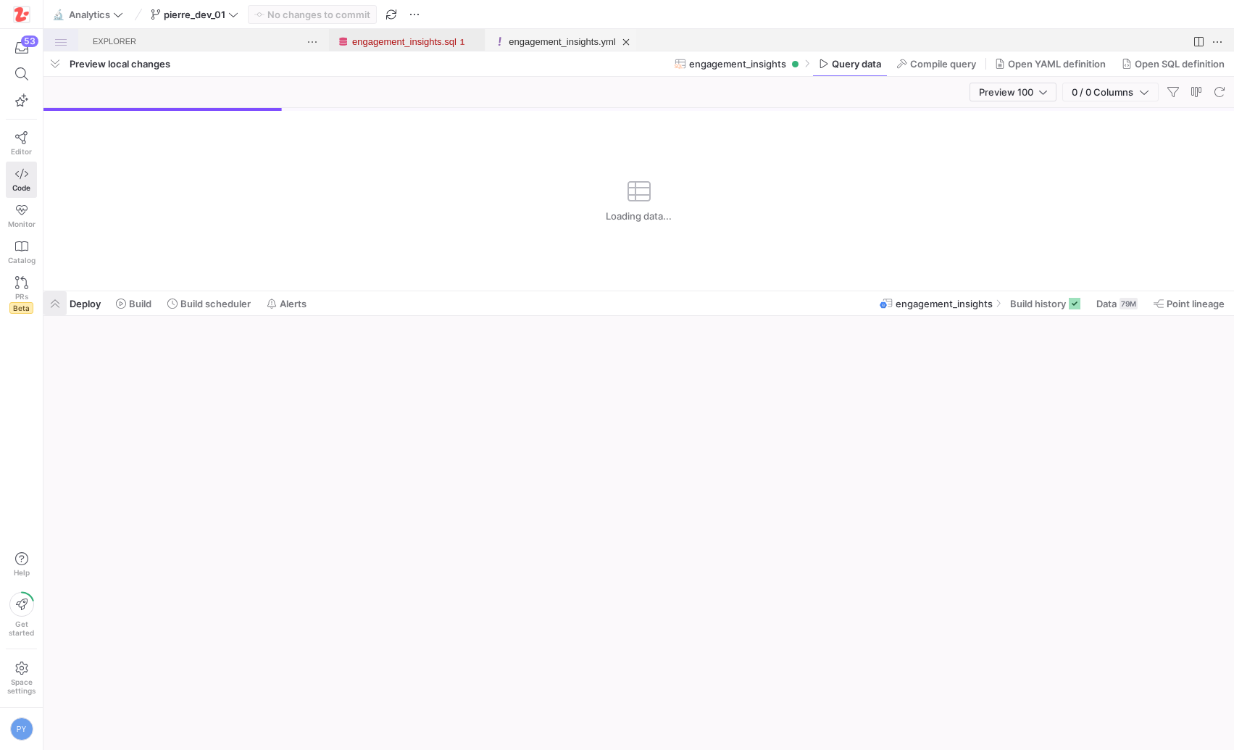
click at [49, 293] on span "button" at bounding box center [54, 303] width 23 height 24
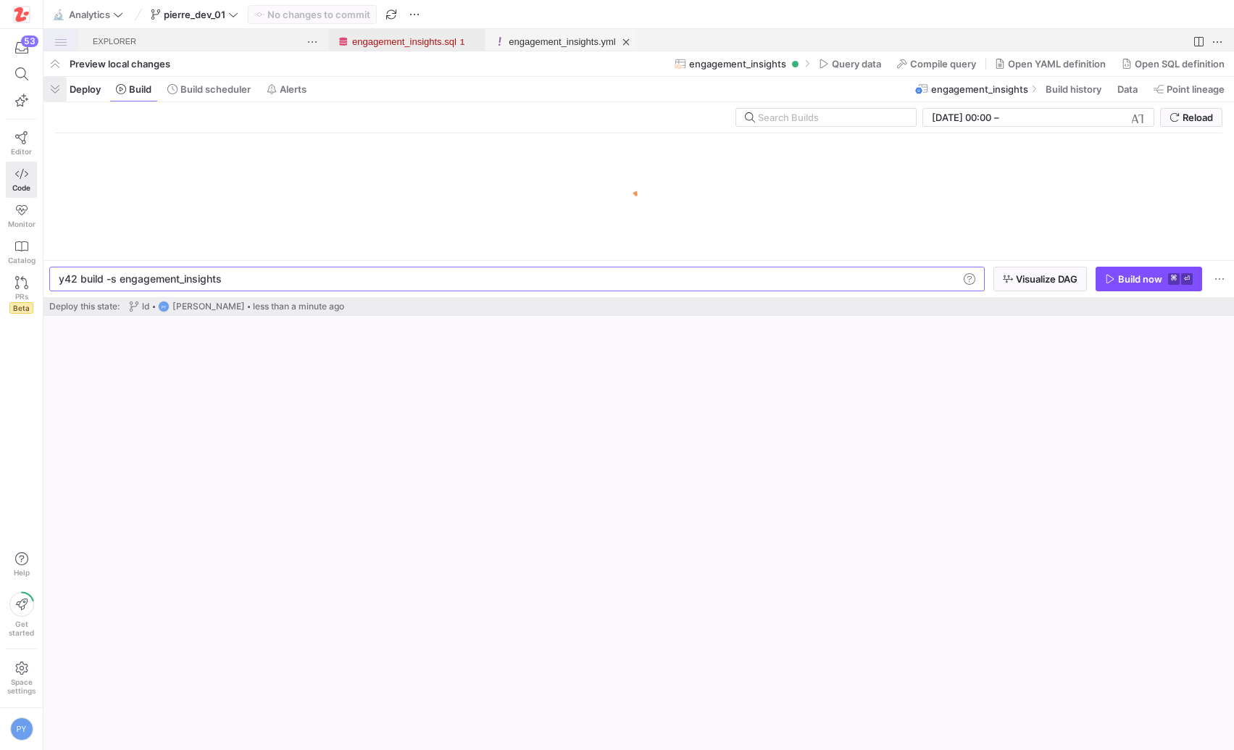
click at [56, 86] on span "button" at bounding box center [54, 89] width 23 height 25
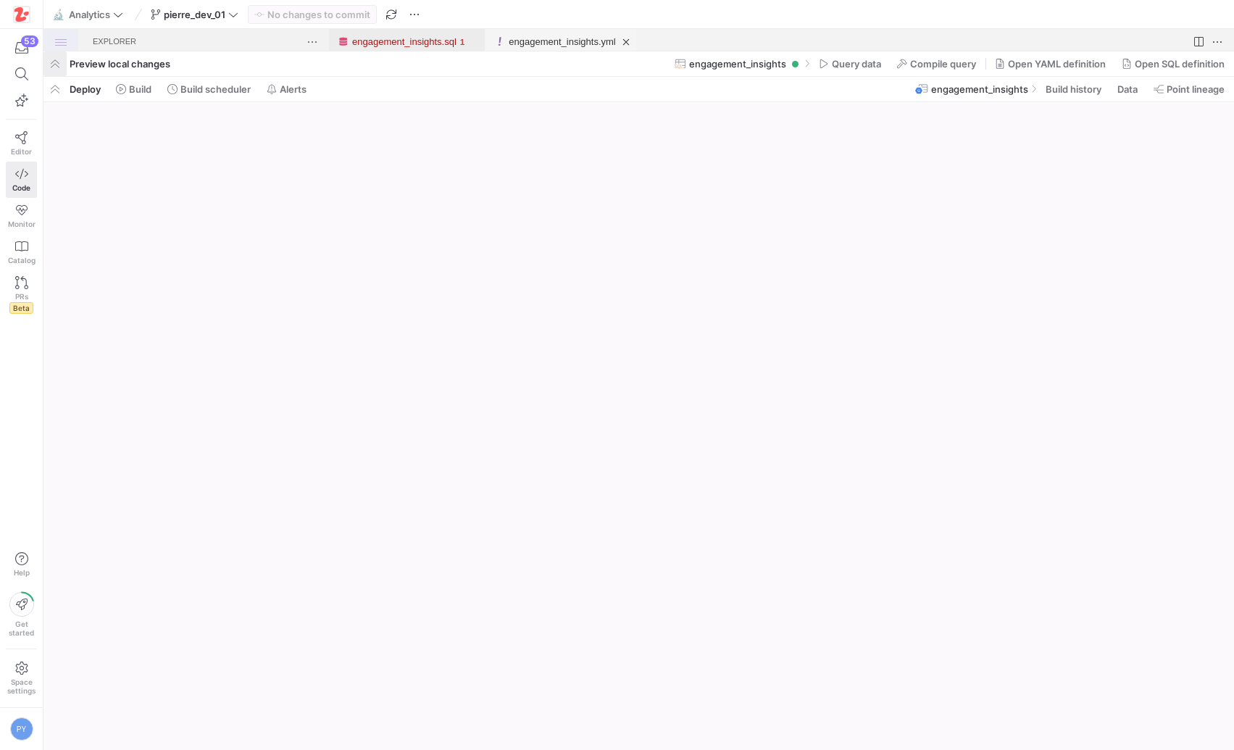
click at [59, 67] on span "button" at bounding box center [54, 63] width 23 height 25
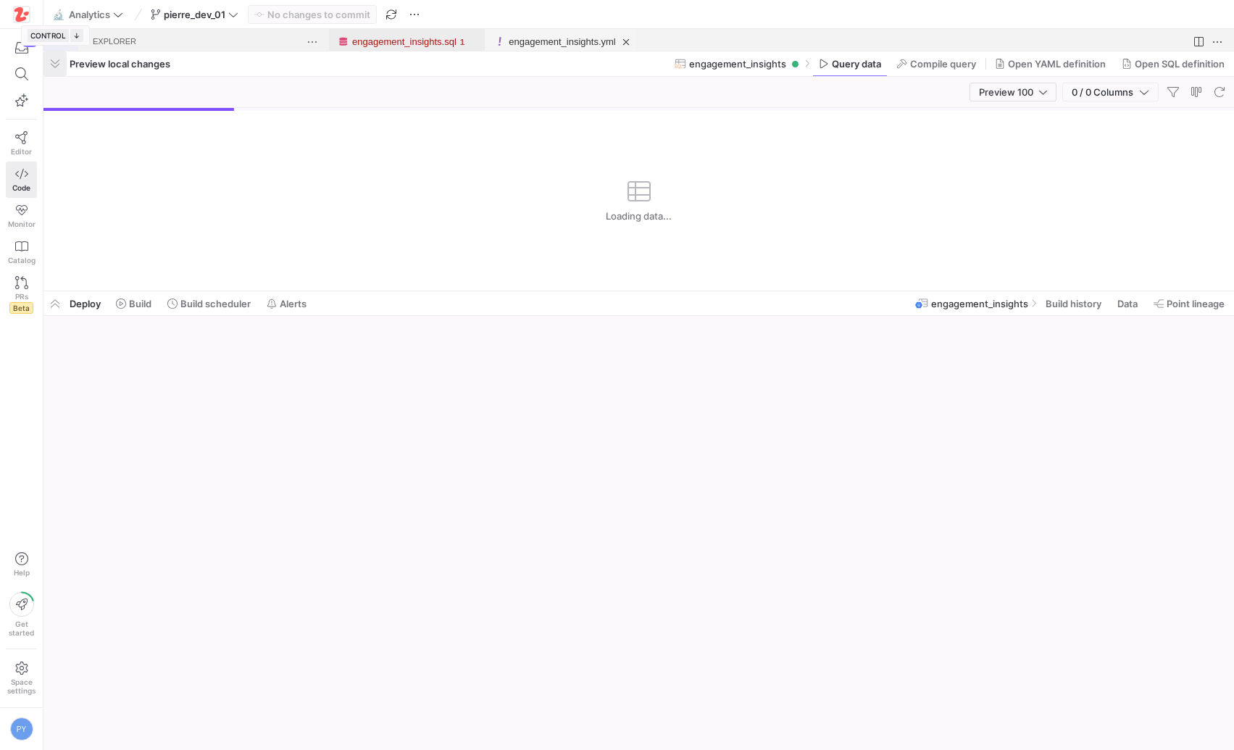
click at [59, 67] on span "button" at bounding box center [54, 63] width 23 height 25
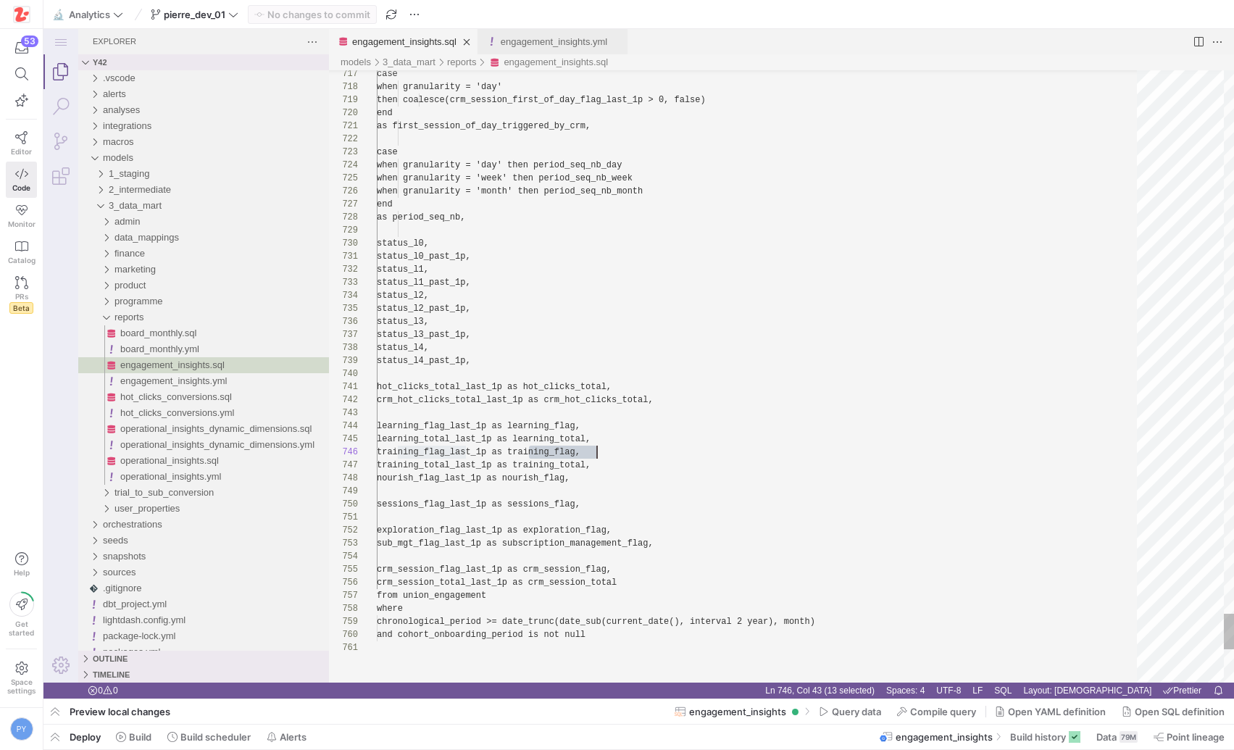
scroll to position [65, 220]
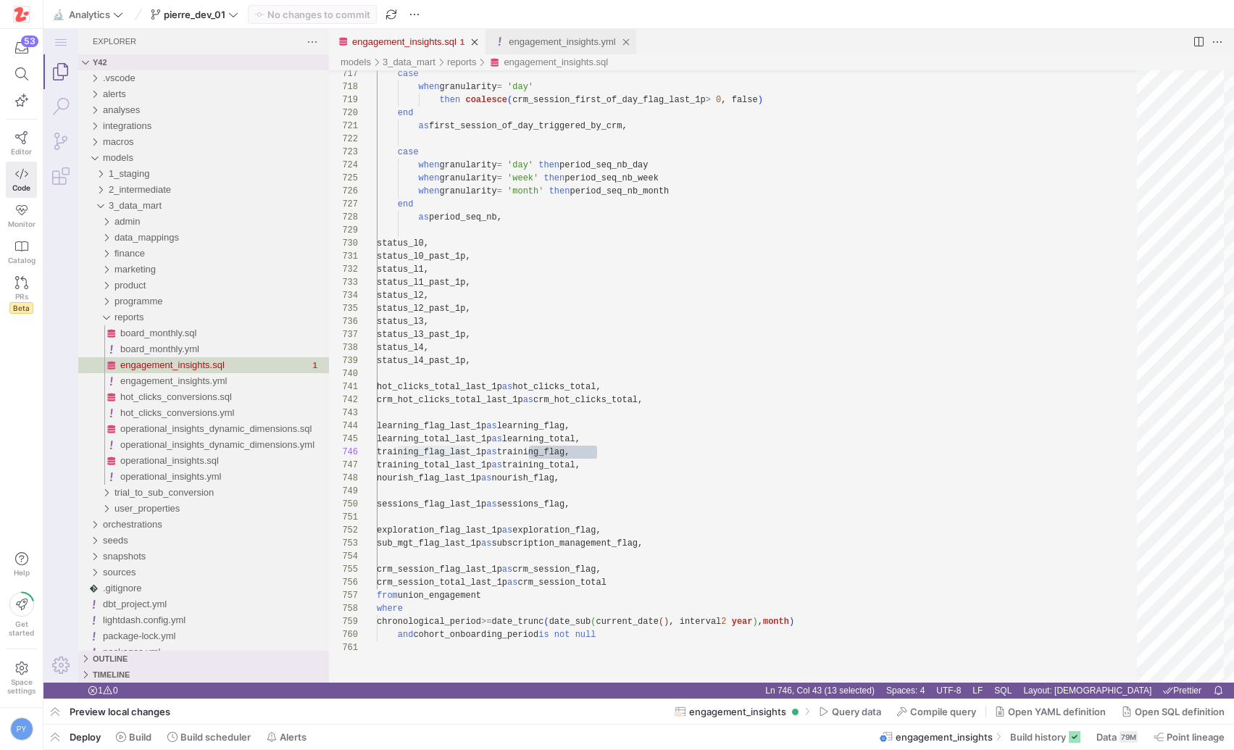
click at [528, 44] on link "engagement_insights.yml" at bounding box center [562, 41] width 107 height 11
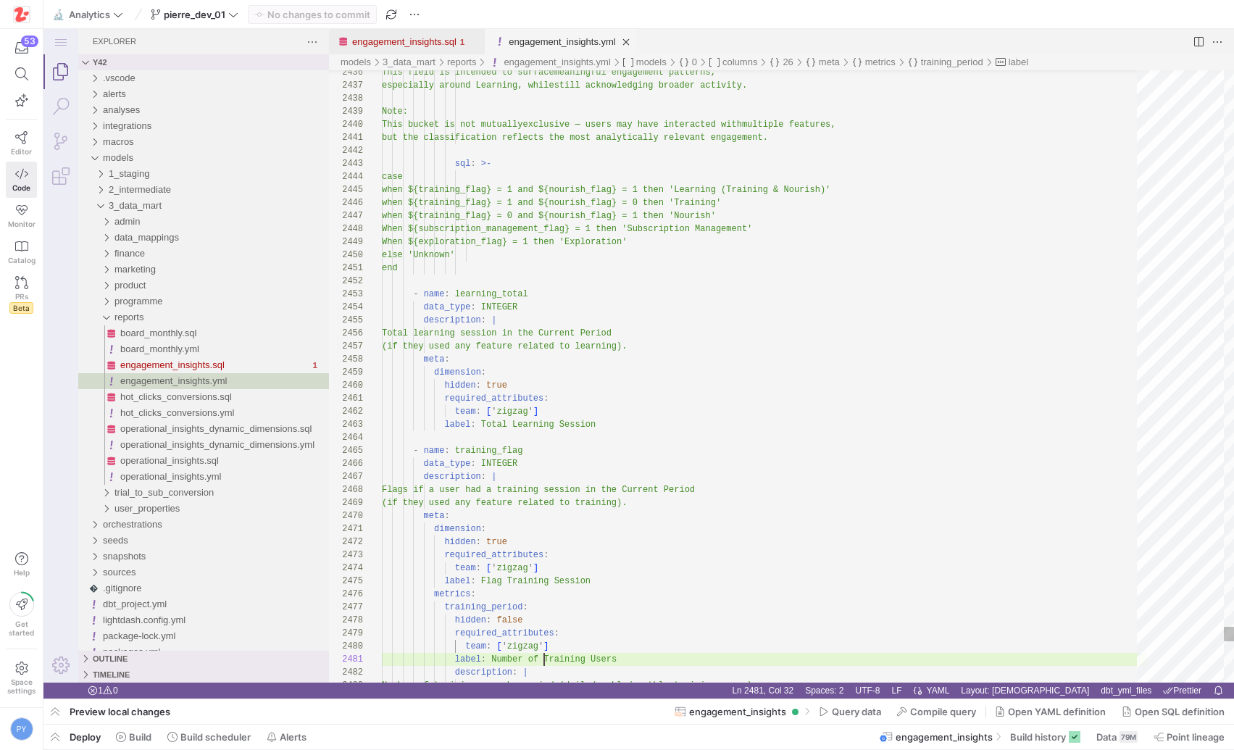
scroll to position [0, 162]
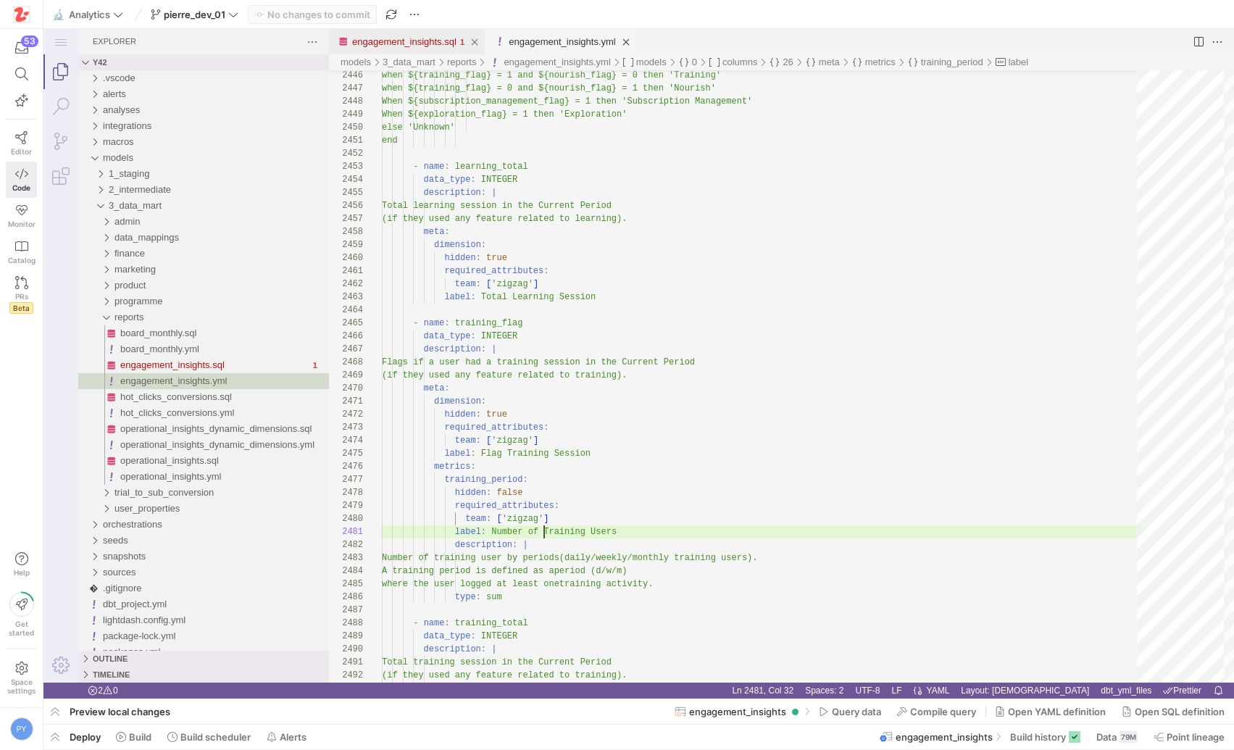
click at [423, 39] on link "engagement_insights.sql" at bounding box center [404, 41] width 104 height 11
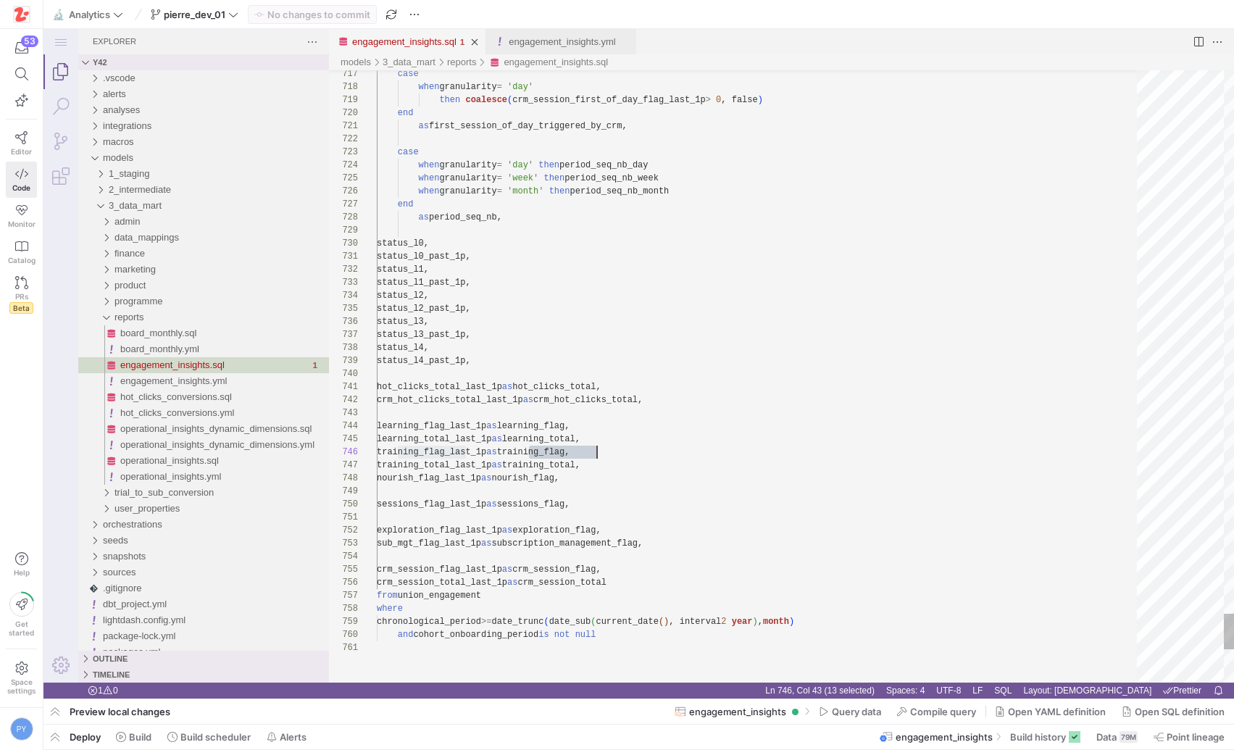
scroll to position [65, 220]
type textarea "status_l0_past_1p, status_l1, status_l1_past_1p, status_l2, status_l2_past_1p, …"
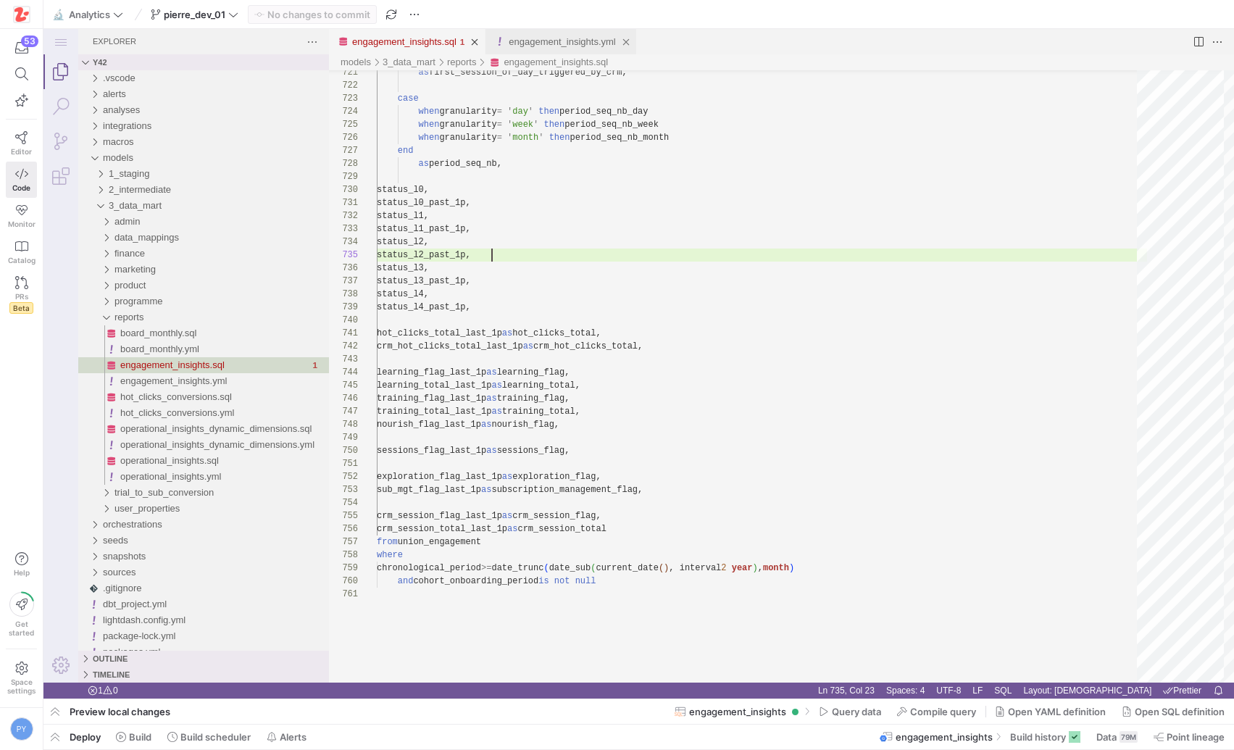
click at [551, 36] on link "engagement_insights.yml" at bounding box center [562, 41] width 107 height 11
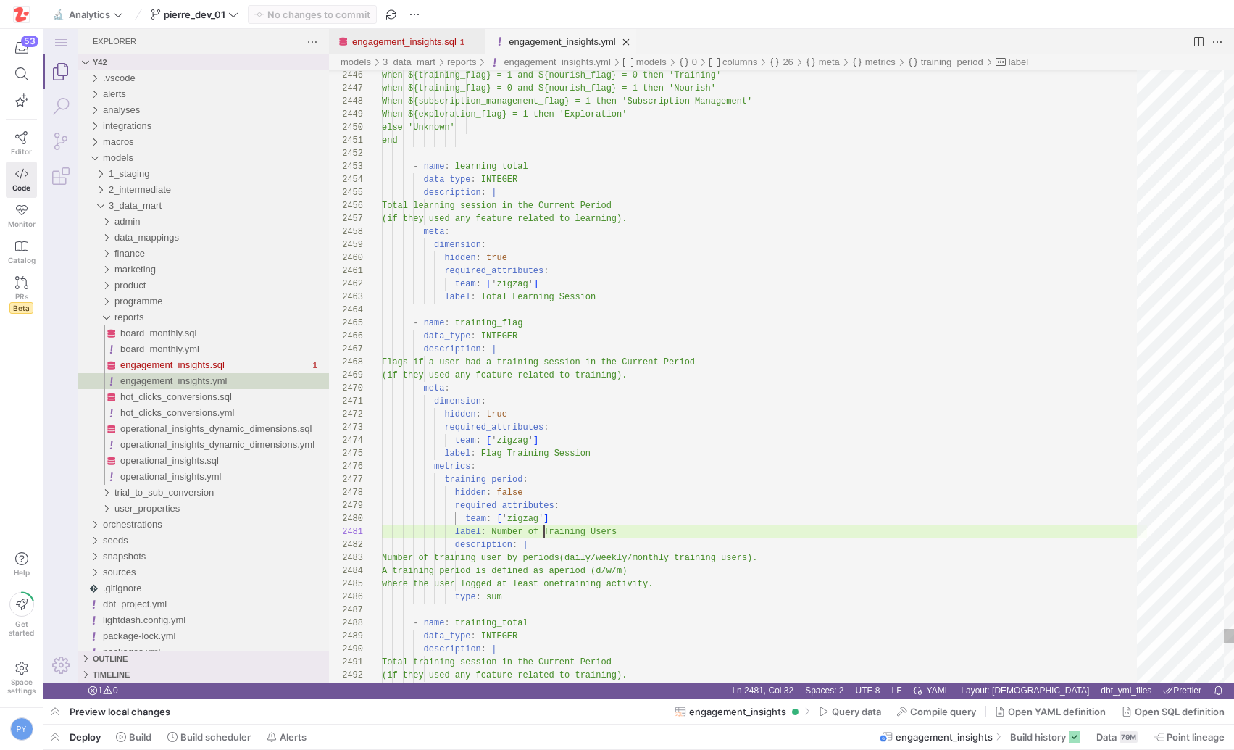
scroll to position [0, 162]
click at [407, 31] on div "engagement_insights.sql" at bounding box center [404, 41] width 104 height 25
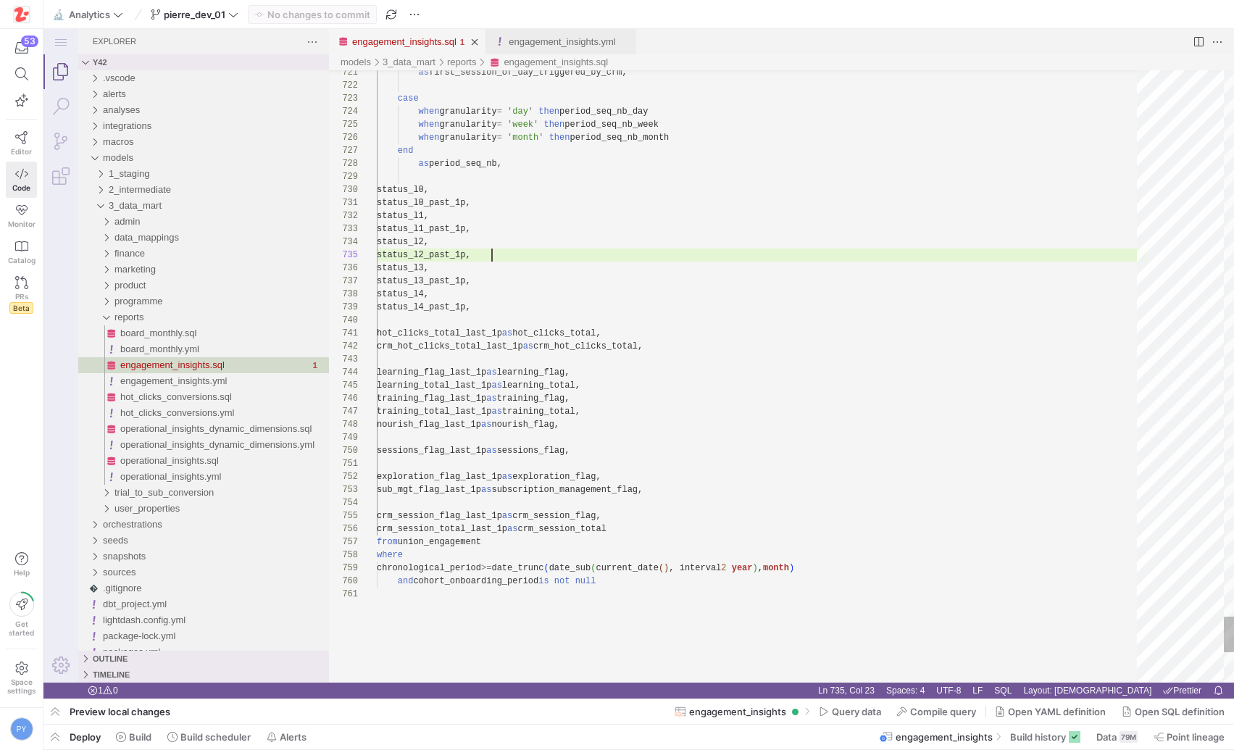
scroll to position [52, 114]
click at [555, 55] on div "engagement_insights.sql" at bounding box center [556, 62] width 104 height 16
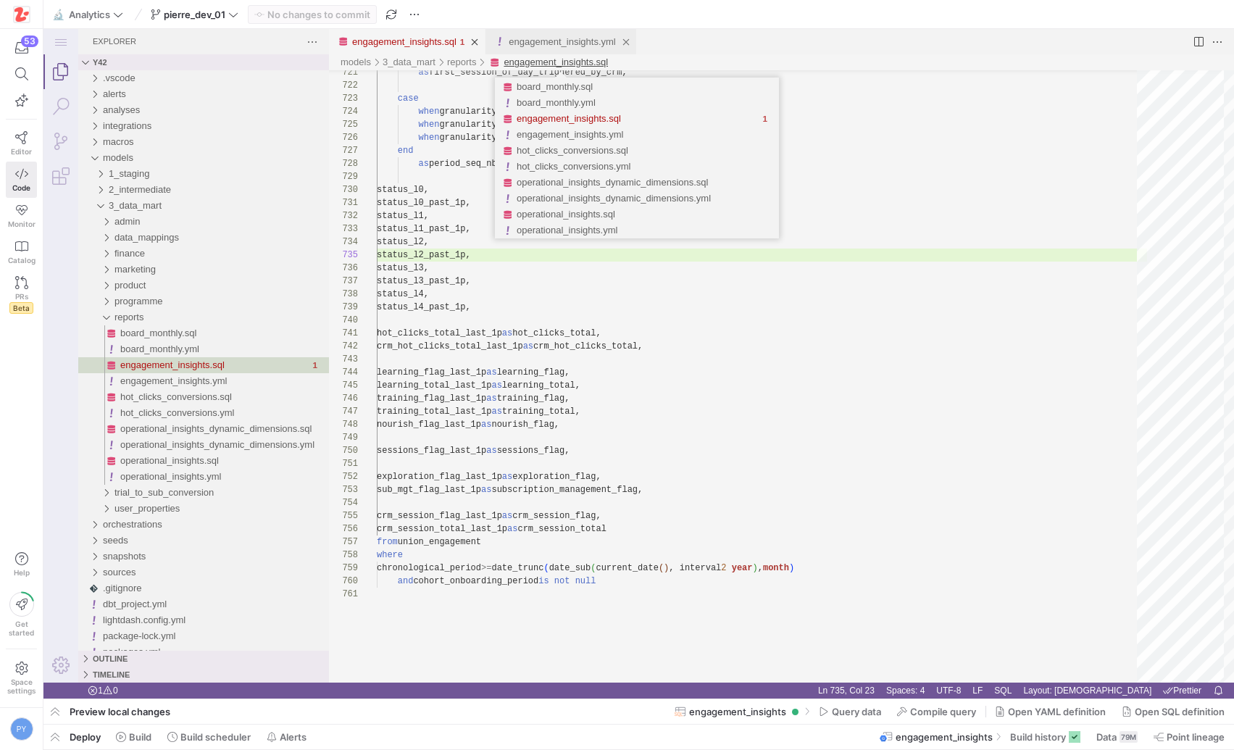
click at [559, 43] on link "engagement_insights.yml" at bounding box center [562, 41] width 107 height 11
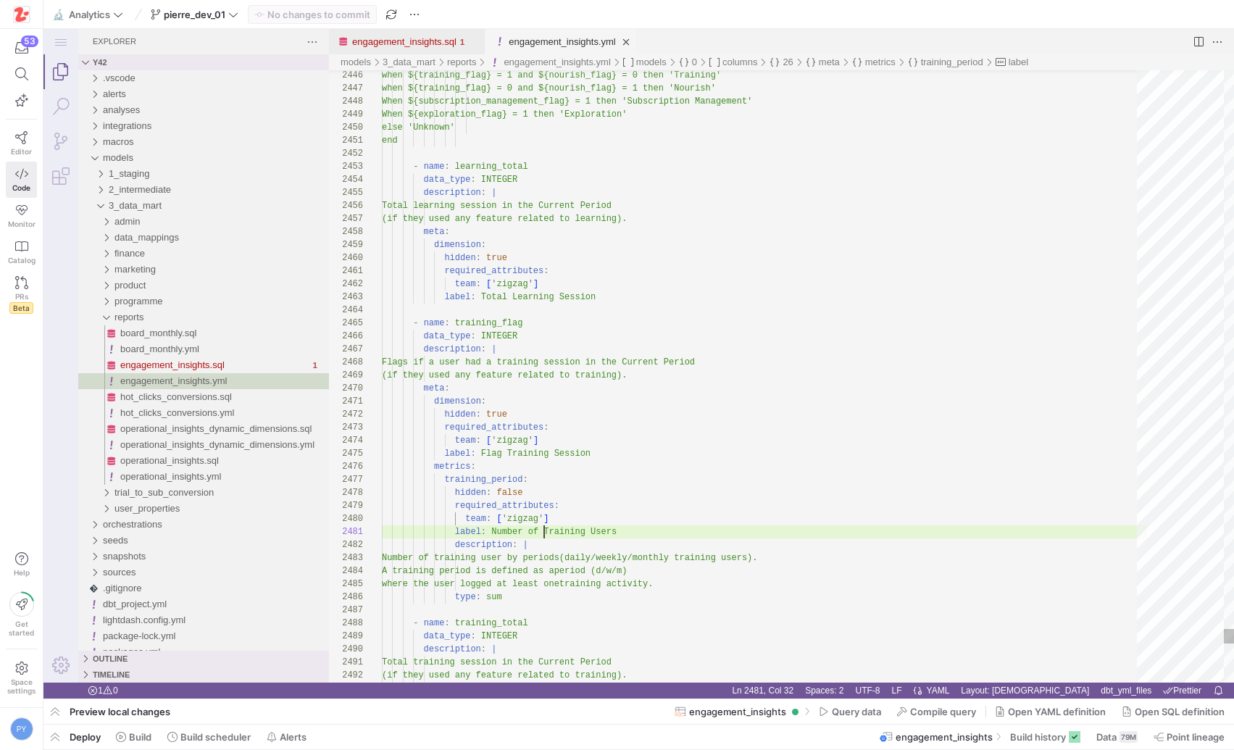
scroll to position [0, 162]
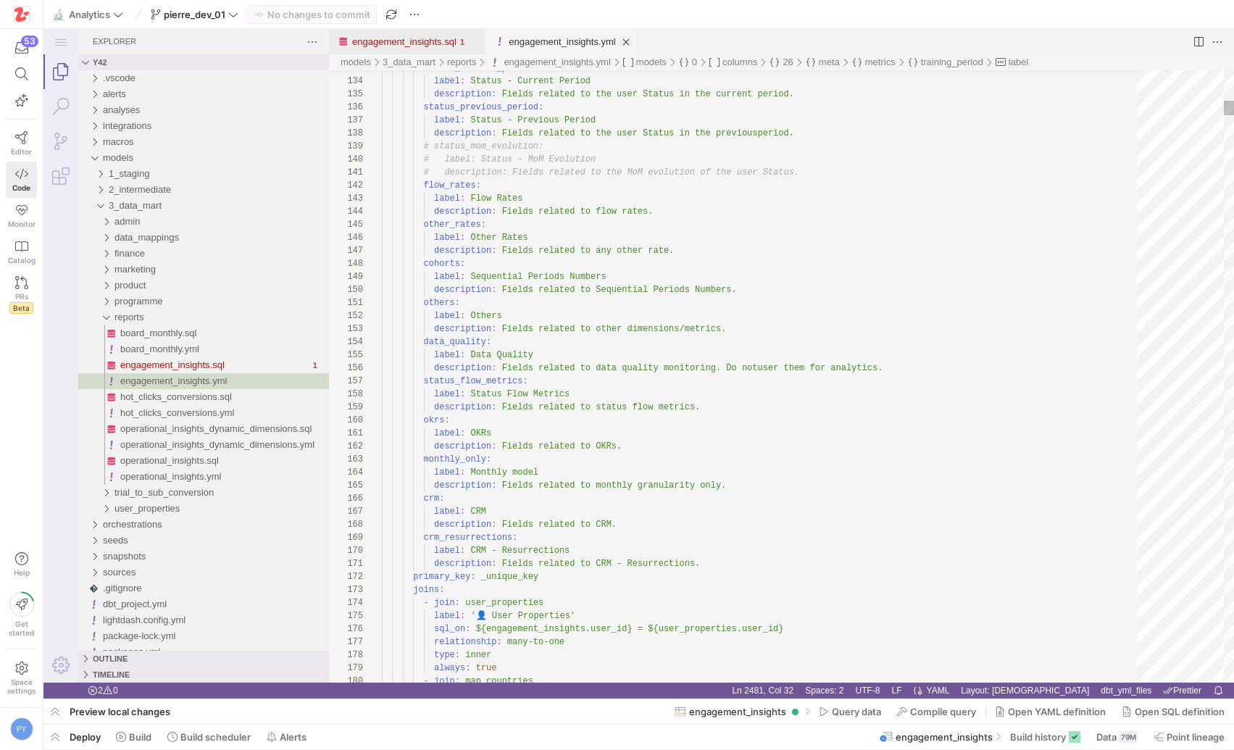
type textarea "label: OKRs description: Fields related to OKRs. monthly_only: label: Monthly m…"
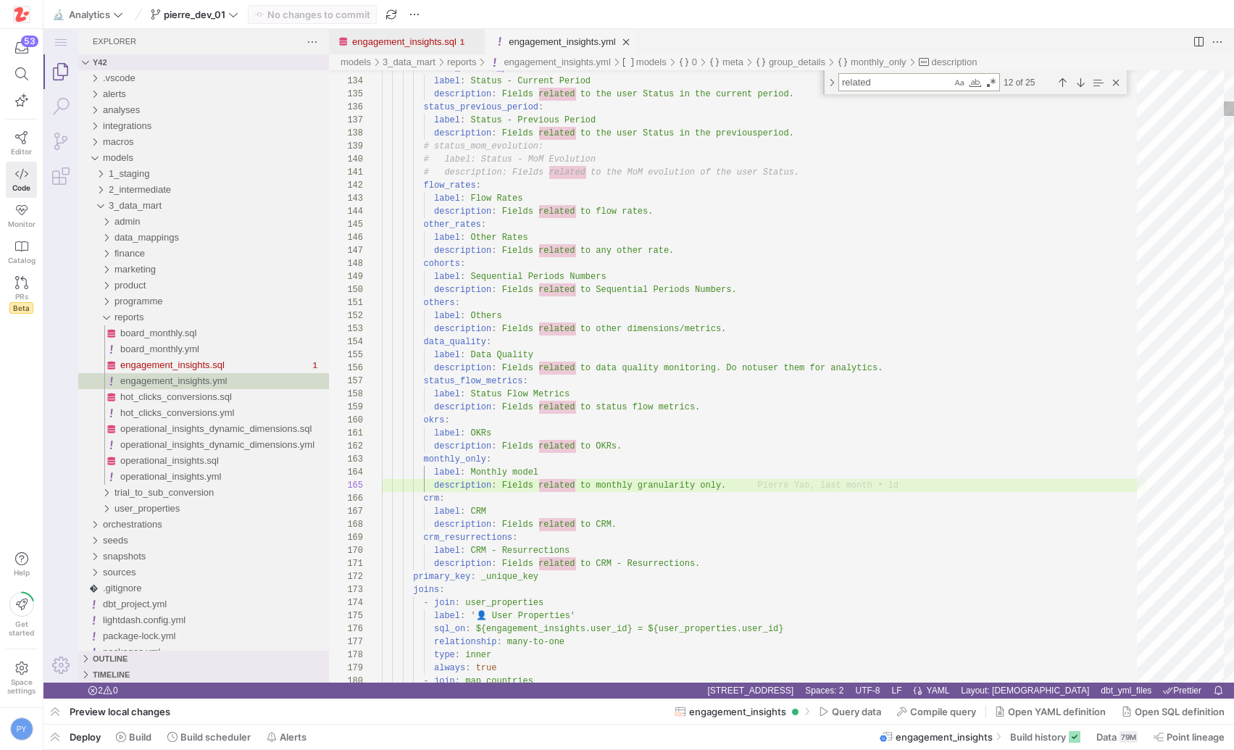
type textarea "c"
type textarea "OR ('ALL') in (${lightdash.attributes.user_country}) ) and case when ${[DOMAIN_…"
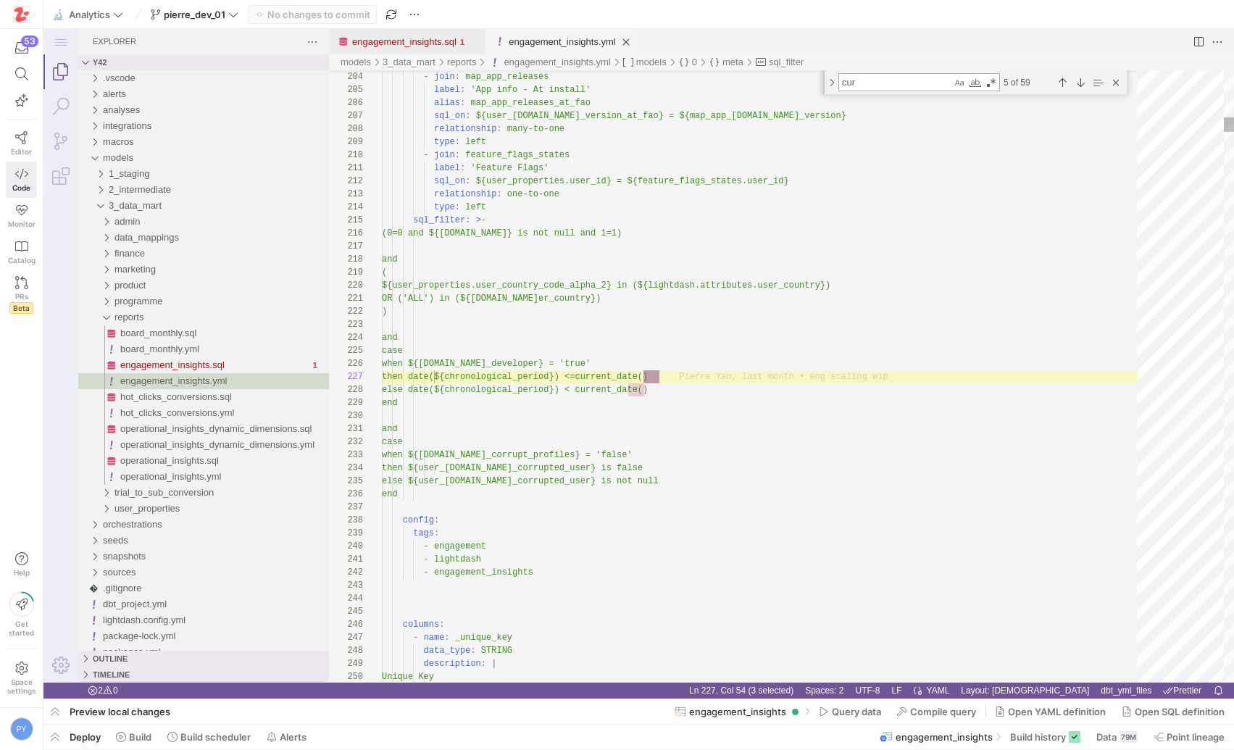
scroll to position [130, 278]
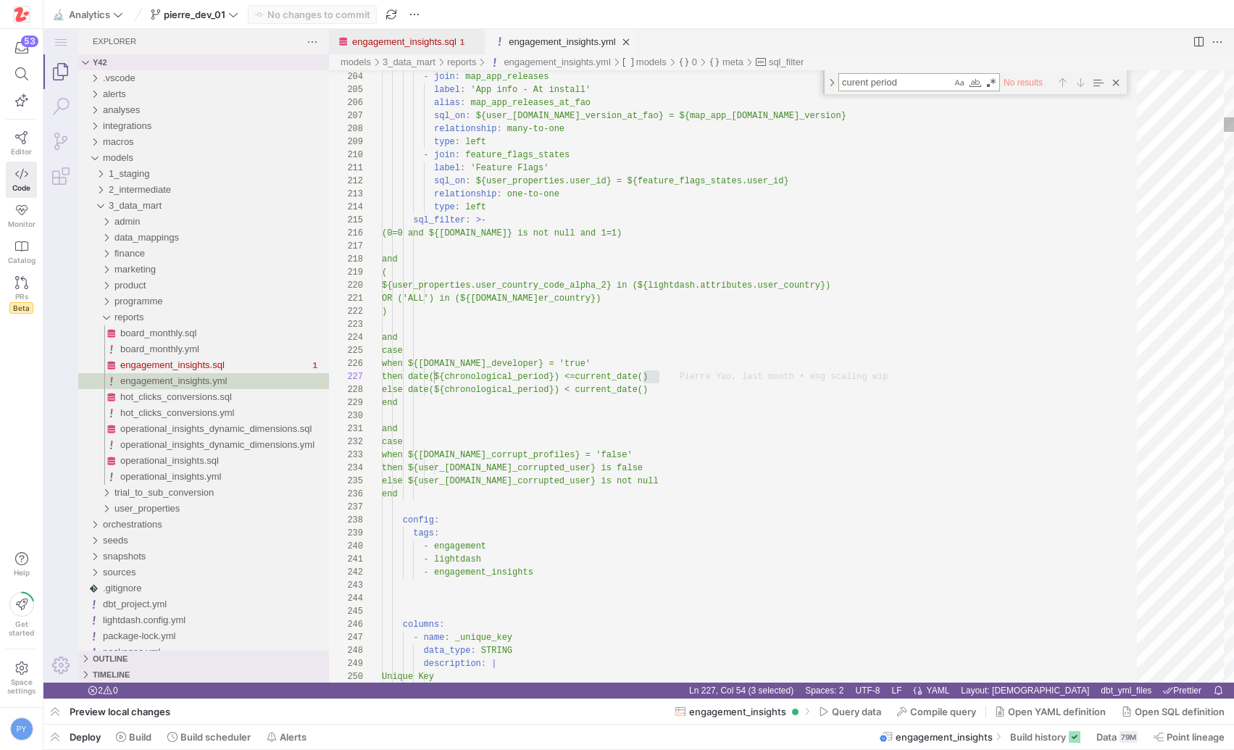
type textarea "curent period"
type textarea "label: OKRs description: Fields related to OKRs. monthly_only: label: Monthly m…"
type textarea "c"
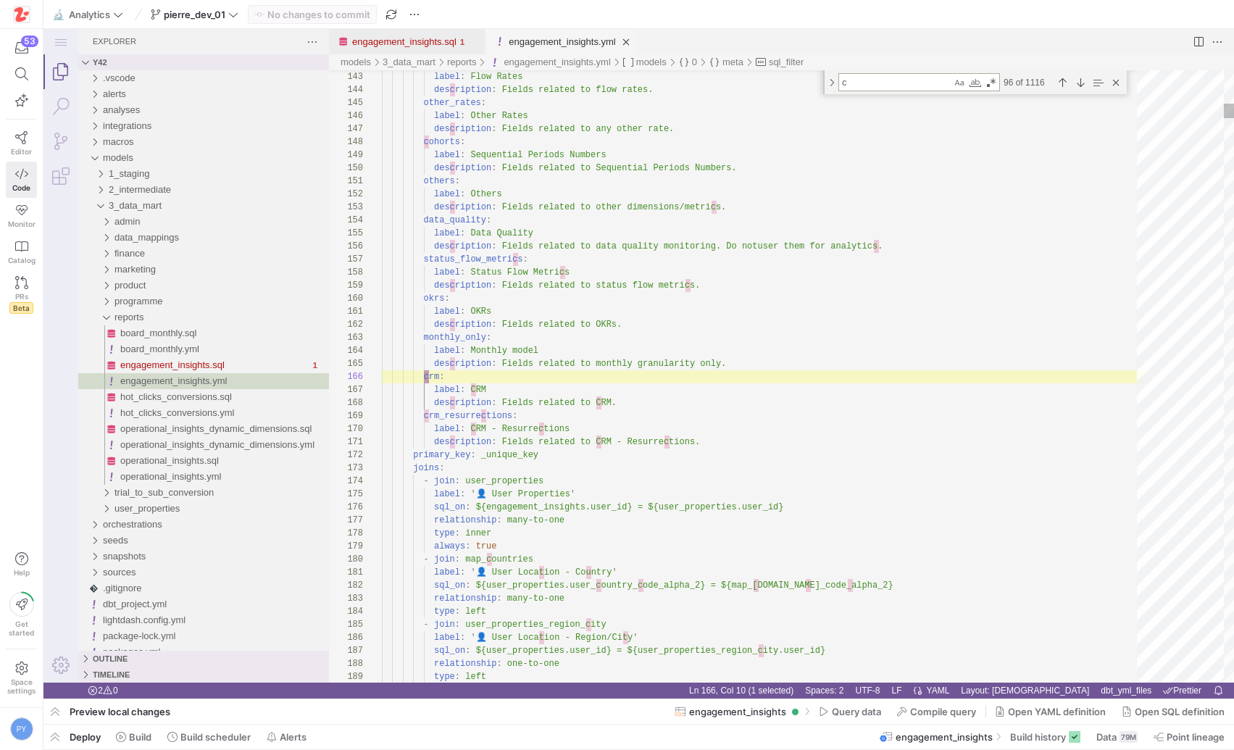
type textarea "OR ('ALL') in (${lightdash.attributes.user_country}) ) and case when ${[DOMAIN_…"
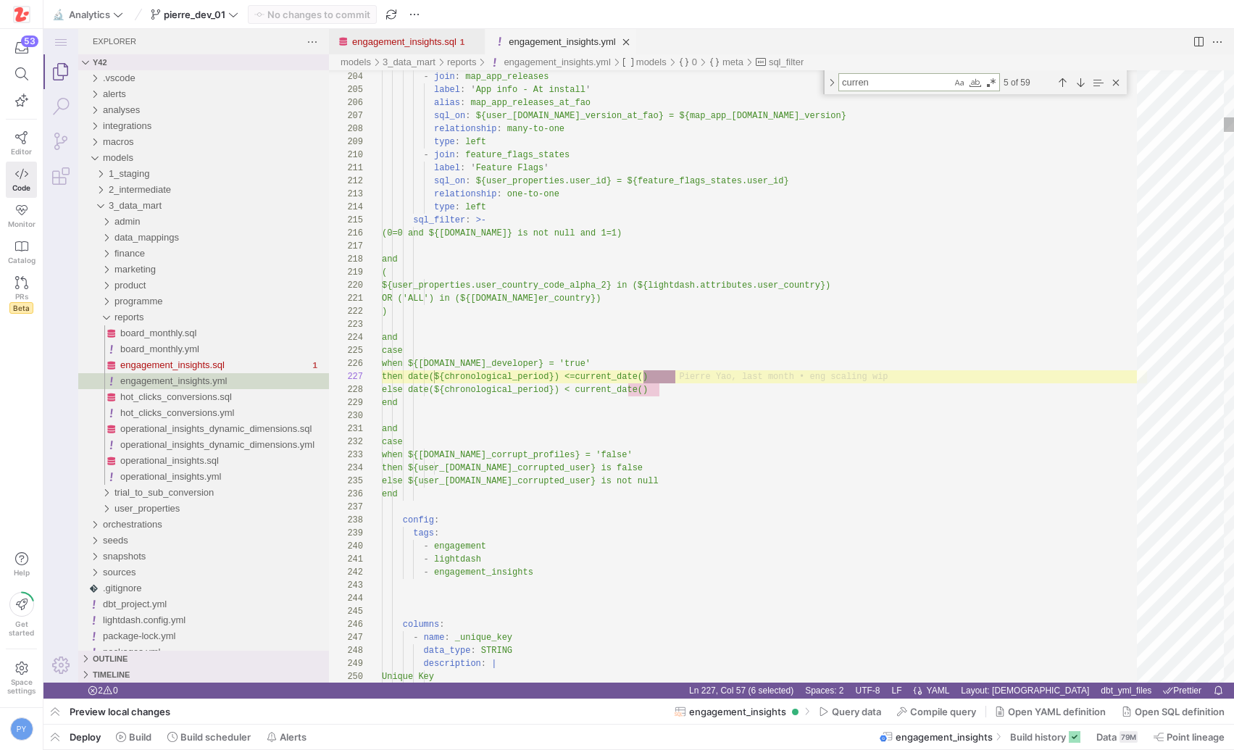
type textarea "current"
type textarea "# - name: status_l0_mom_evolution # data_type: STRING # description: | # The ev…"
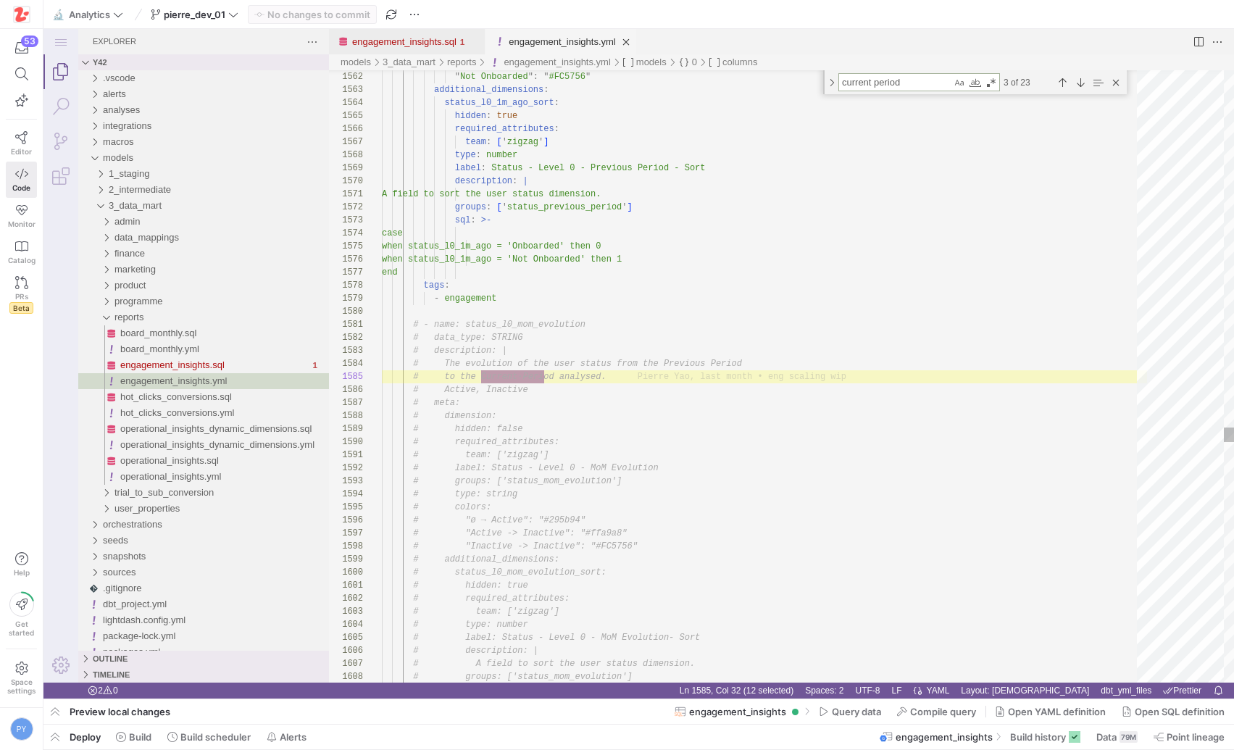
scroll to position [130, 172]
type textarea "current period"
type textarea "team: ['zigzag'] label: Number of Sessions Triggered by CRM groups: ['crm'] des…"
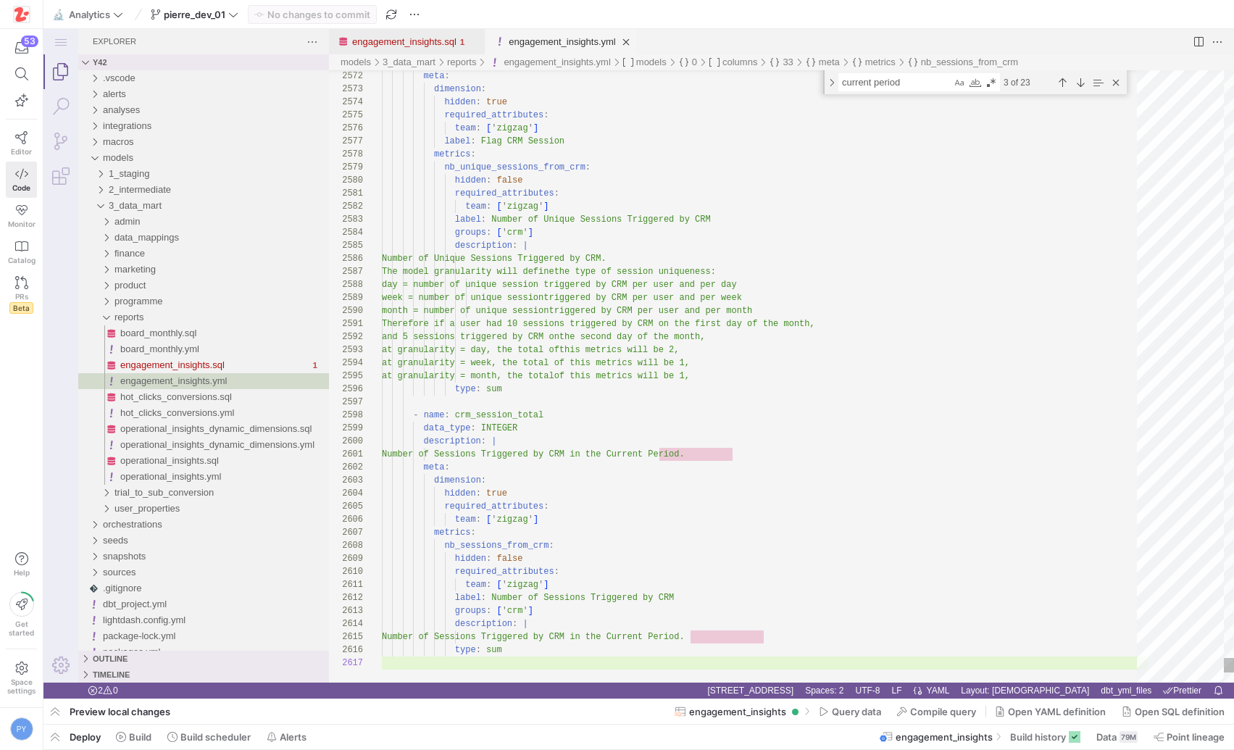
click at [909, 86] on textarea "current period" at bounding box center [895, 82] width 112 height 17
type textarea "-current period"
type textarea "required: true group_details: status_current_period: label: Status - Current Pe…"
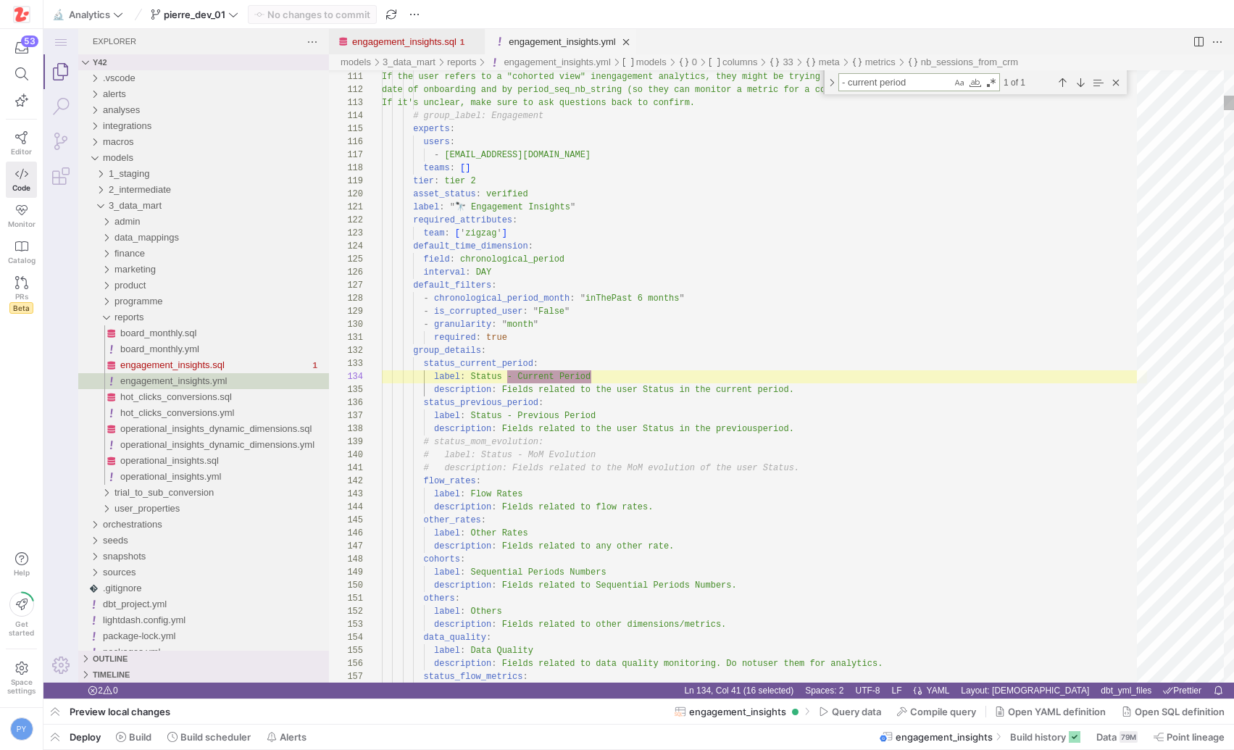
scroll to position [130, 209]
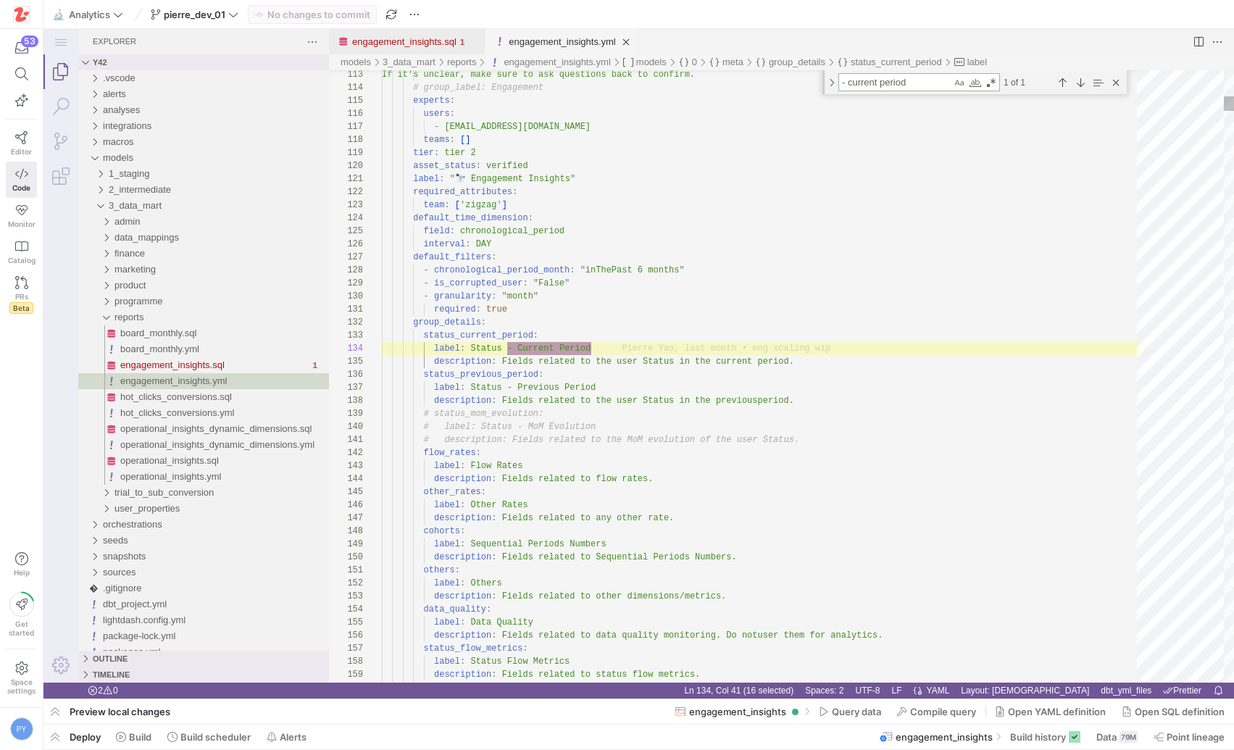
type textarea "- current period"
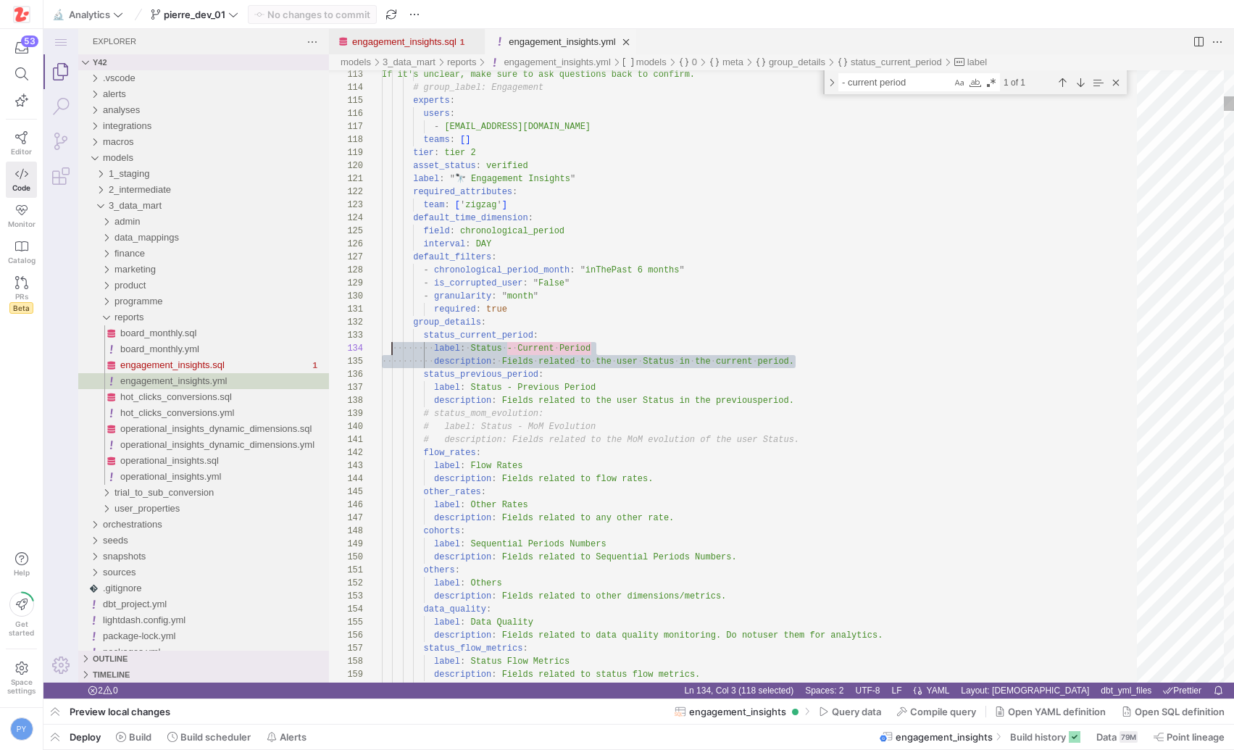
scroll to position [26, 0]
drag, startPoint x: 805, startPoint y: 361, endPoint x: 364, endPoint y: 335, distance: 441.3
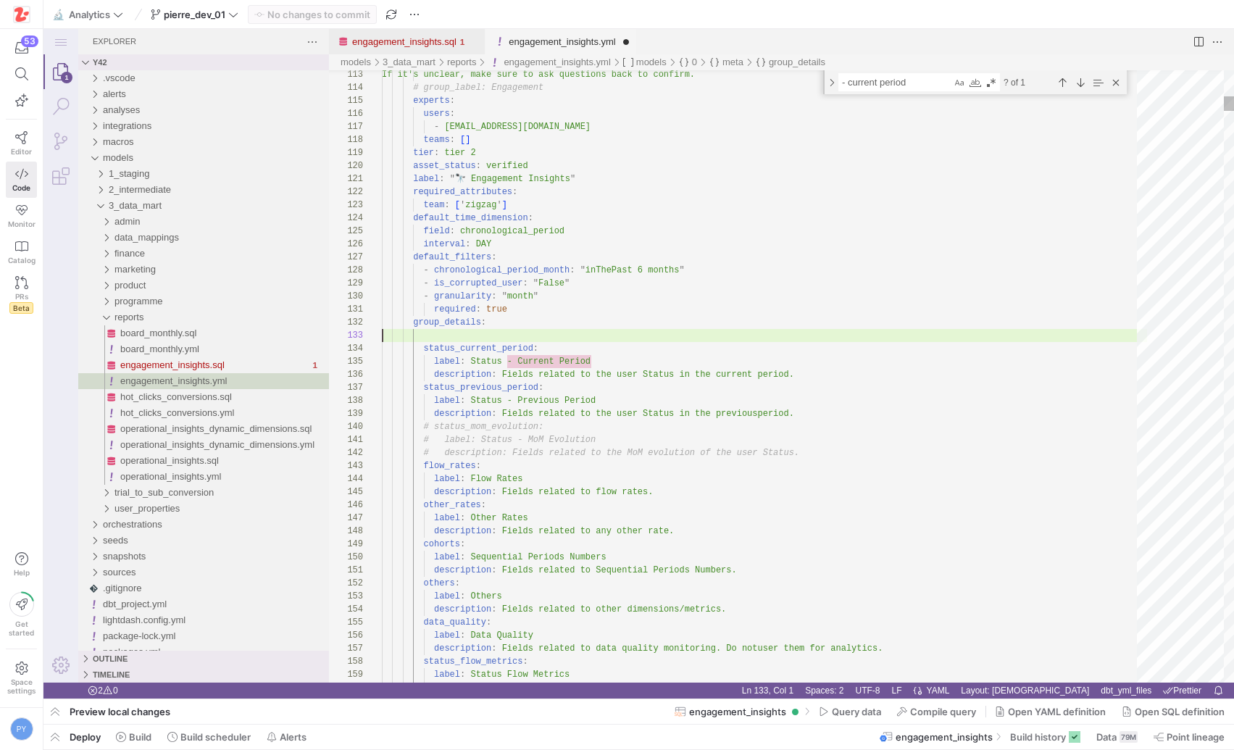
scroll to position [52, 413]
paste textarea "status_current_period: label: Status - Current Period description: Fields relat…"
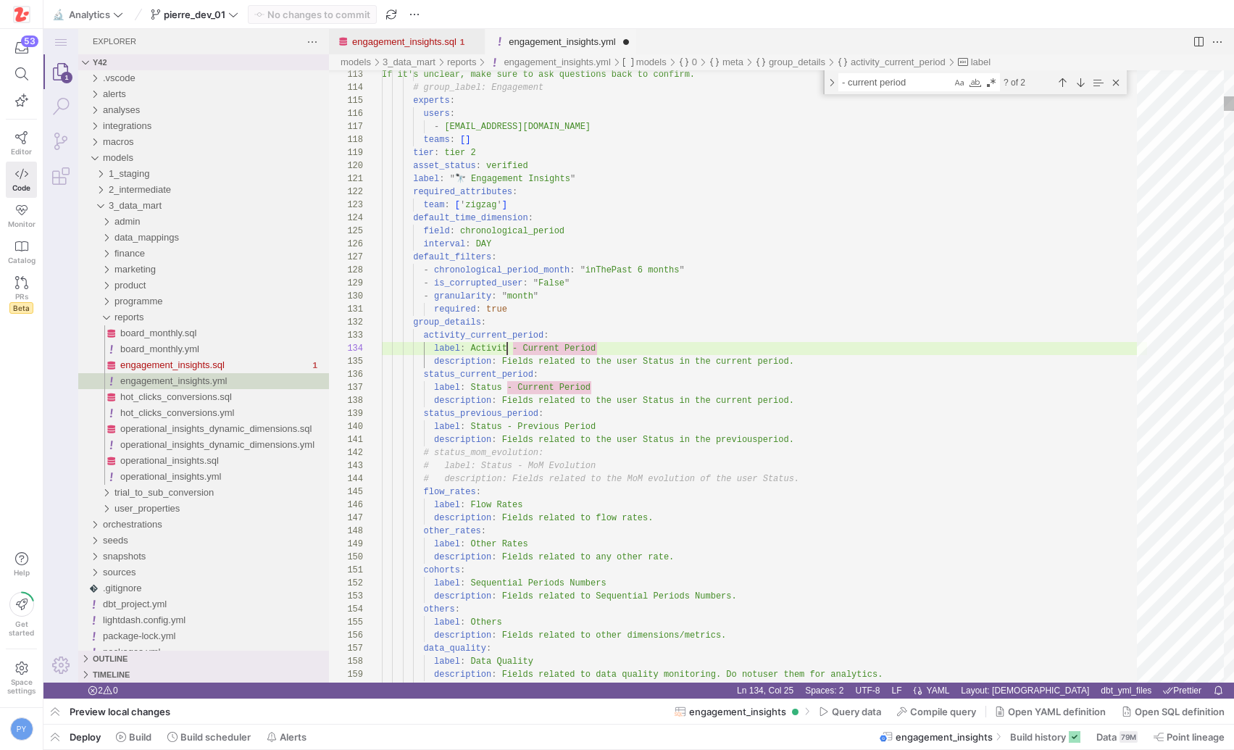
scroll to position [39, 131]
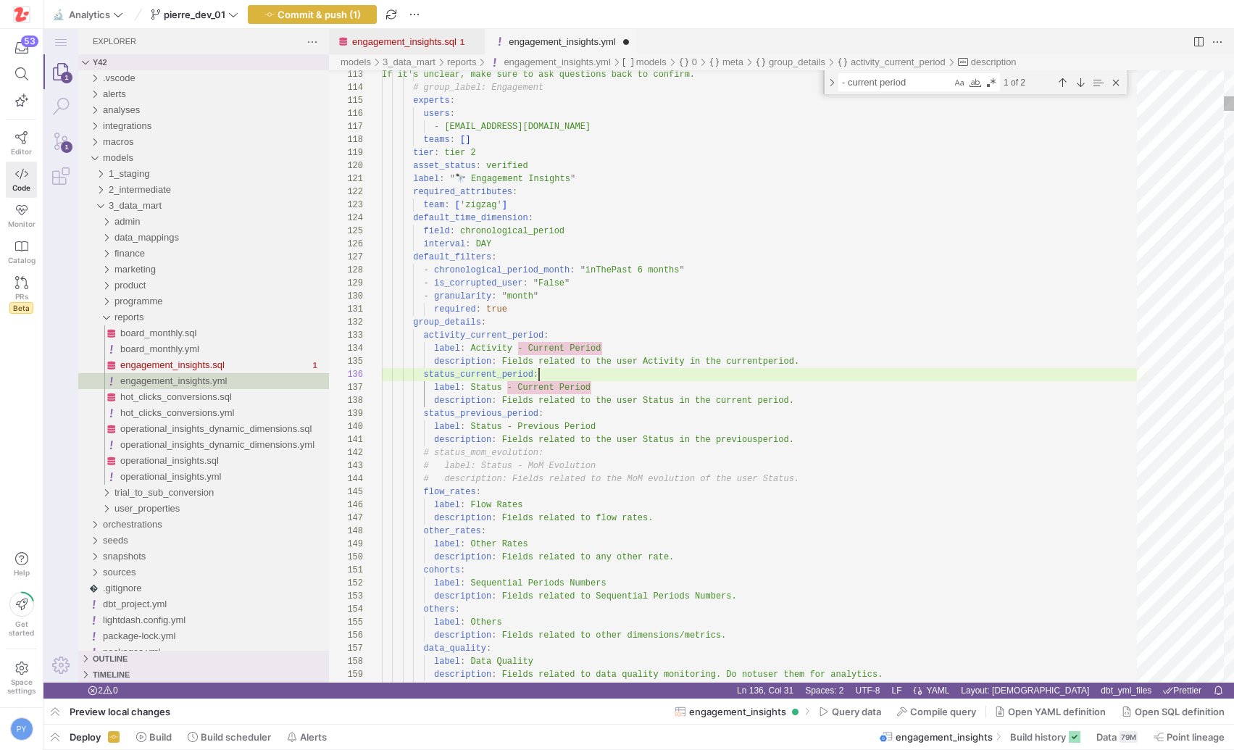
scroll to position [65, 157]
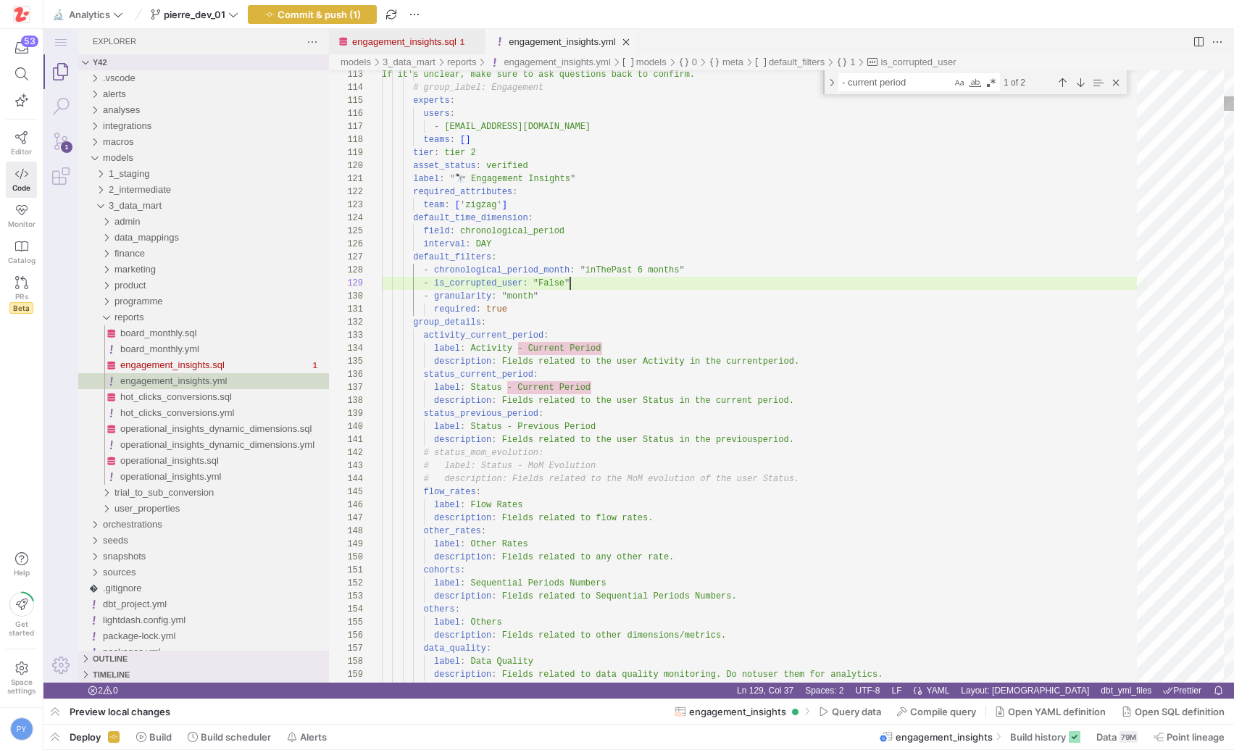
type textarea "label: " 🔭 Engagement Insights" required_attributes: team: ['zigzag'] default_t…"
type textarea "h"
type textarea "cohorts: label: Sequential Periods Numbers description: Fields related to Seque…"
type textarea "ho"
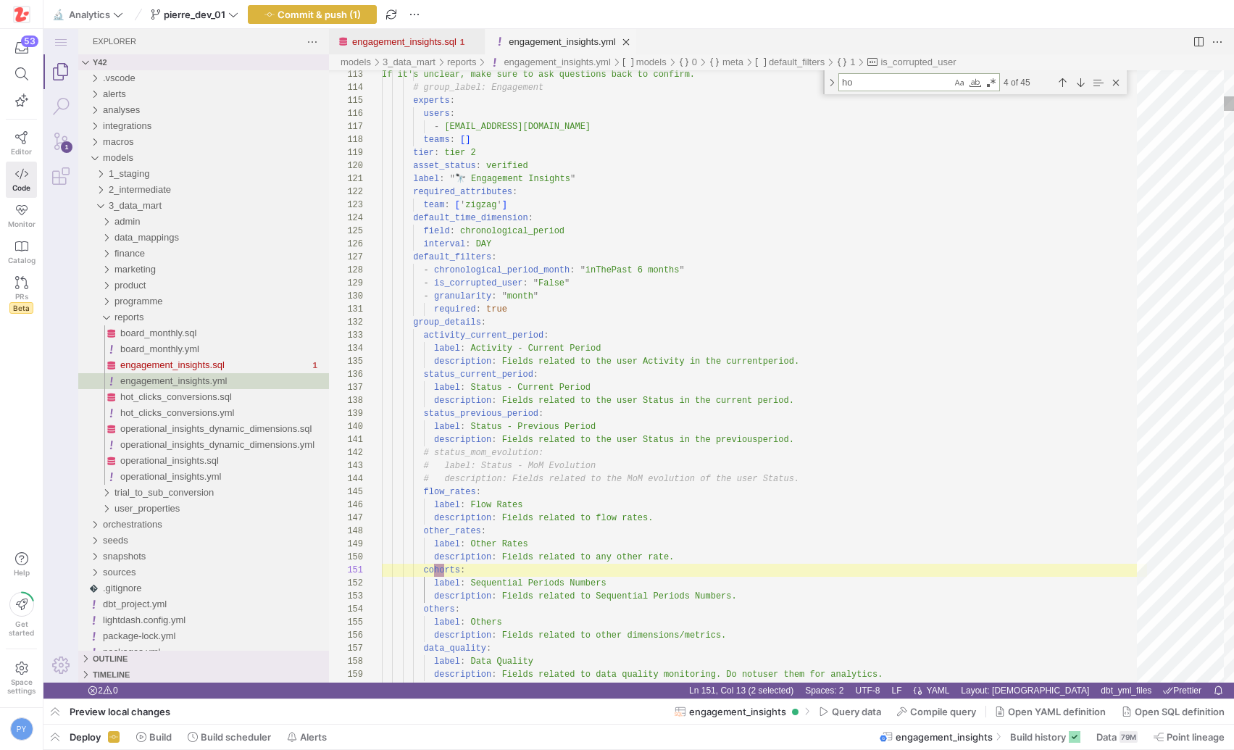
type textarea "# # when status_lvl3_mom_evolution = 'Resurrected → Dormant' then 21 # # when s…"
type textarea "hot"
type textarea "data_type: INTEGER description: | Number of Daily Unique Hot Clicks by User & P…"
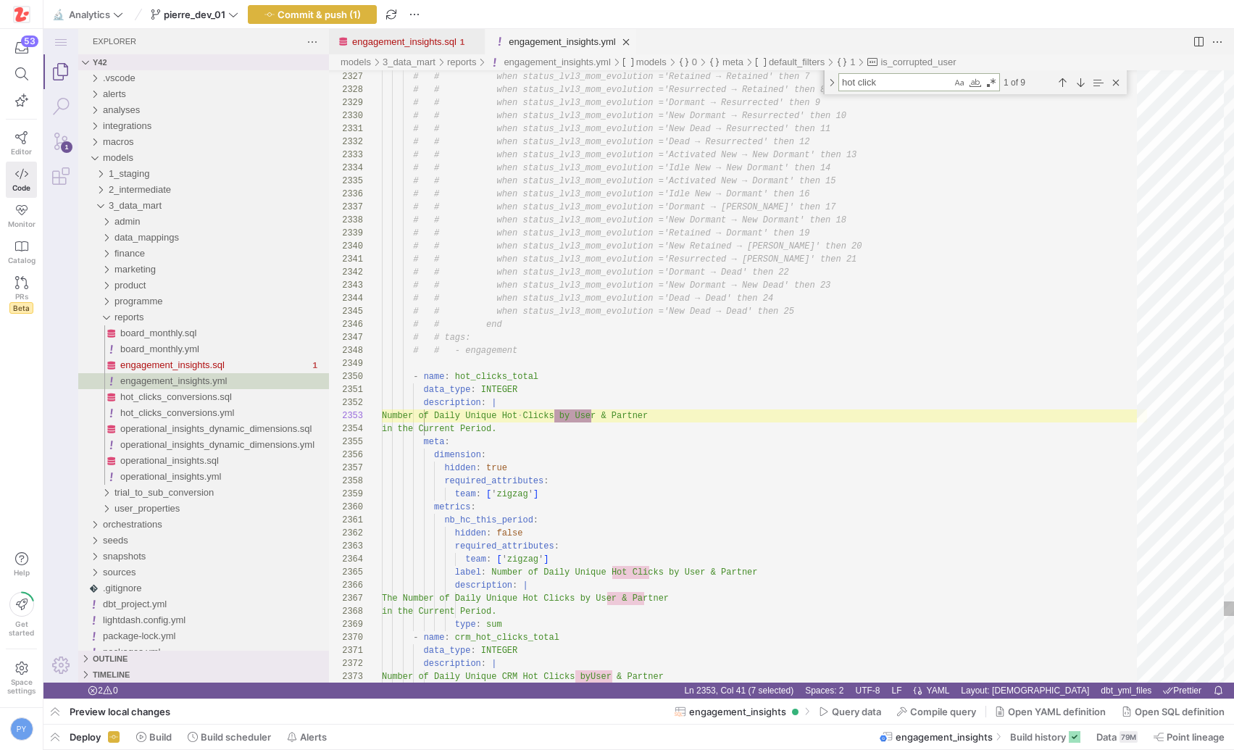
scroll to position [130, 220]
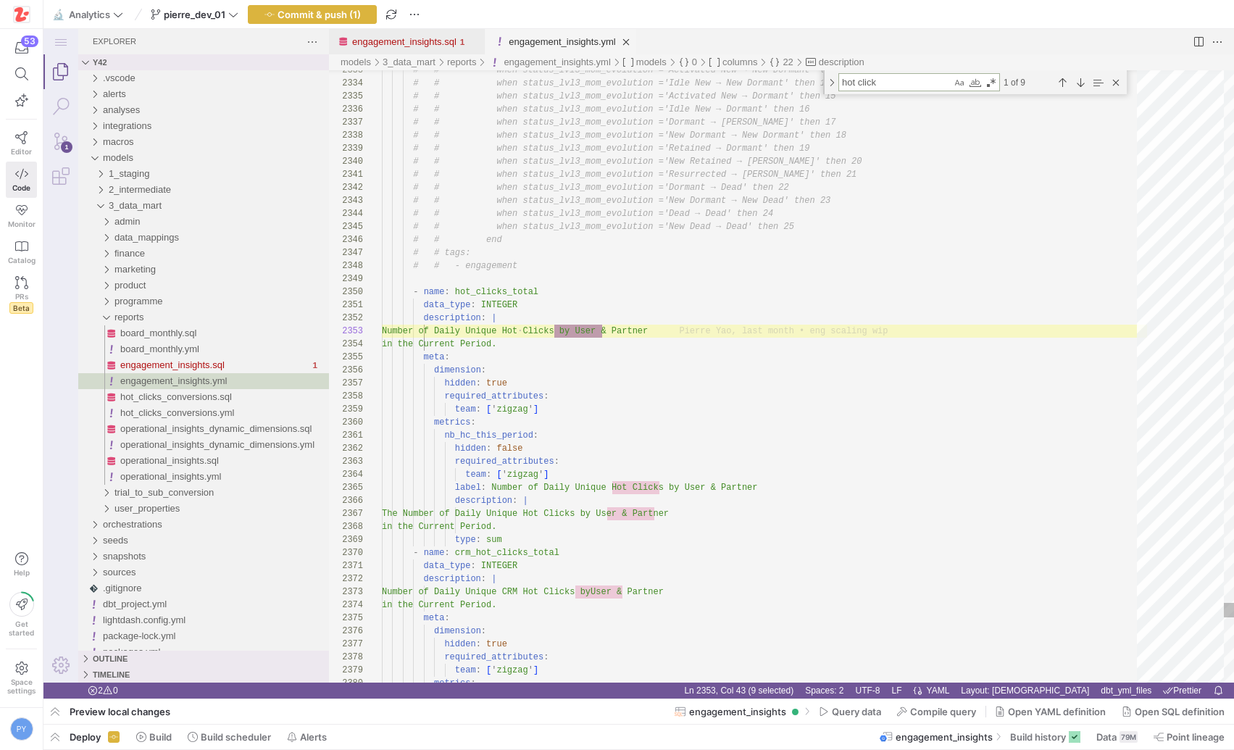
type textarea "hot click"
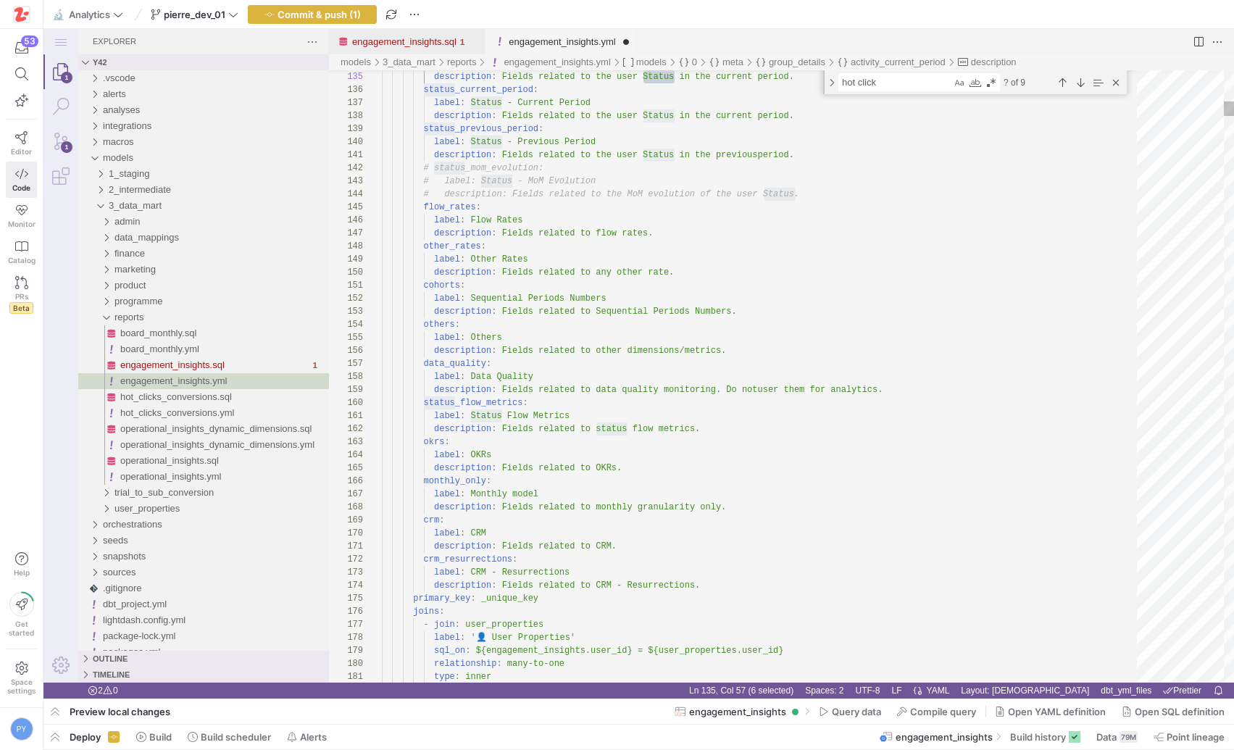
type textarea "required: true group_details: activity_current_period: label: Activity - Curren…"
type textarea "h"
type textarea "cohorts: label: Sequential Periods Numbers description: Fields related to Seque…"
type textarea "ho"
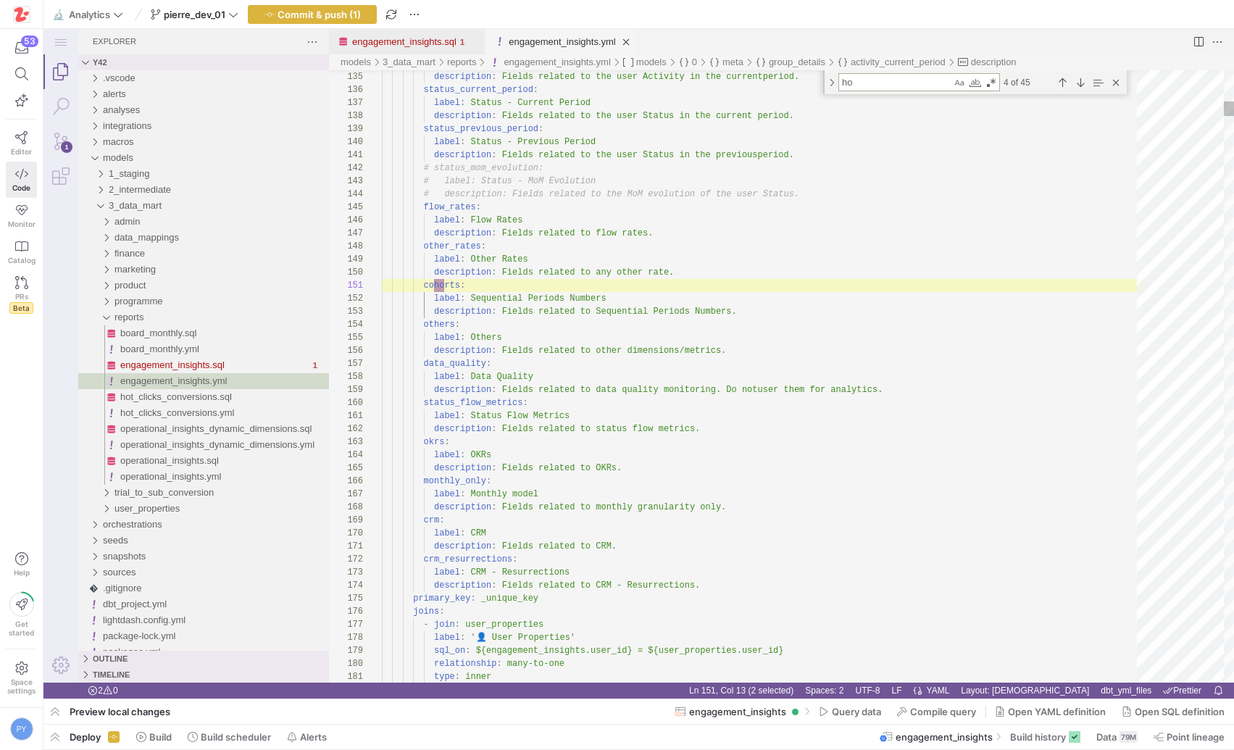
type textarea "# # when status_lvl3_mom_evolution = 'Resurrected → Dormant' then 21 # # when s…"
type textarea "hot"
type textarea "data_type: INTEGER description: | Number of Daily Unique Hot Clicks by User & P…"
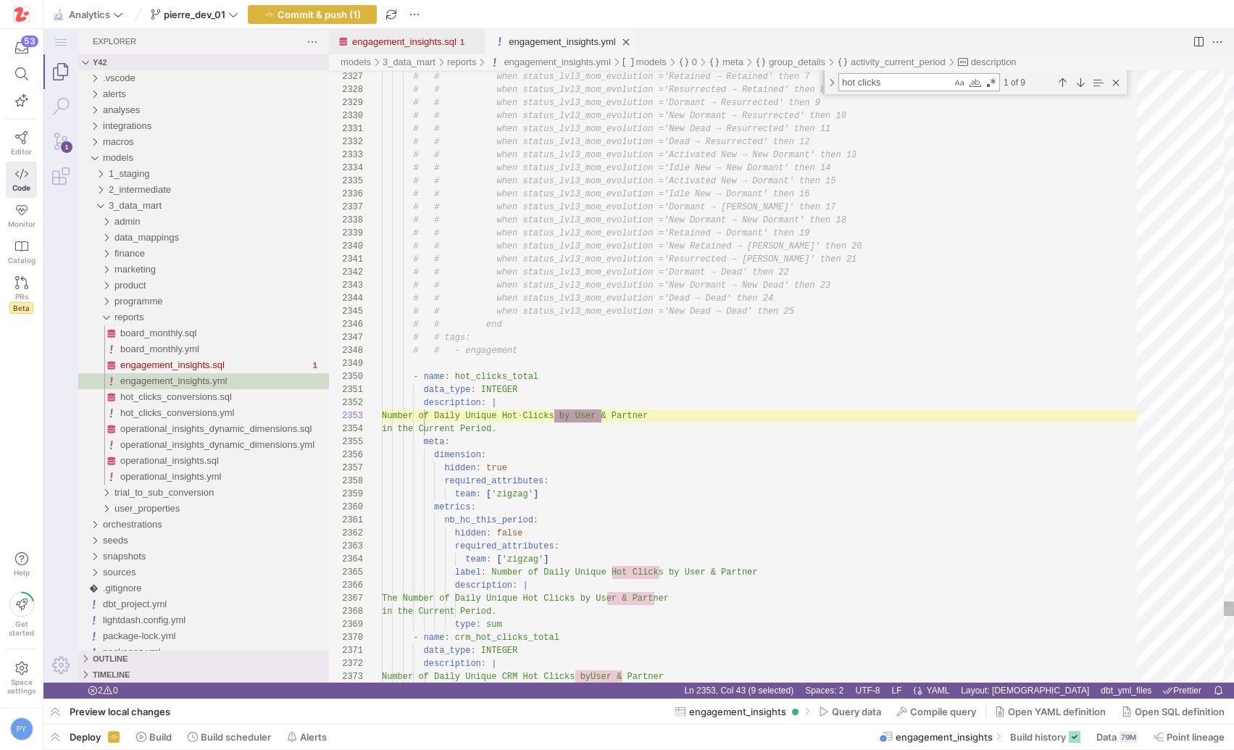
scroll to position [130, 225]
type textarea "hot clicks"
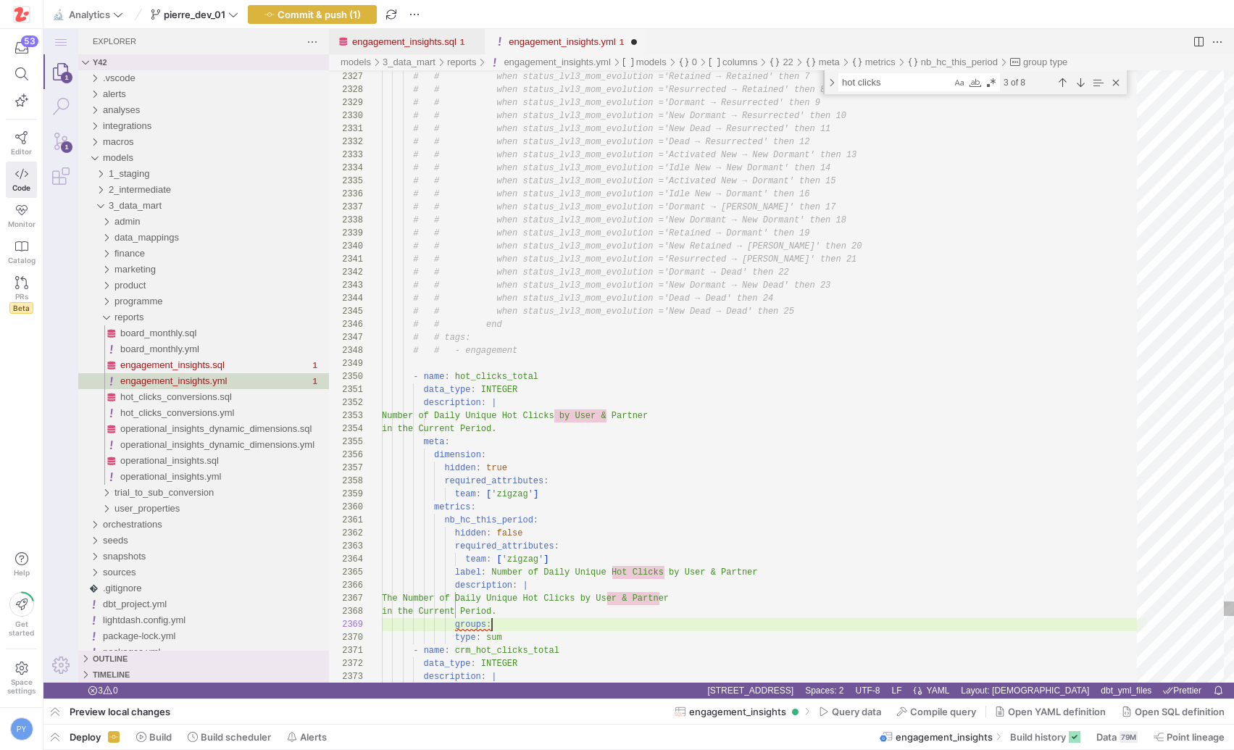
scroll to position [104, 115]
paste textarea "activity_current_period"
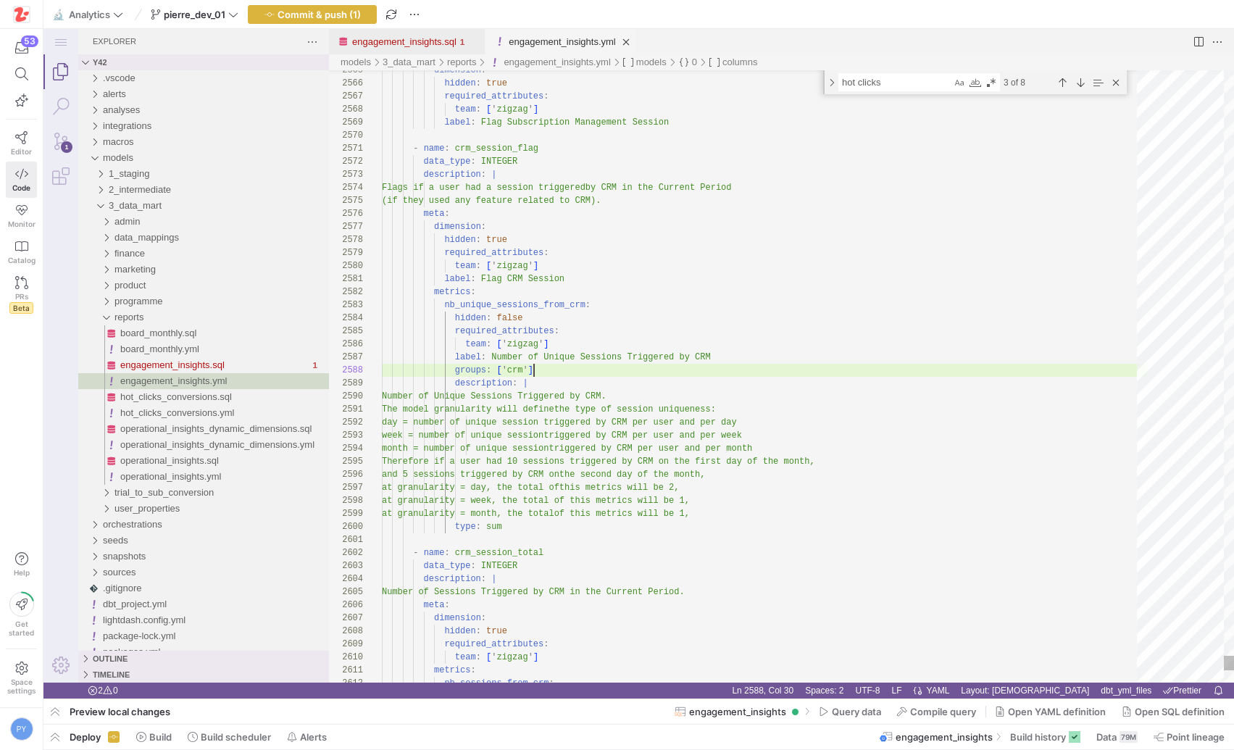
scroll to position [91, 152]
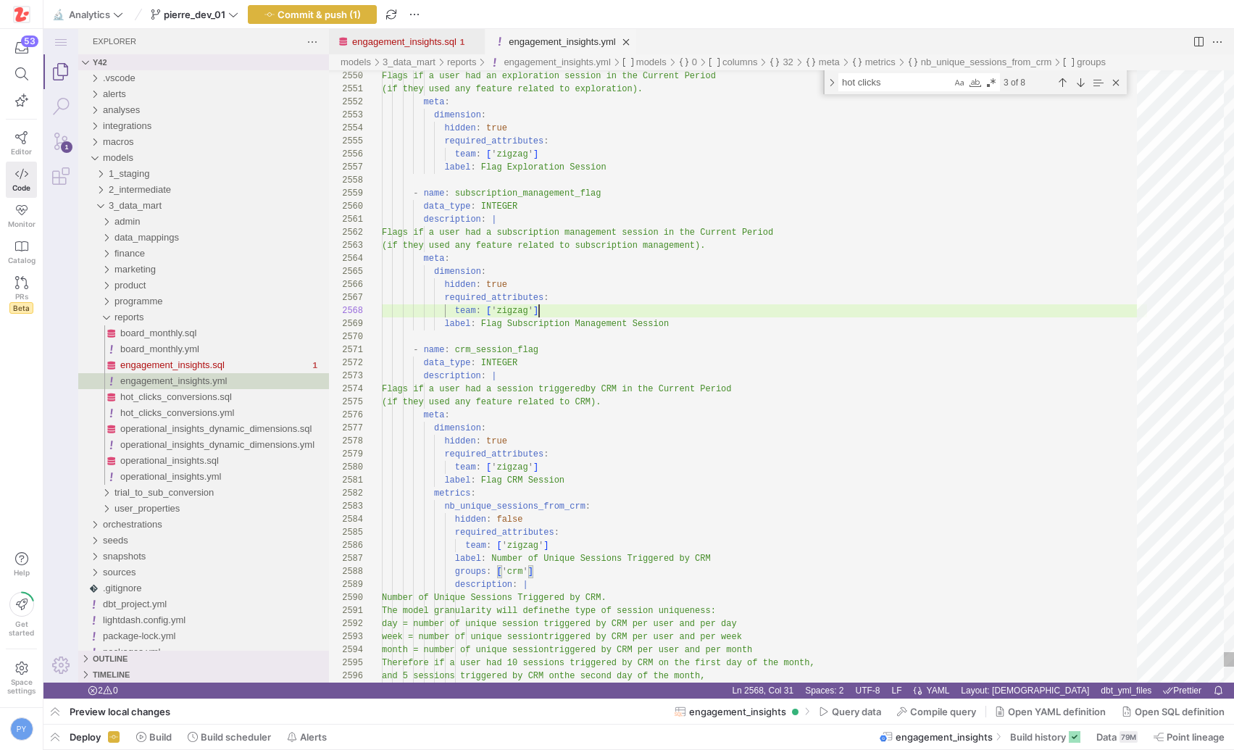
scroll to position [91, 157]
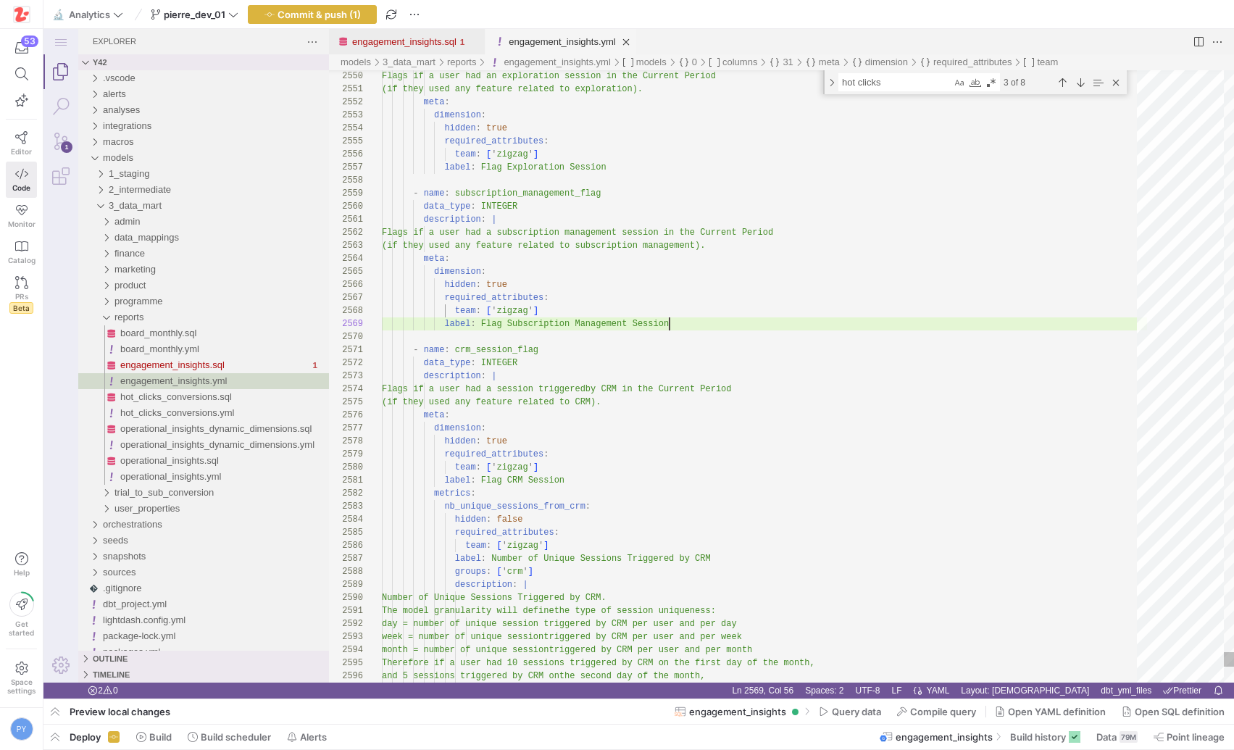
scroll to position [104, 288]
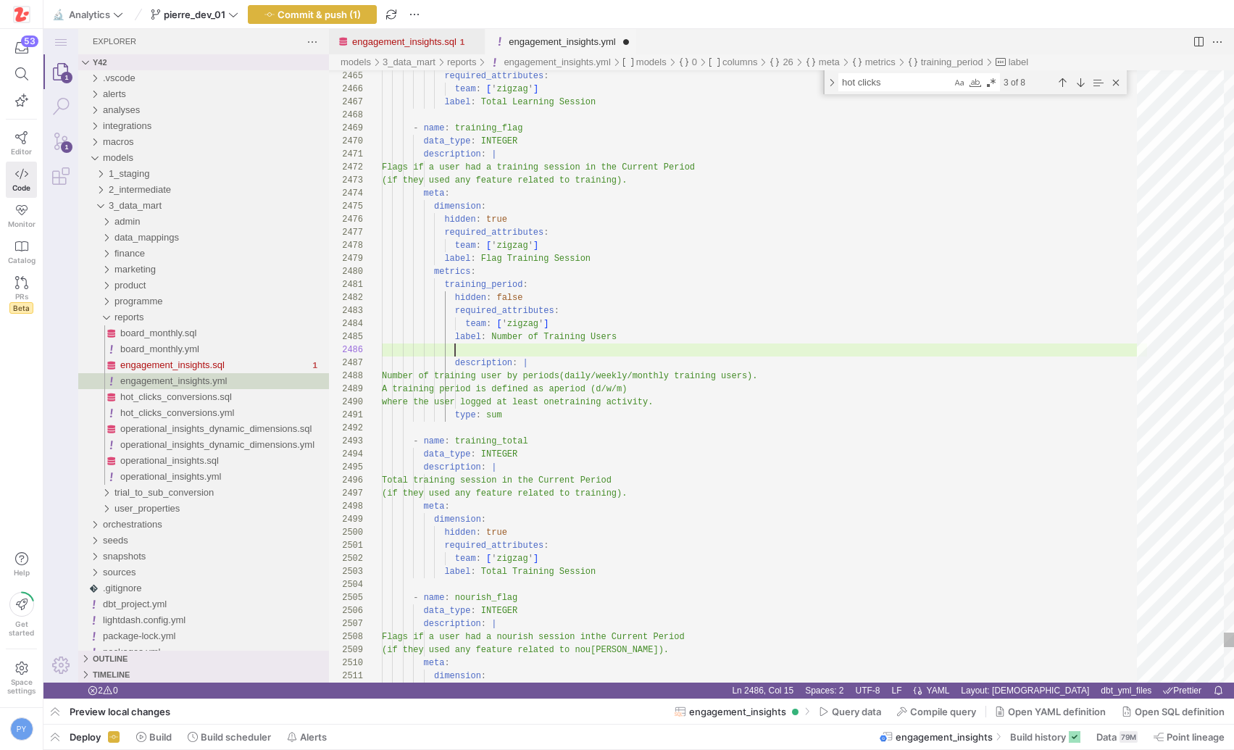
paste textarea "groups: ['activity_current_period'] description: | Number of training user by p…"
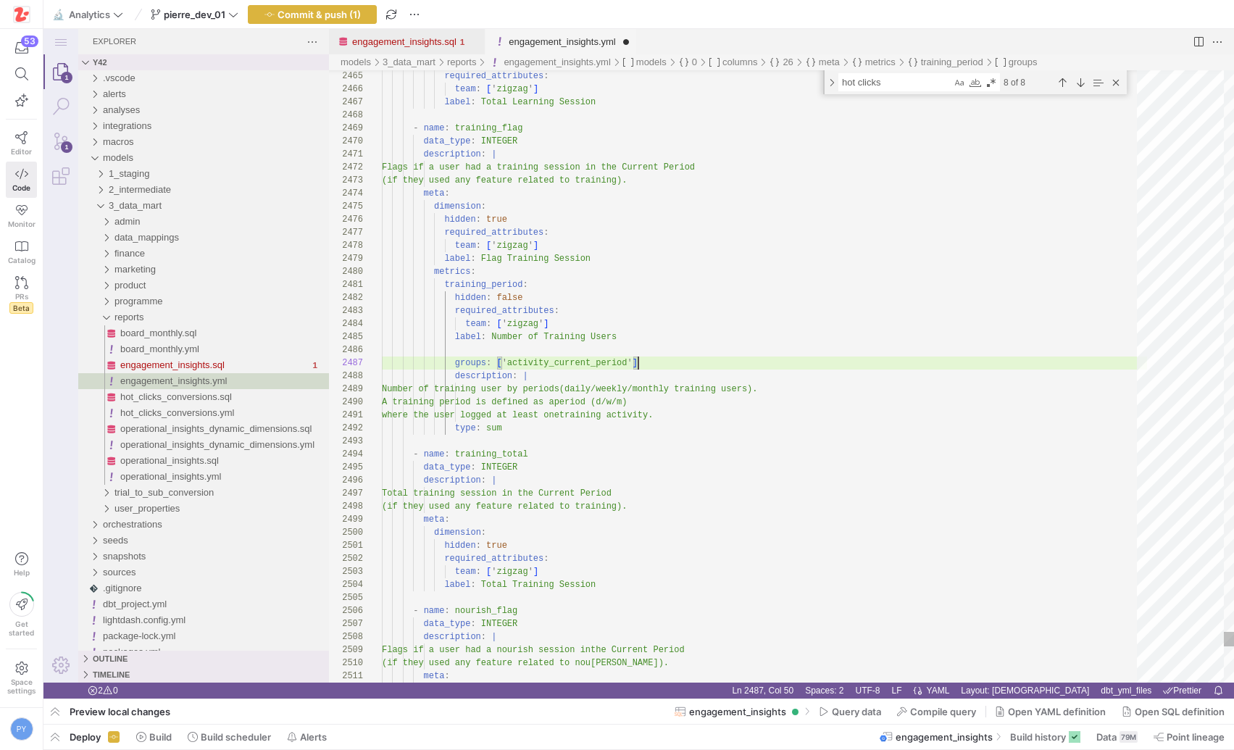
scroll to position [65, 73]
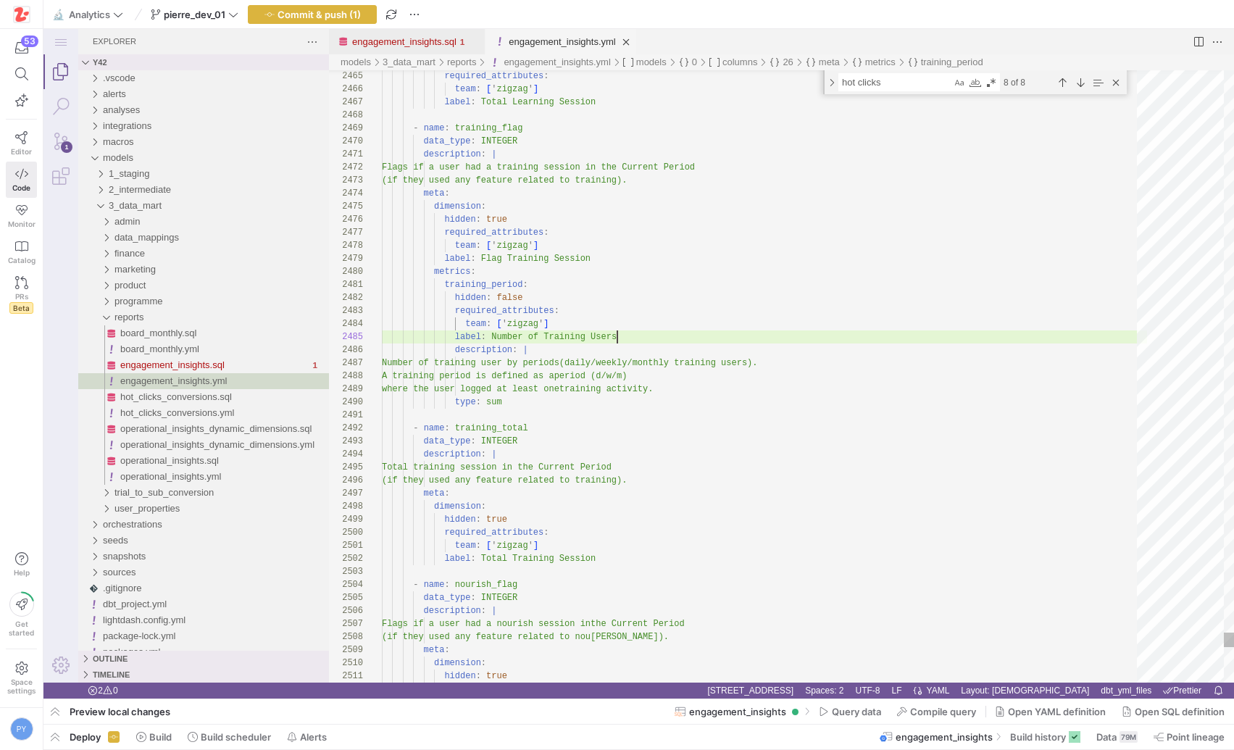
paste textarea "groups: ['activity_current_period'] description: | Number of training user by p…"
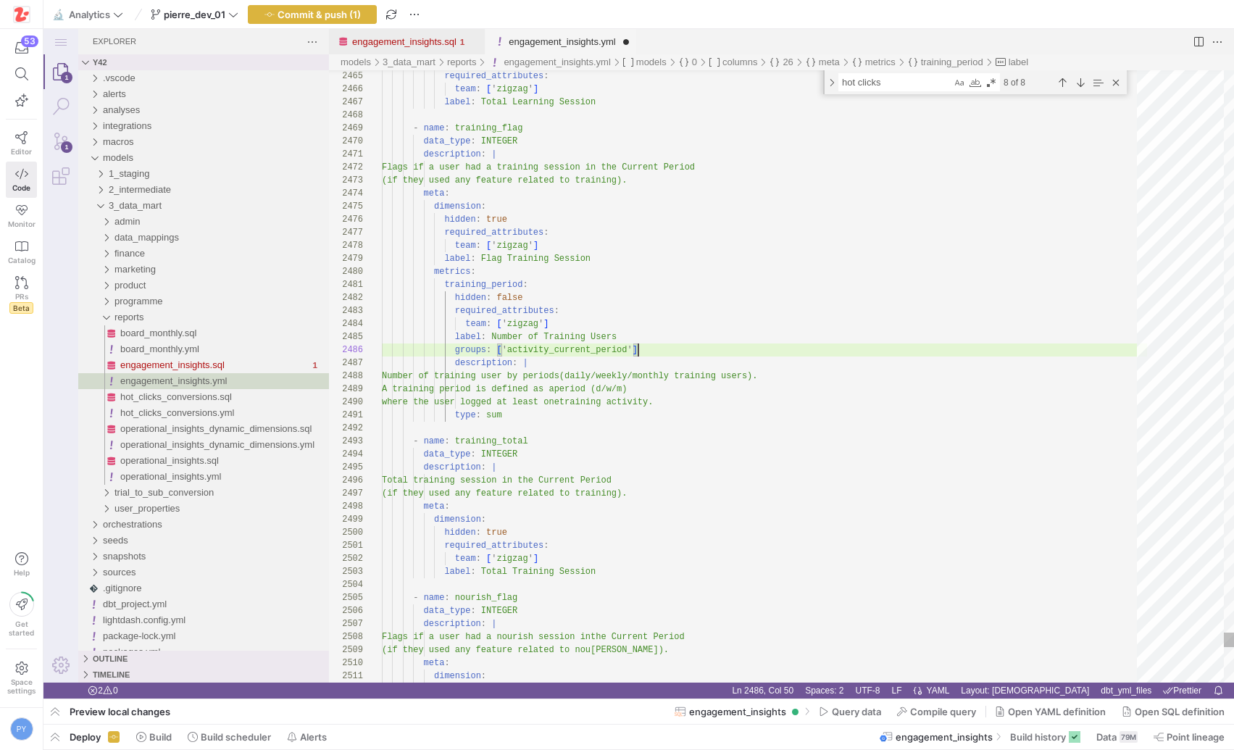
scroll to position [65, 257]
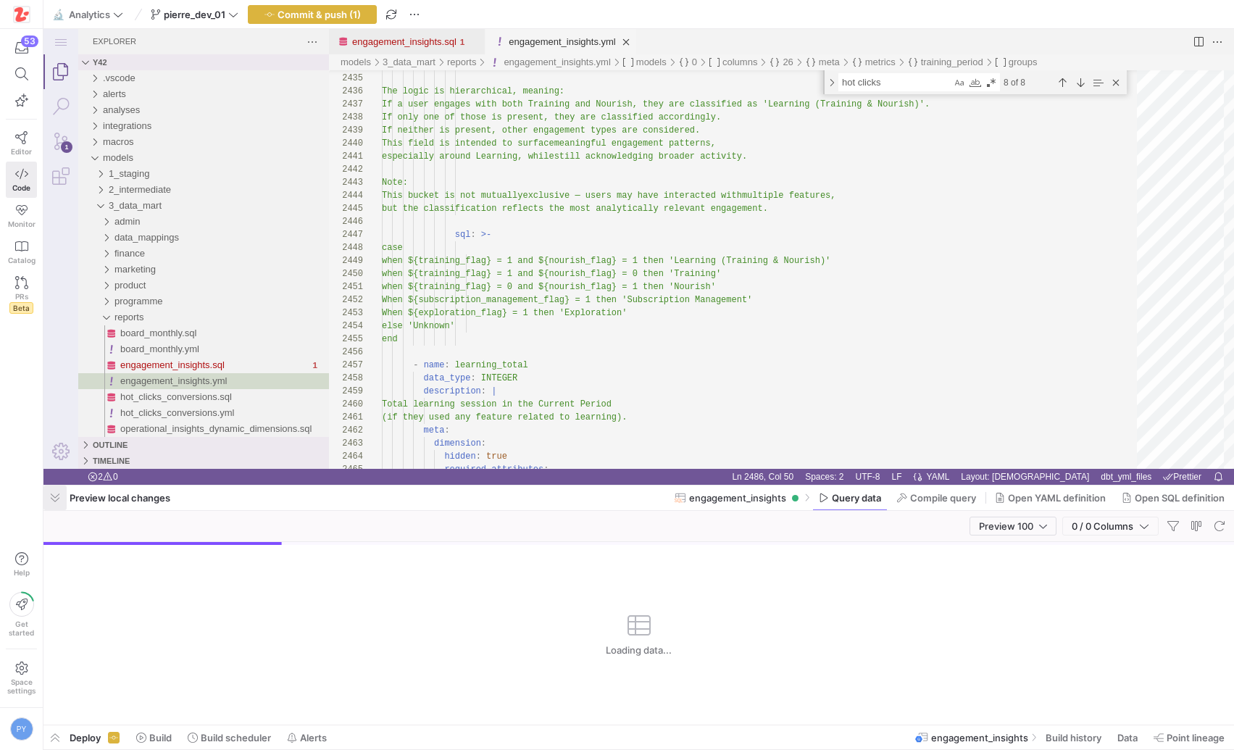
click at [55, 500] on span "button" at bounding box center [54, 497] width 23 height 25
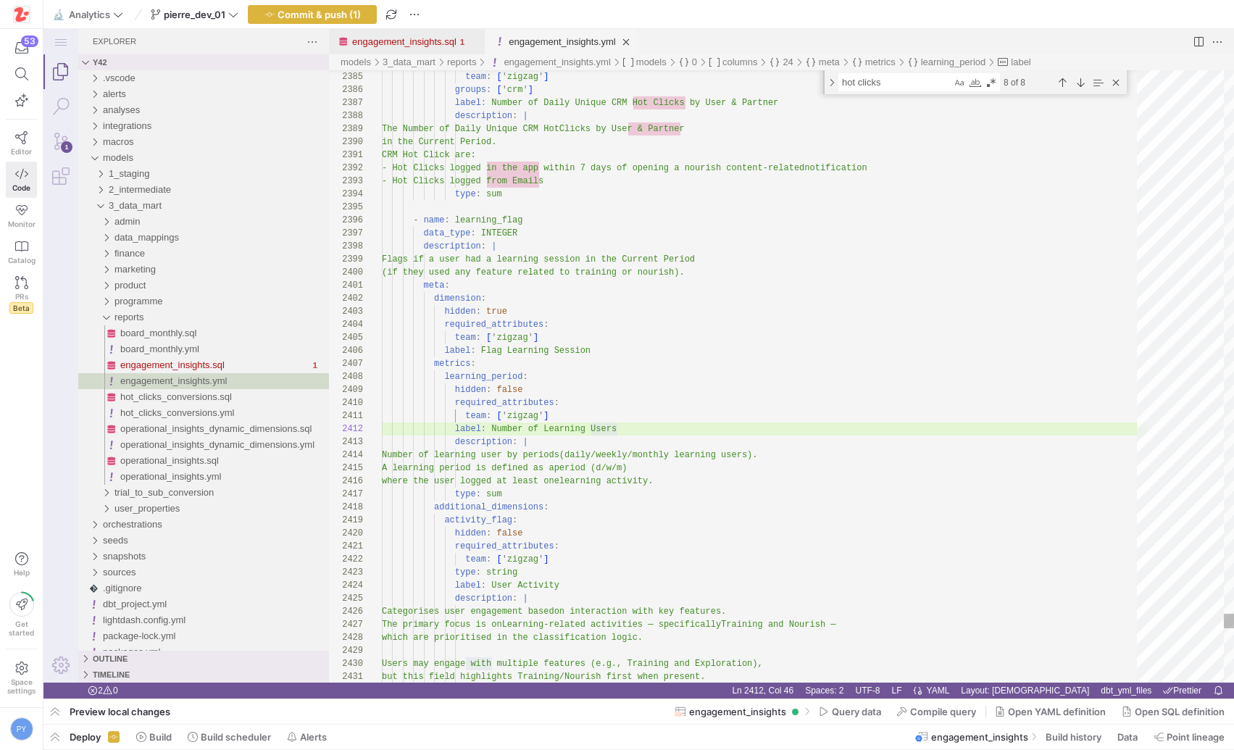
type textarea "team: ['zigzag'] label: Number of Learning Users groups: ['activity_current_per…"
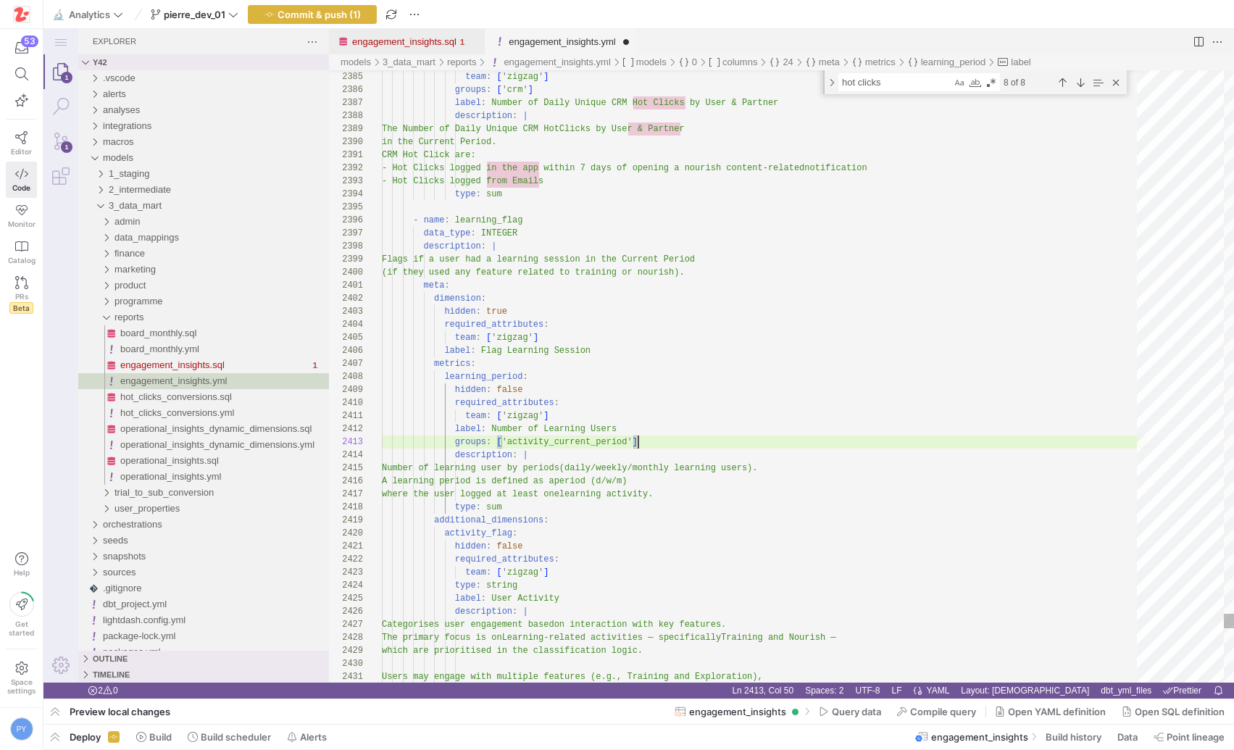
scroll to position [26, 257]
click at [312, 9] on span "Commit & push (1)" at bounding box center [319, 15] width 83 height 12
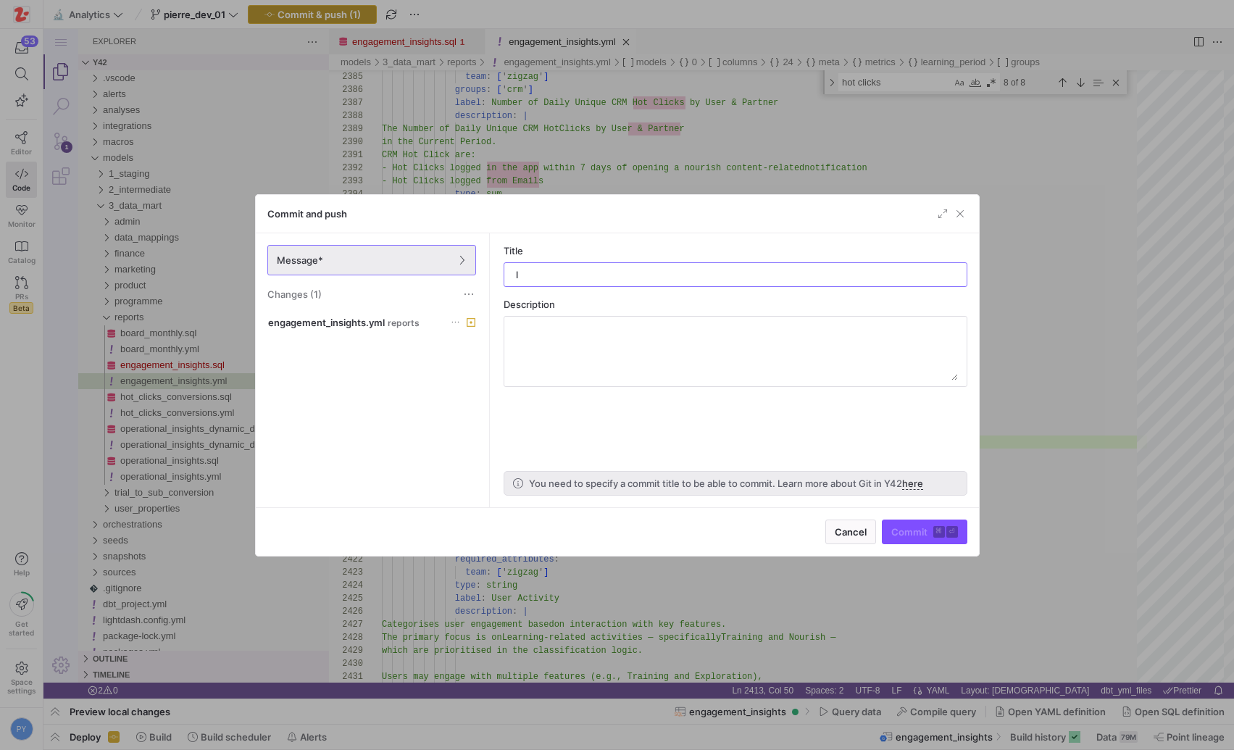
type input "ld"
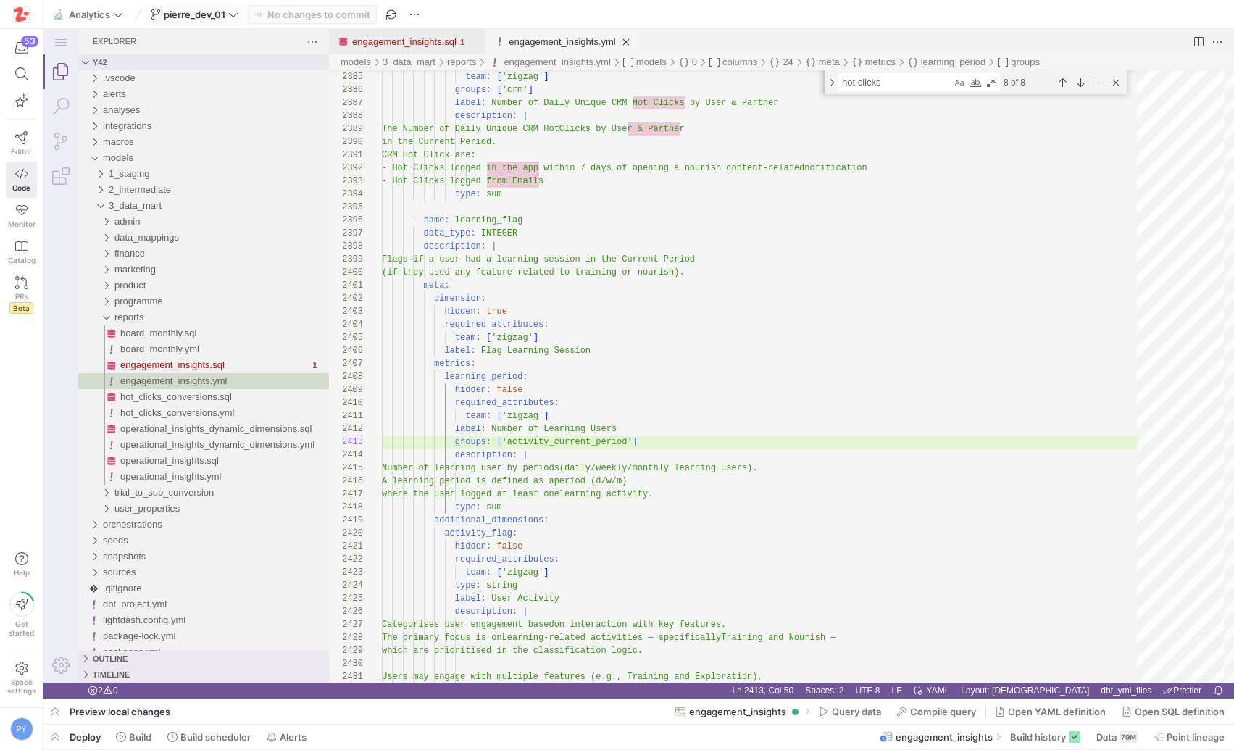
click at [231, 5] on button "pierre_dev_01" at bounding box center [194, 14] width 95 height 19
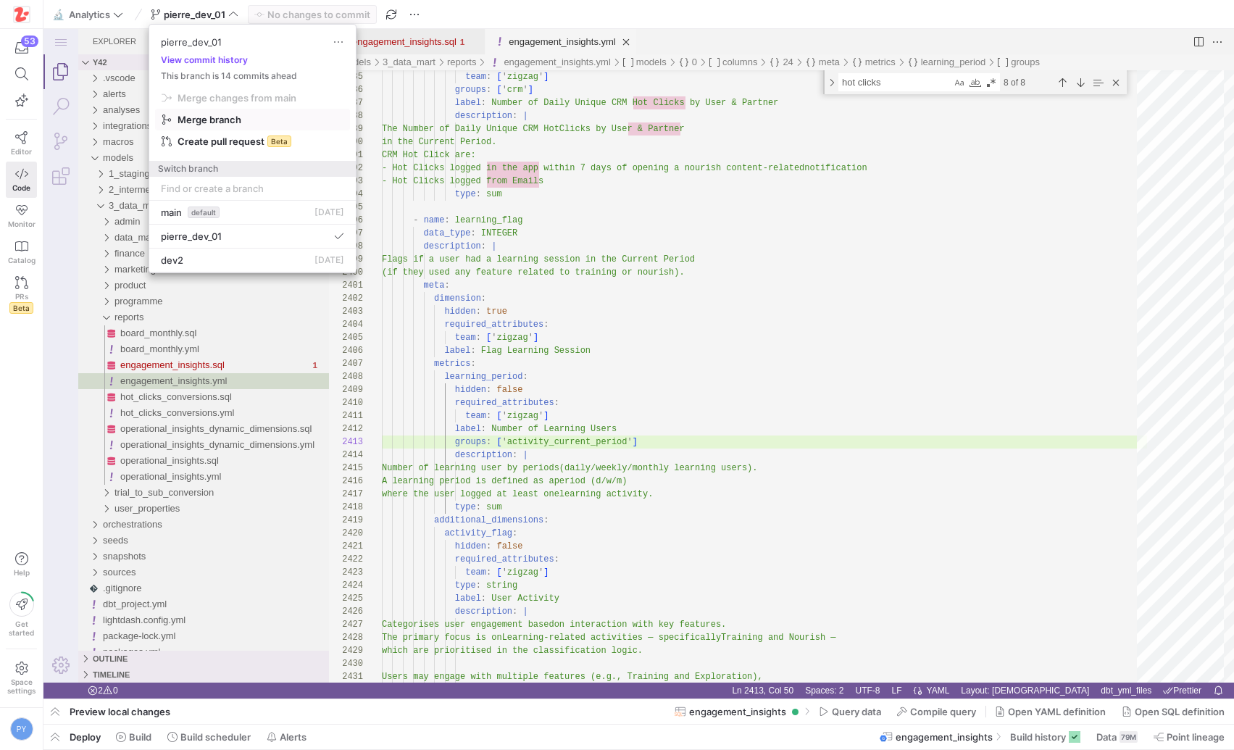
click at [237, 118] on span "Merge branch" at bounding box center [210, 120] width 64 height 12
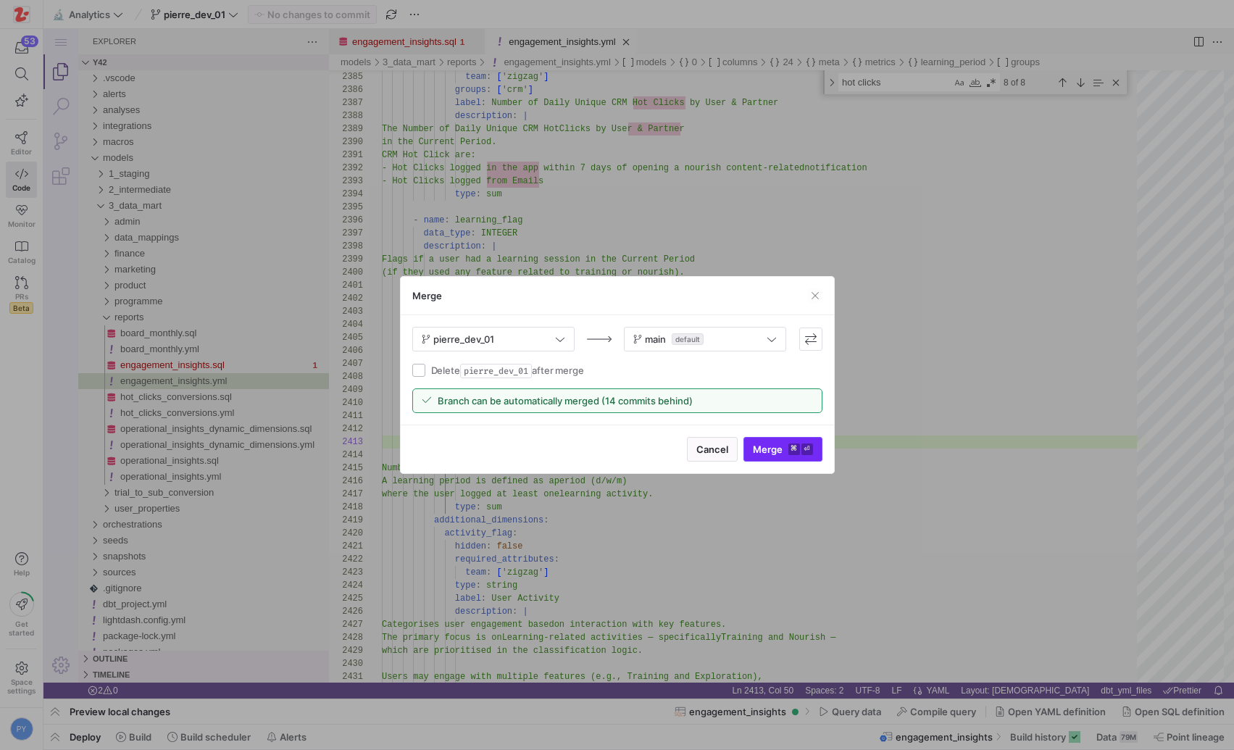
click at [761, 458] on span "submit" at bounding box center [783, 449] width 78 height 23
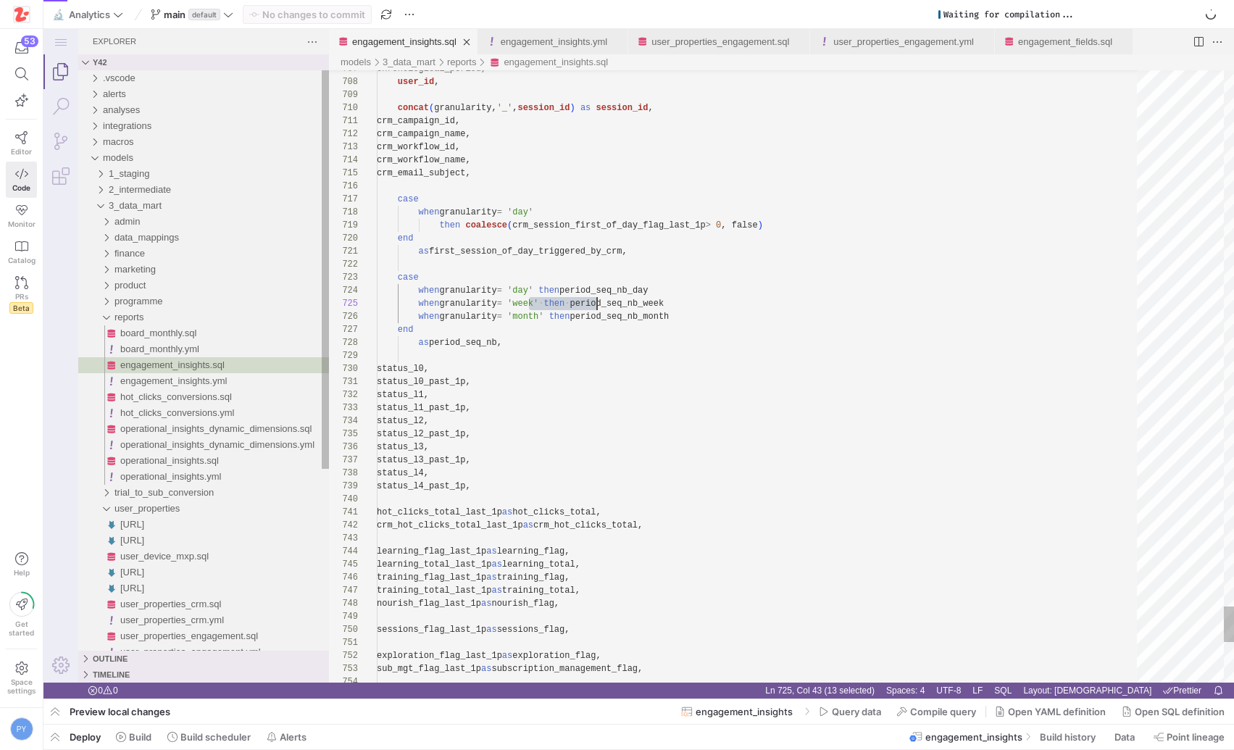
scroll to position [52, 220]
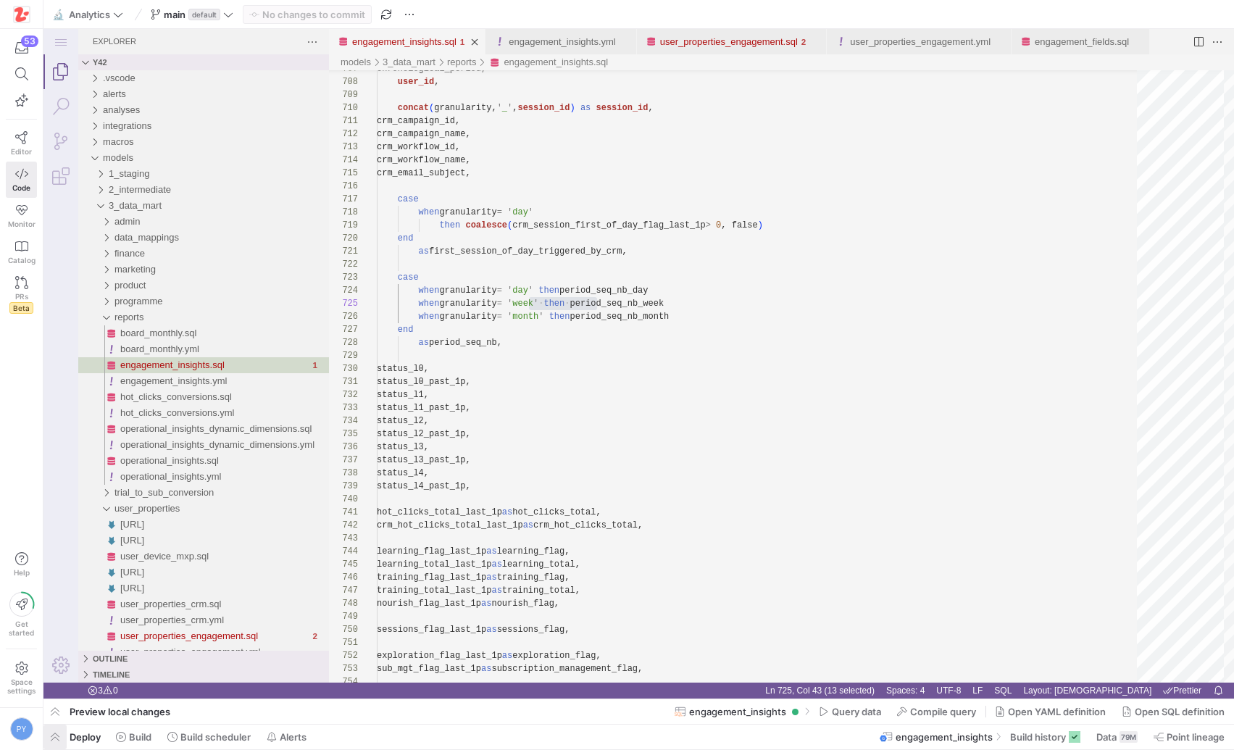
click at [54, 727] on span "button" at bounding box center [54, 737] width 23 height 25
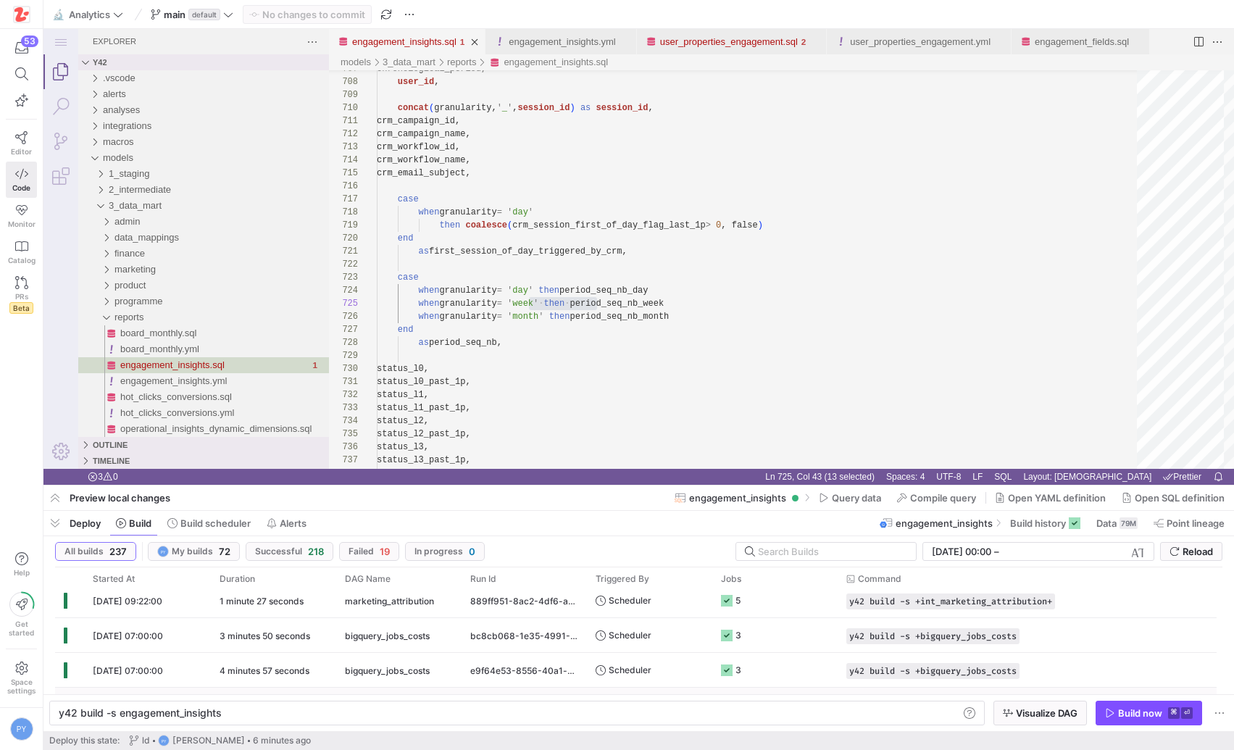
scroll to position [235, 0]
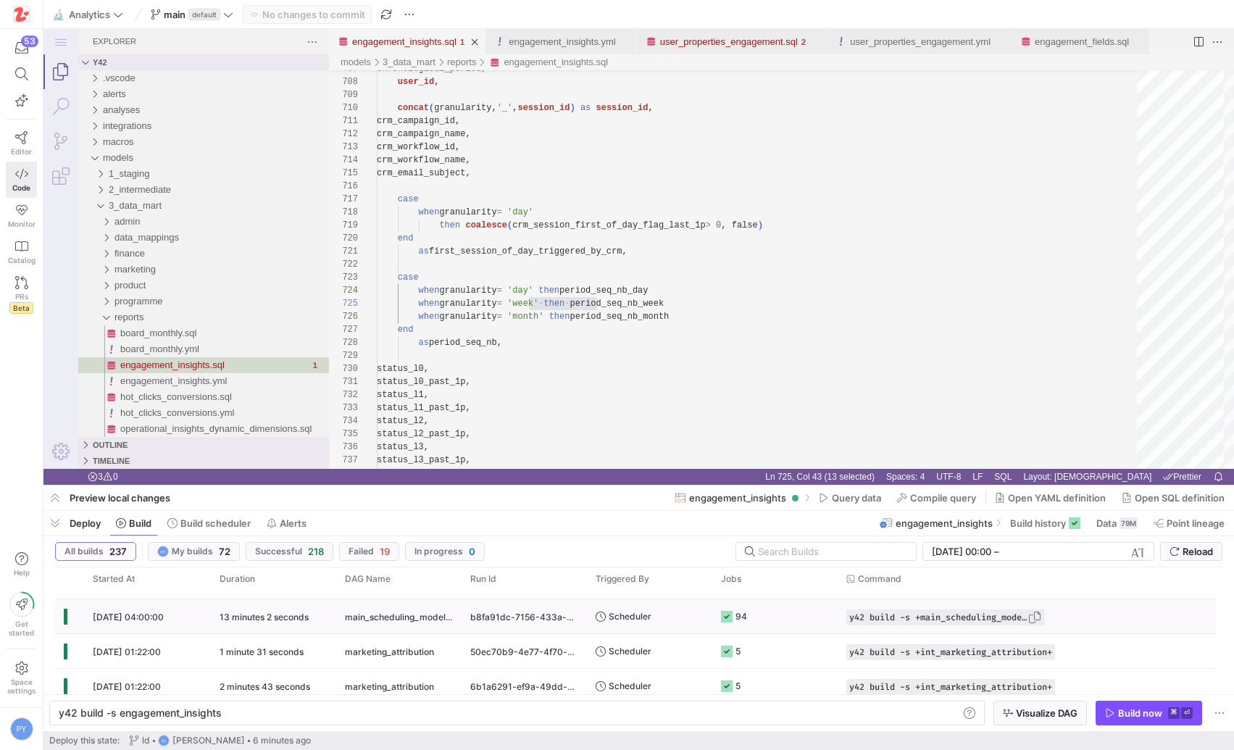
click at [1042, 617] on span "button" at bounding box center [1034, 617] width 14 height 14
click at [314, 715] on div "y42 build -s engagement_insights" at bounding box center [509, 713] width 900 height 12
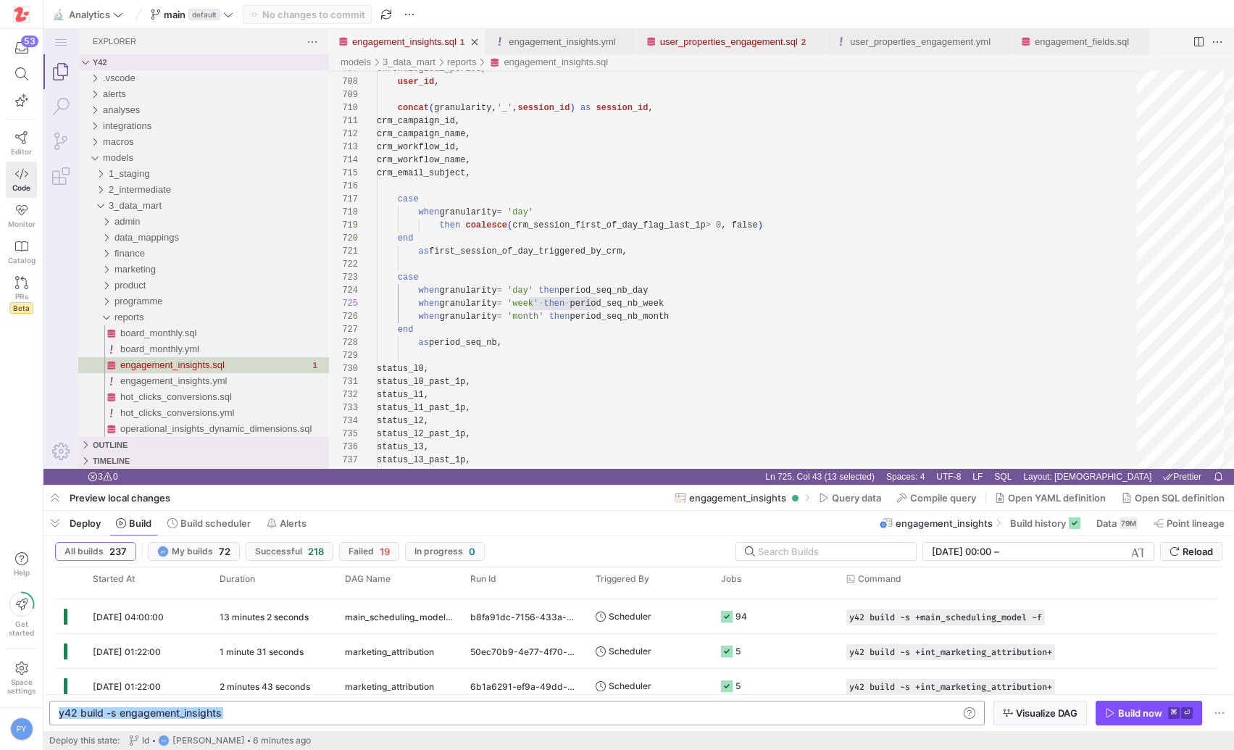
type textarea "y42 build -s +main_scheduling_model -f"
click at [1156, 712] on div "Build now" at bounding box center [1140, 713] width 44 height 12
